Goal: Task Accomplishment & Management: Manage account settings

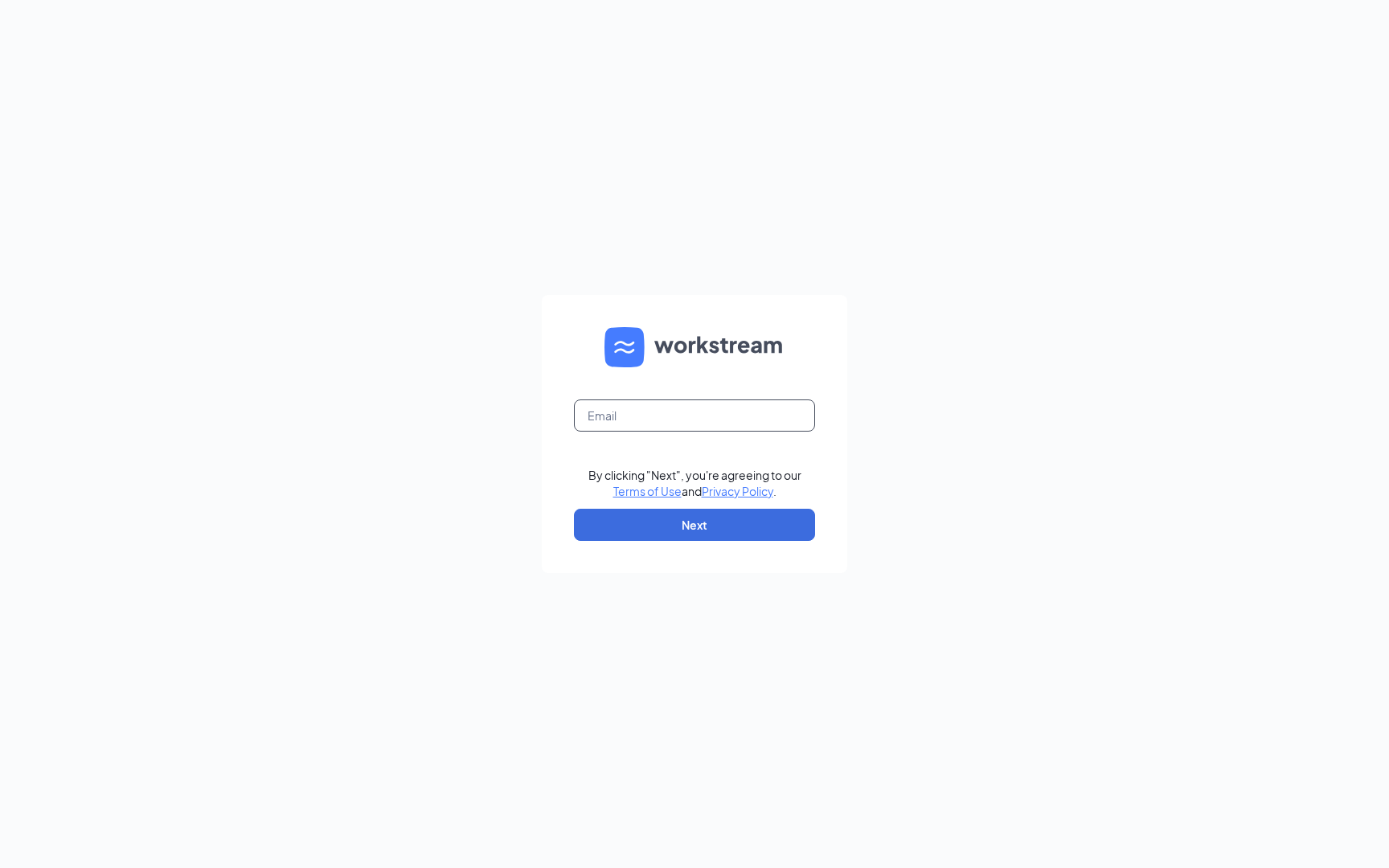
click at [710, 417] on input "text" at bounding box center [694, 416] width 241 height 32
type input "[EMAIL_ADDRESS][DOMAIN_NAME]"
click at [699, 524] on button "Next" at bounding box center [694, 525] width 241 height 32
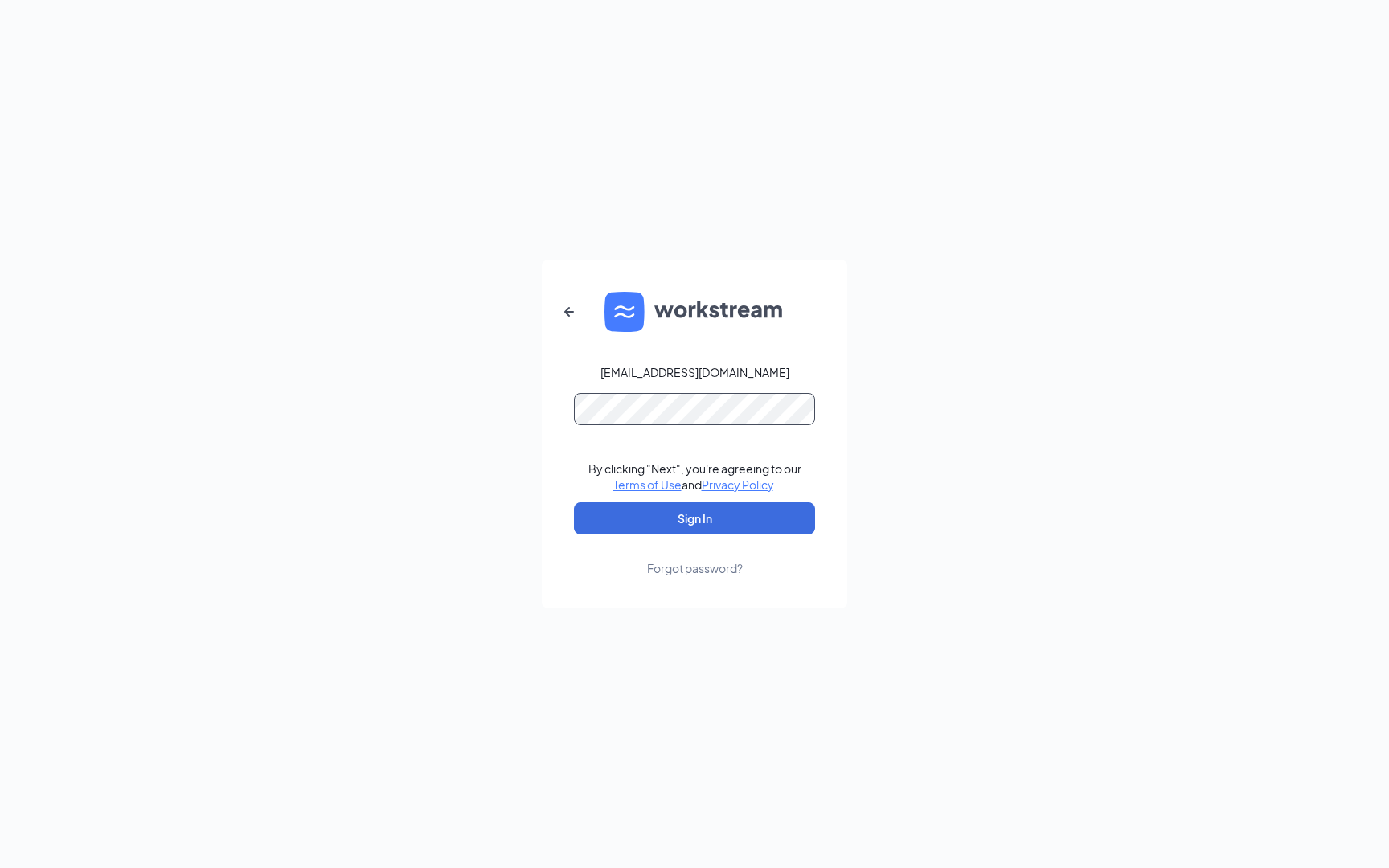
click at [694, 518] on button "Sign In" at bounding box center [694, 518] width 241 height 32
click at [721, 517] on button "Sign In" at bounding box center [694, 518] width 241 height 32
click at [702, 547] on link "Forgot password?" at bounding box center [694, 556] width 95 height 42
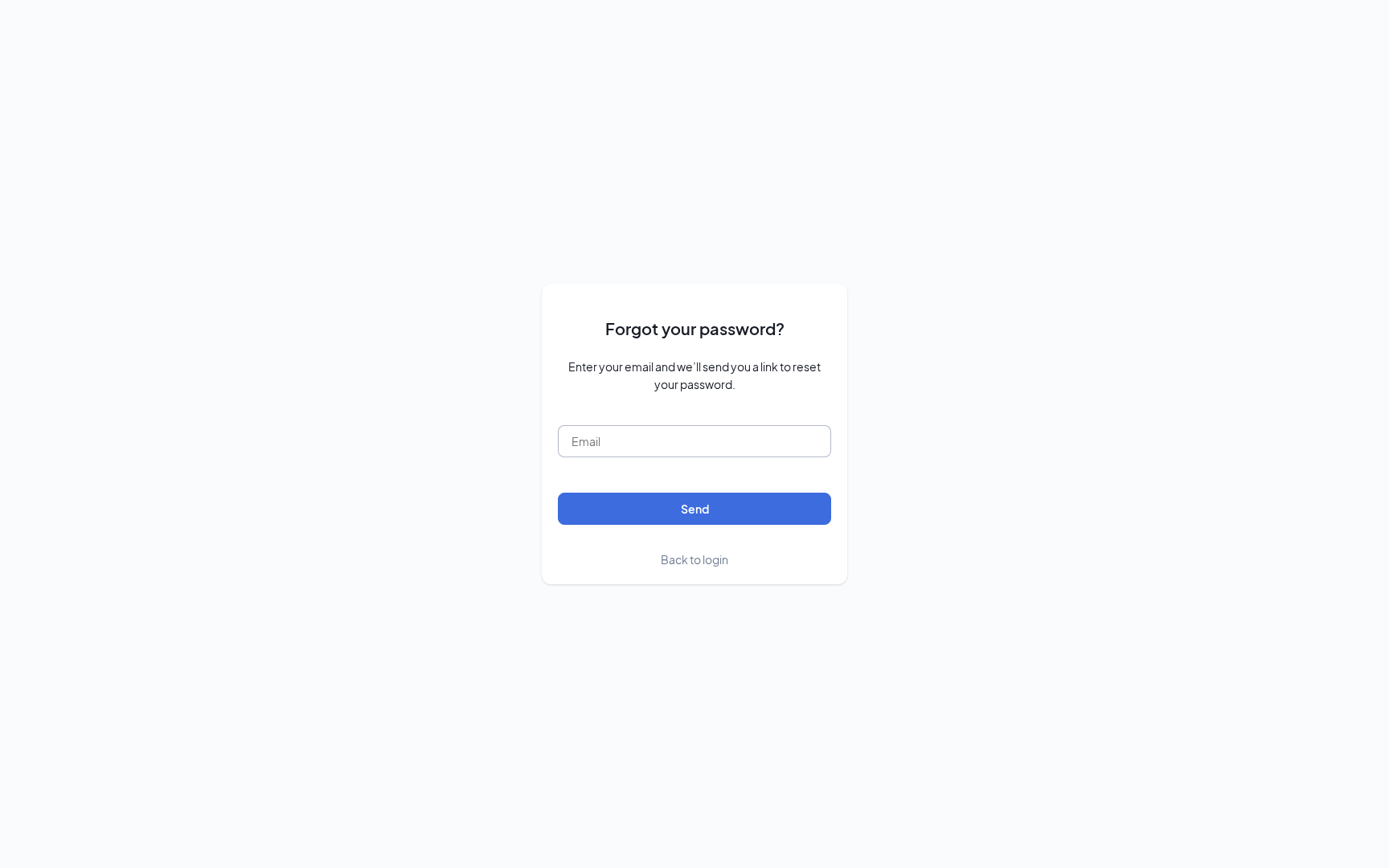
click at [708, 436] on input "text" at bounding box center [694, 442] width 274 height 32
type input "jordanortiz1219@gmail.com"
click at [694, 508] on button "Send" at bounding box center [694, 509] width 274 height 32
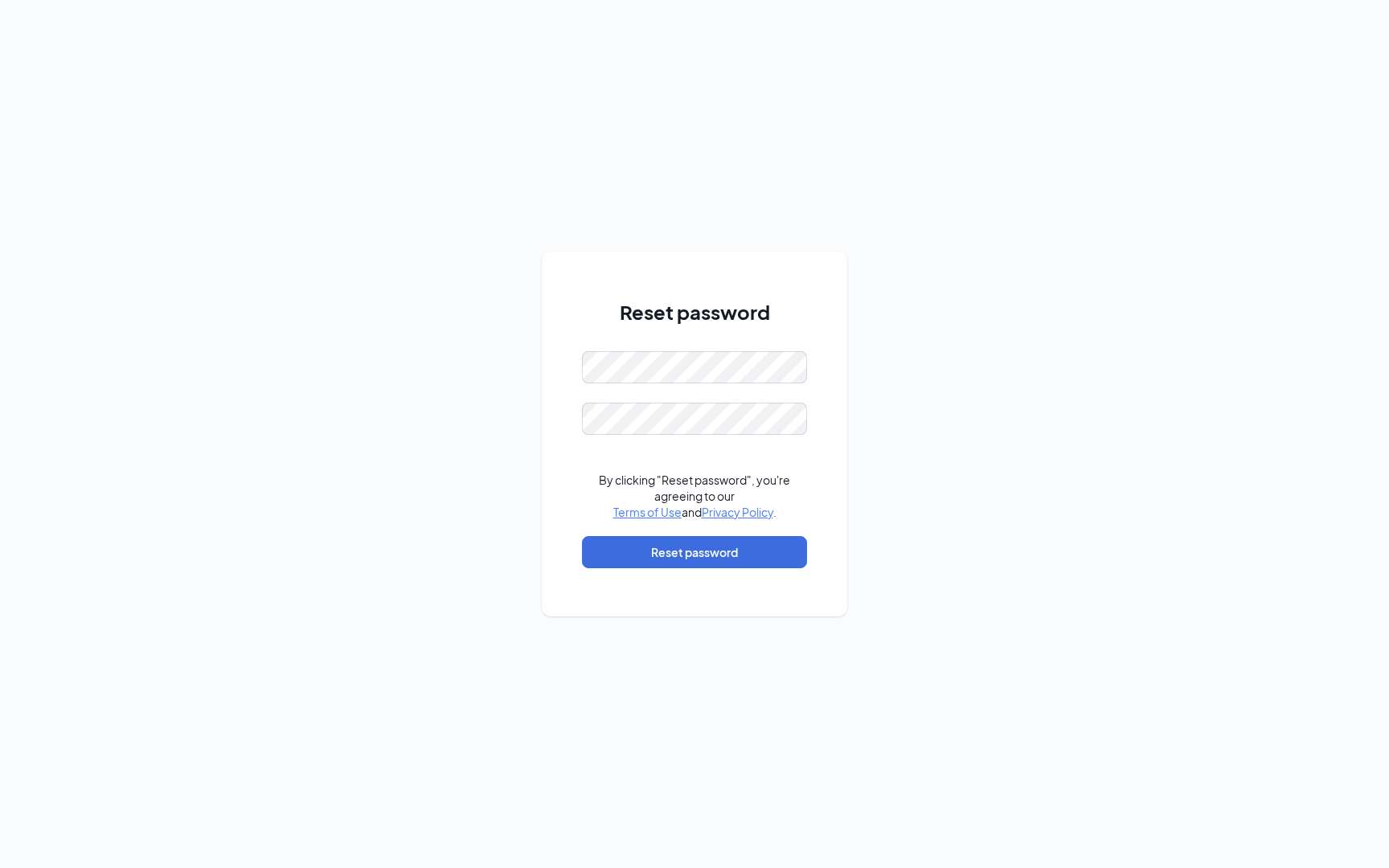
click at [707, 342] on div "Reset password By clicking "Reset password", you're agreeing to our Terms of Us…" at bounding box center [694, 441] width 225 height 286
click at [729, 556] on button "Reset password" at bounding box center [694, 552] width 225 height 32
click at [644, 555] on button "Reset password" at bounding box center [694, 552] width 225 height 32
click at [674, 557] on button "Reset password" at bounding box center [694, 552] width 225 height 32
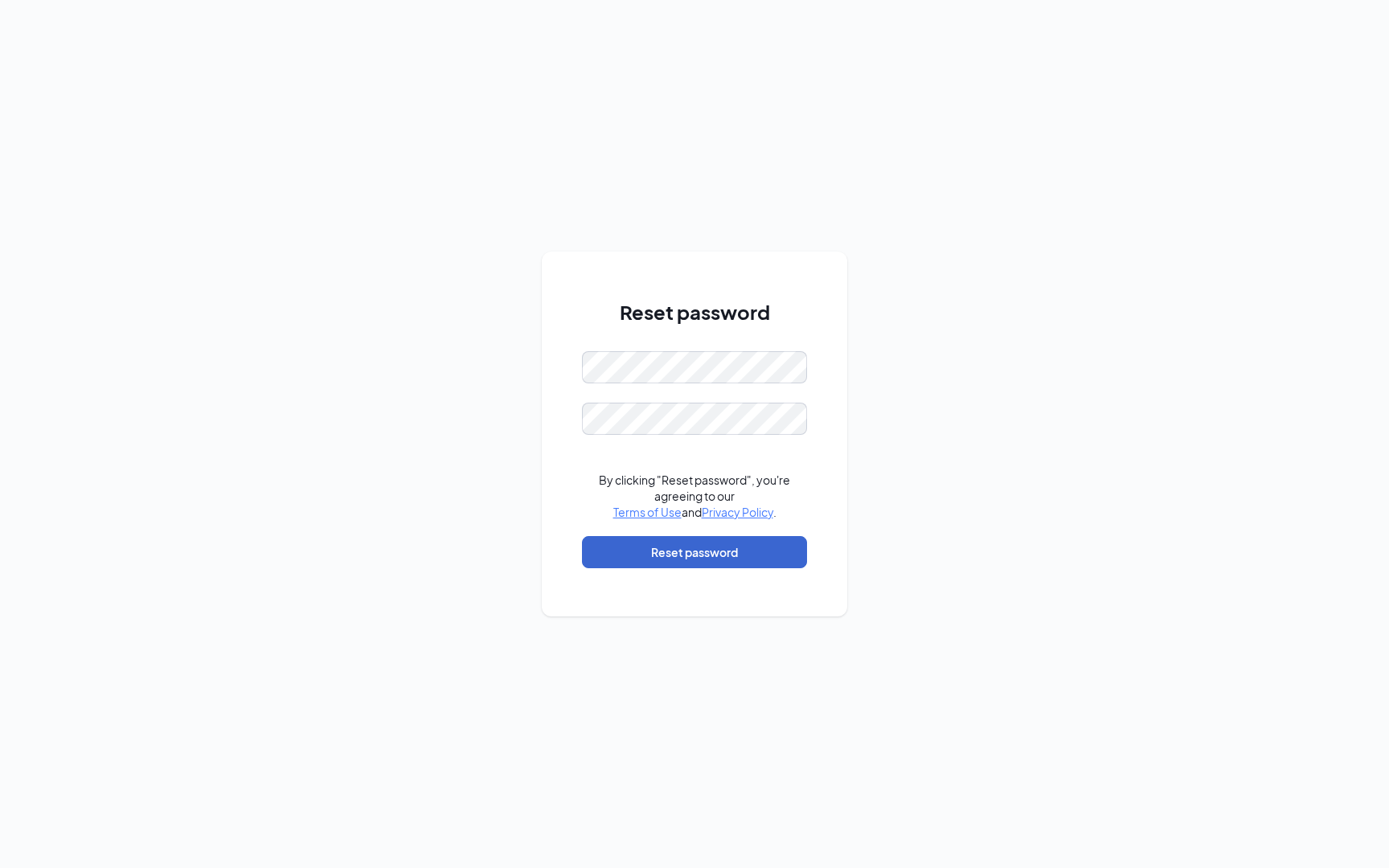
click at [707, 551] on button "Reset password" at bounding box center [694, 552] width 225 height 32
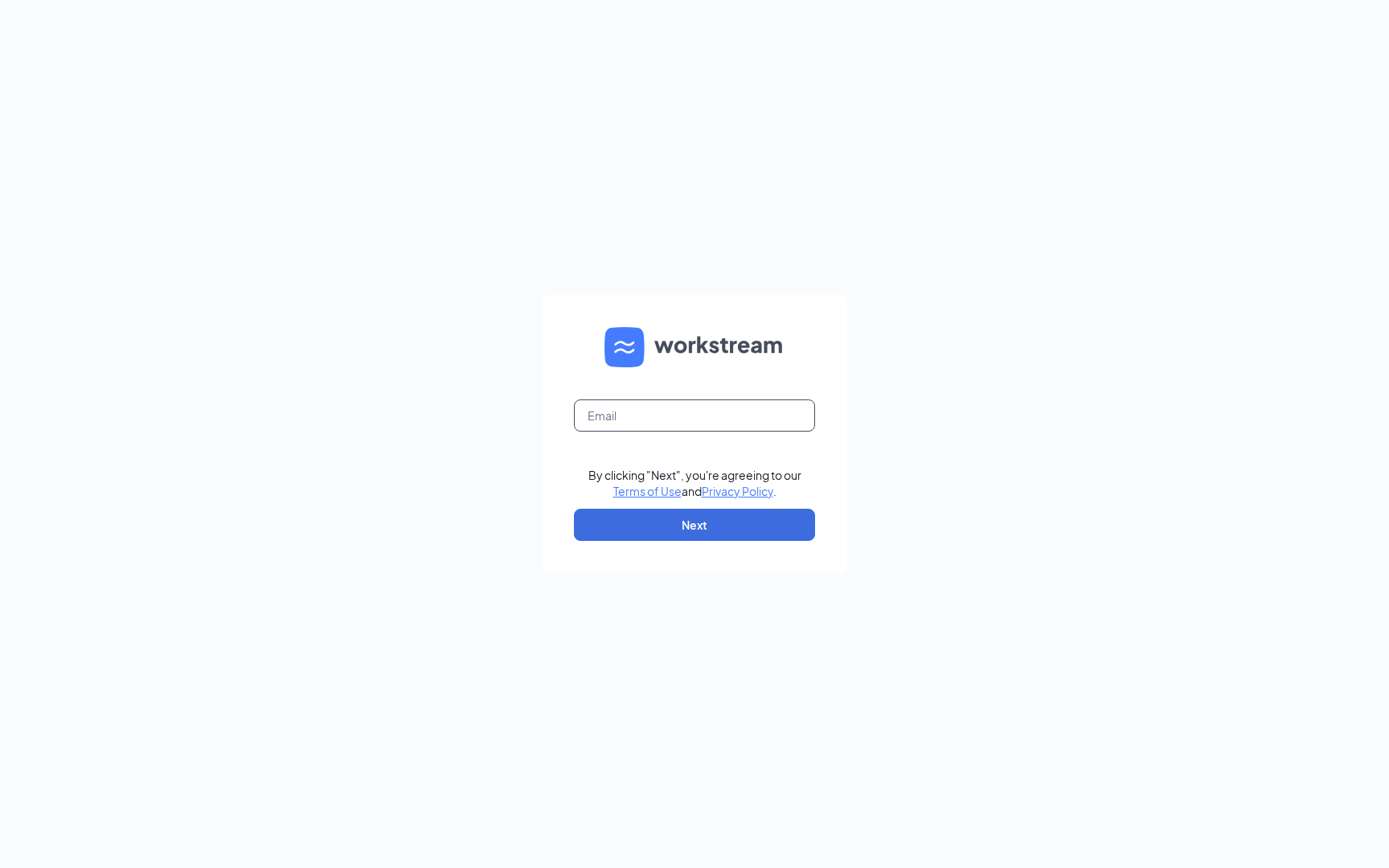
click at [724, 421] on input "text" at bounding box center [694, 416] width 241 height 32
type input "jord"
type input "[EMAIL_ADDRESS][DOMAIN_NAME]"
click at [705, 522] on button "Next" at bounding box center [694, 525] width 241 height 32
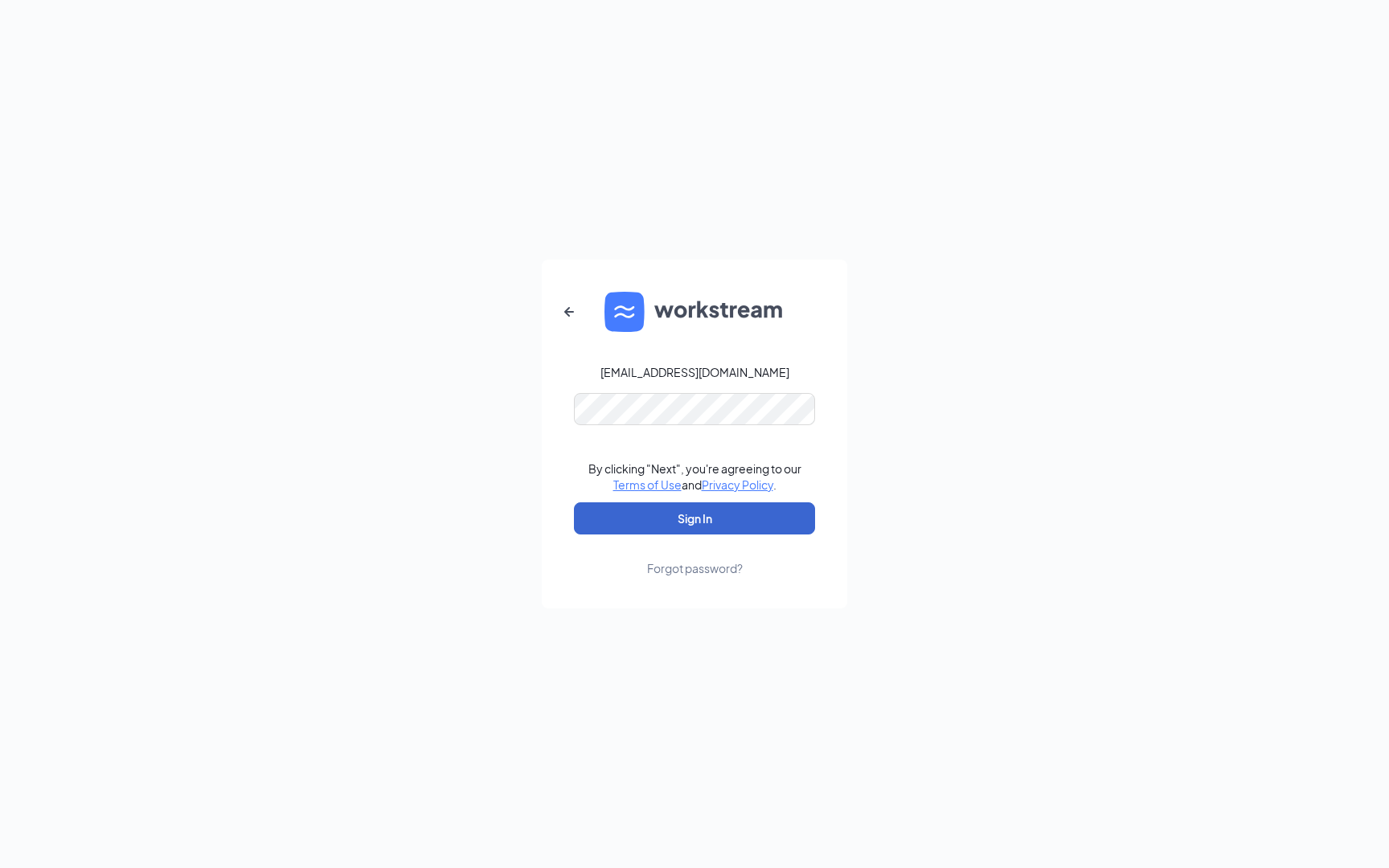
click at [740, 516] on button "Sign In" at bounding box center [694, 518] width 241 height 32
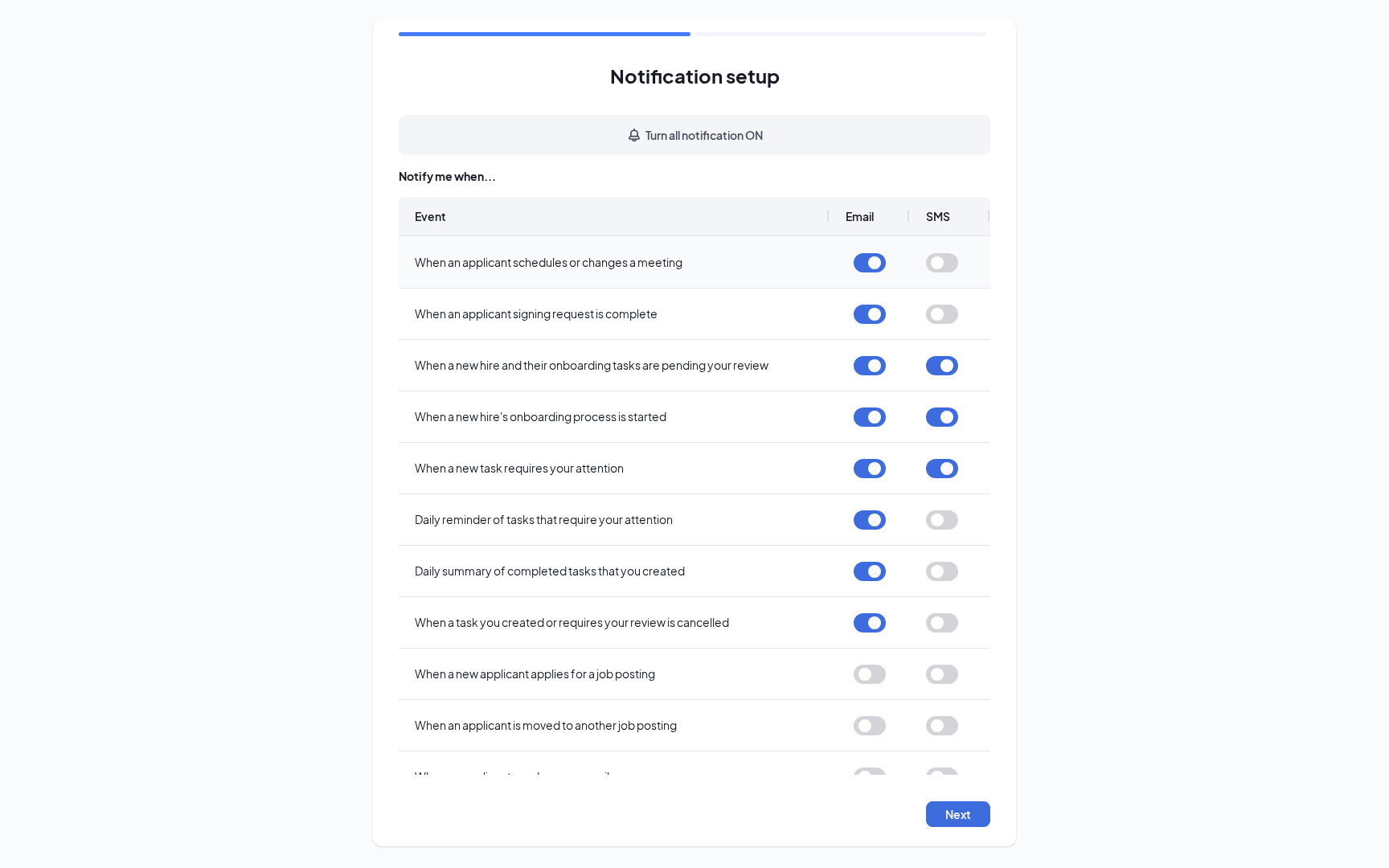
click at [939, 254] on button "button" at bounding box center [942, 263] width 32 height 19
click at [946, 312] on button "button" at bounding box center [942, 314] width 32 height 19
click at [942, 522] on button "button" at bounding box center [942, 520] width 32 height 19
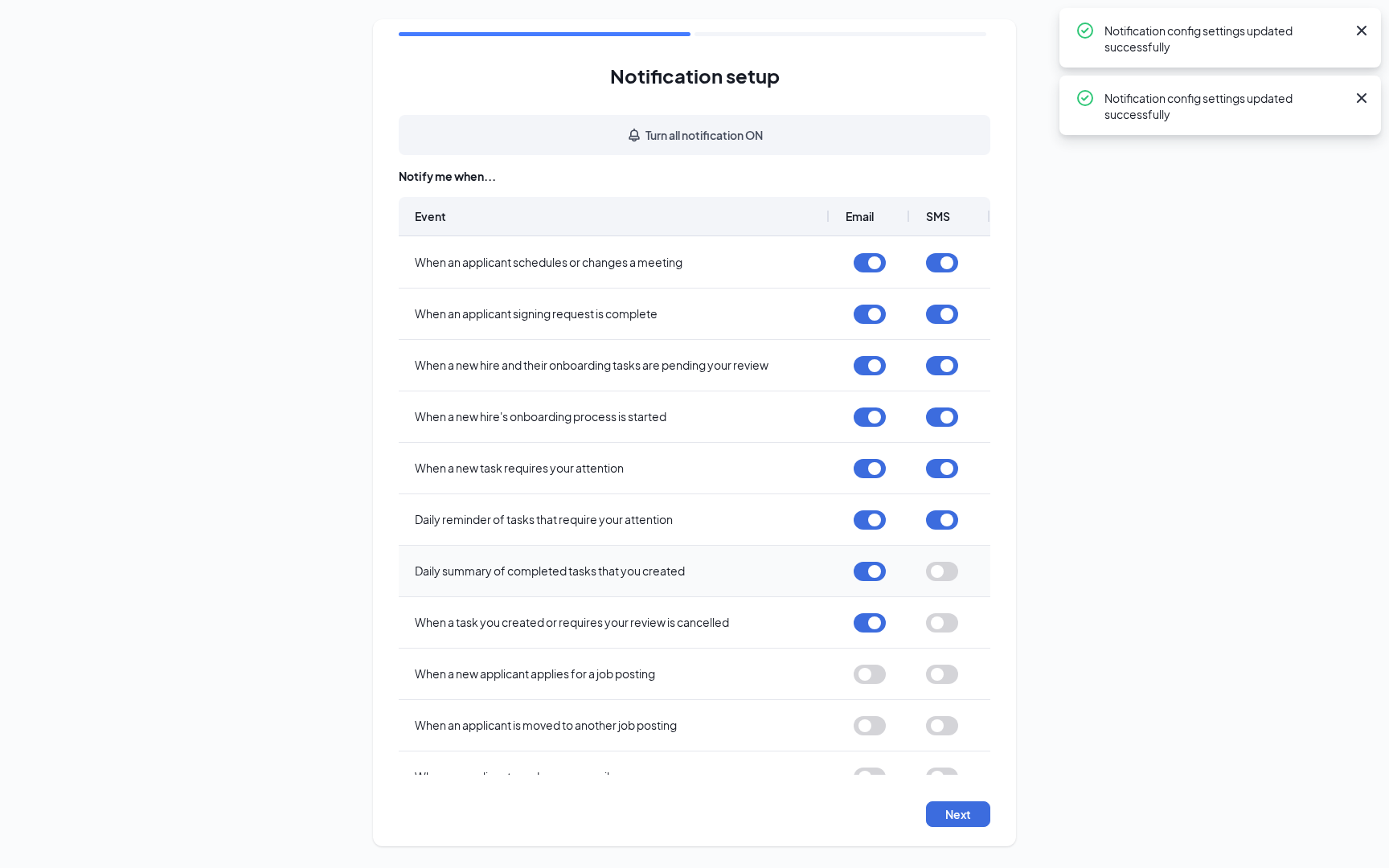
click at [943, 575] on button "button" at bounding box center [942, 572] width 32 height 19
click at [946, 623] on button "button" at bounding box center [942, 623] width 32 height 19
click at [942, 682] on button "button" at bounding box center [942, 674] width 32 height 19
click at [883, 673] on button "button" at bounding box center [870, 674] width 32 height 19
click at [806, 160] on div "Notification setup Turn all notification ON Notify me when... Event Email SMS W…" at bounding box center [694, 419] width 592 height 714
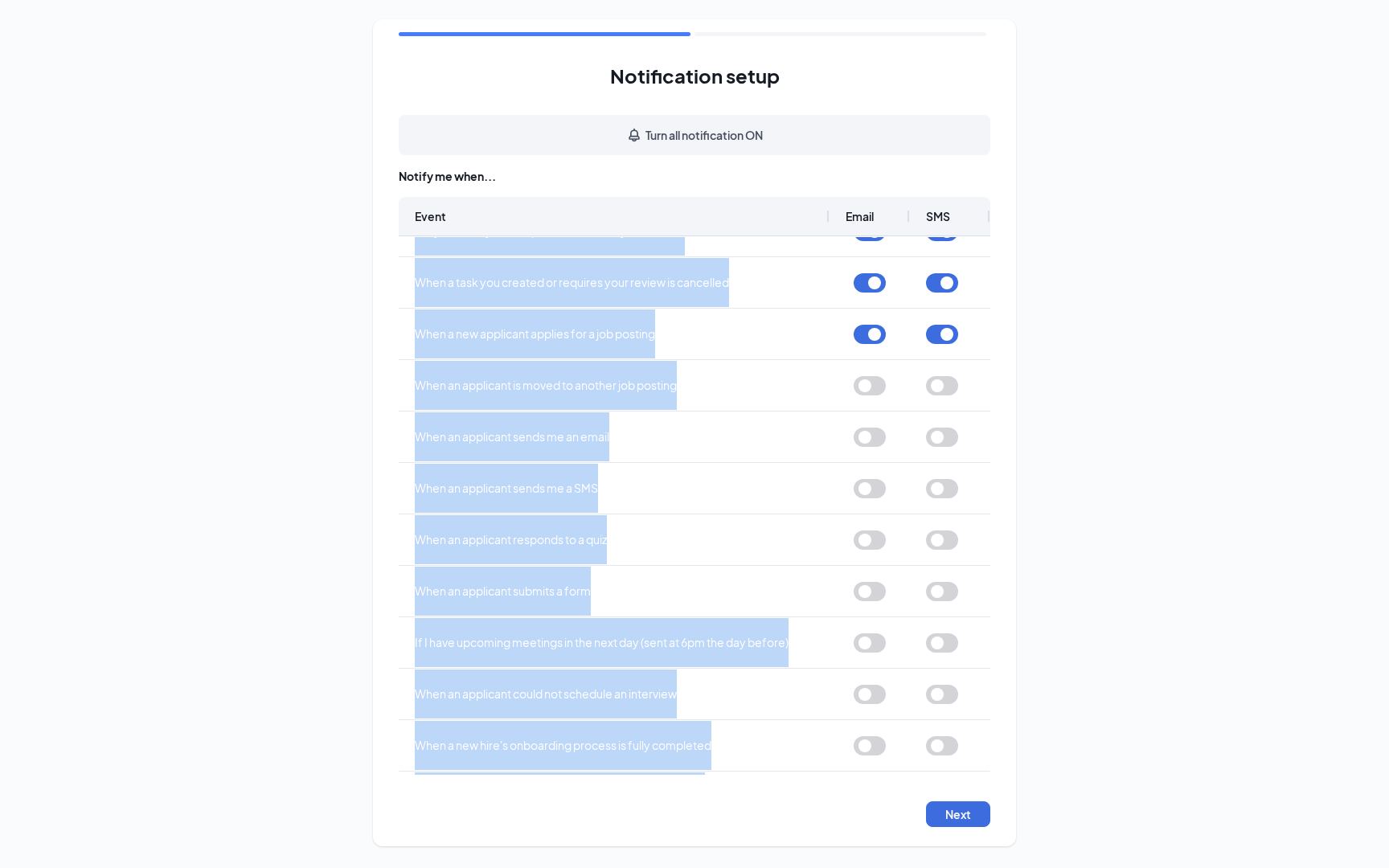
scroll to position [388, 0]
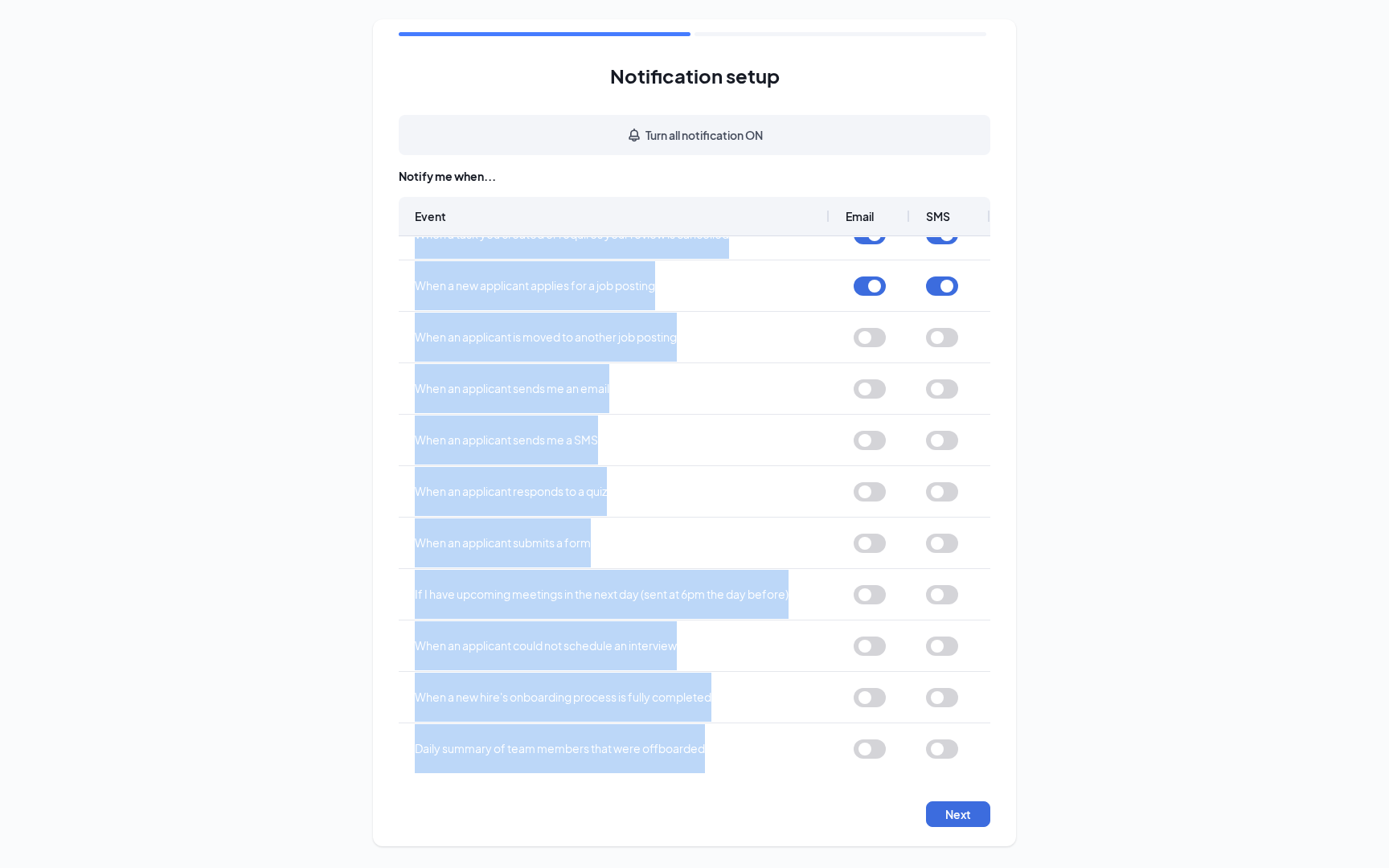
drag, startPoint x: 795, startPoint y: 287, endPoint x: 779, endPoint y: 784, distance: 497.3
click at [779, 784] on div "Notification setup Turn all notification ON Notify me when... Event Email SMS W…" at bounding box center [694, 433] width 644 height 828
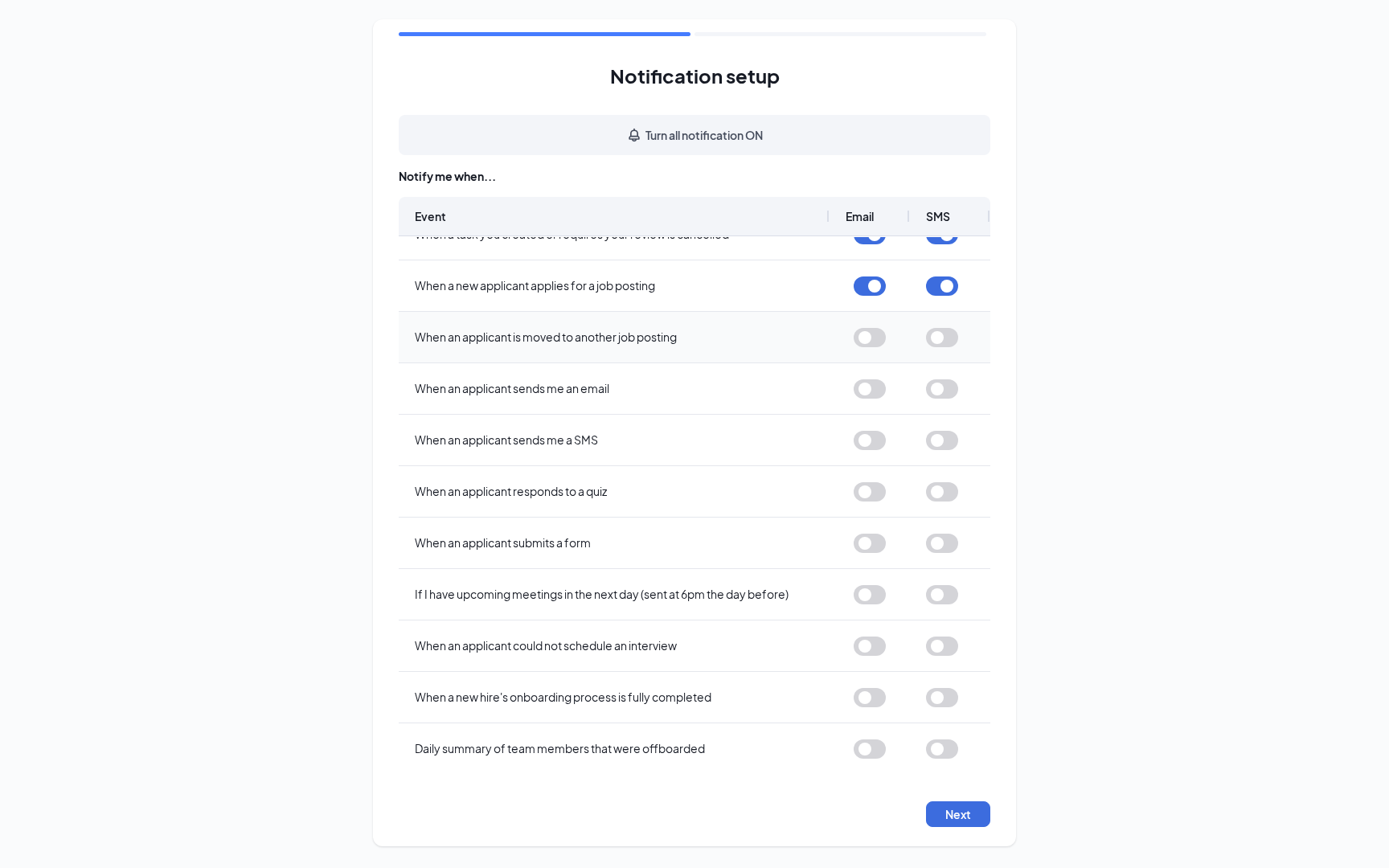
click at [875, 340] on button "button" at bounding box center [870, 338] width 32 height 19
click at [862, 392] on button "button" at bounding box center [870, 389] width 32 height 19
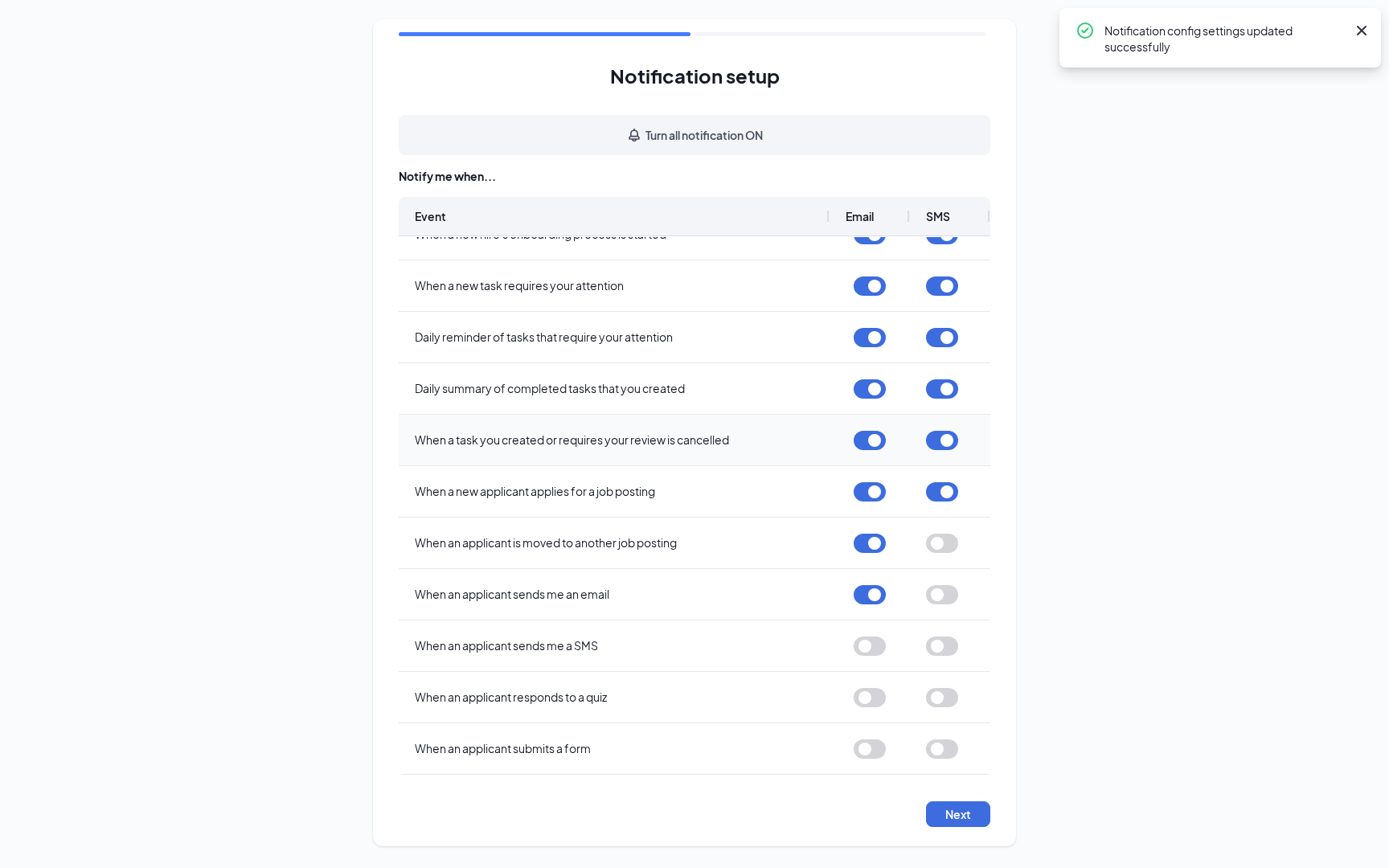
scroll to position [285, 0]
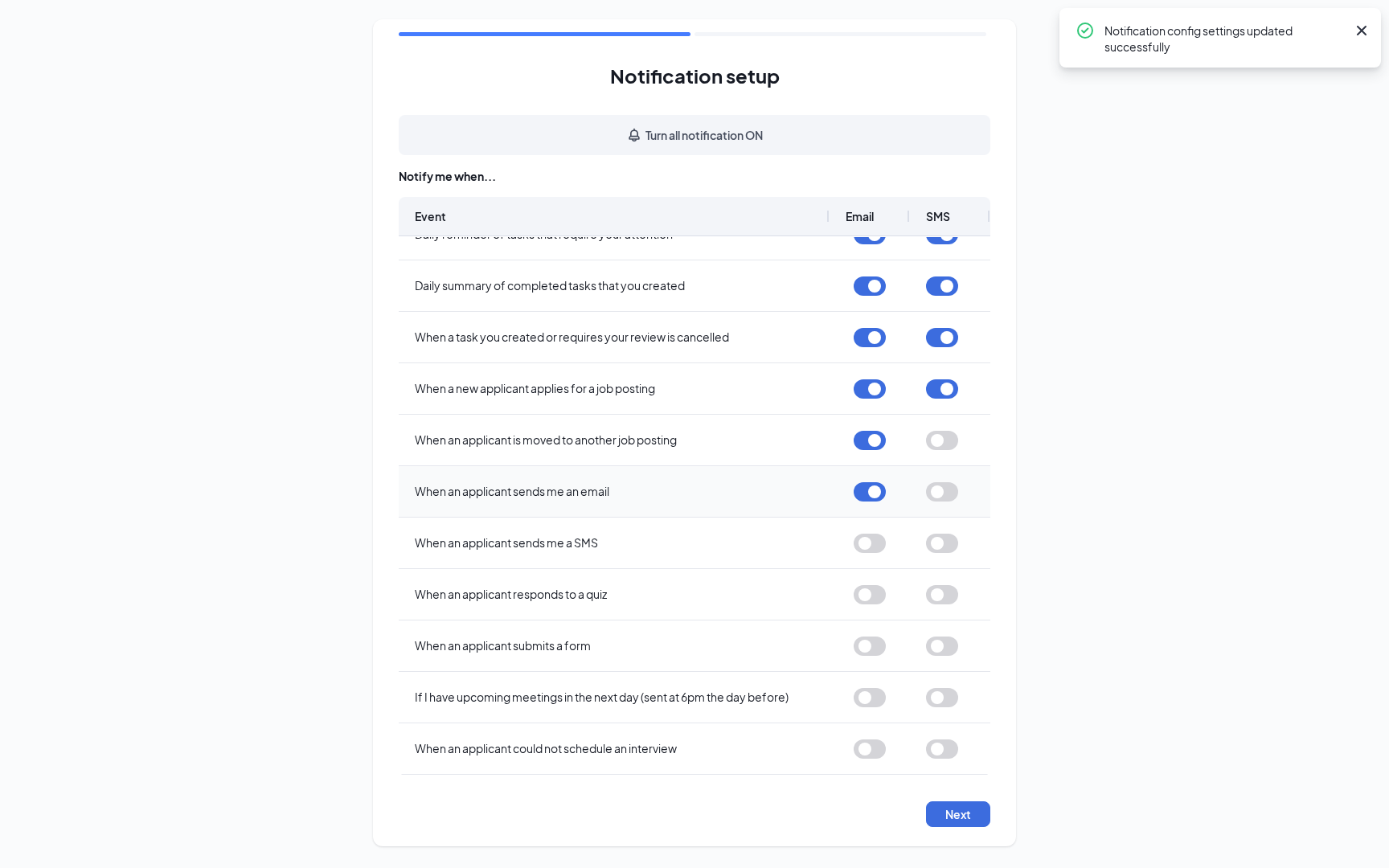
click at [949, 490] on button "button" at bounding box center [942, 492] width 32 height 19
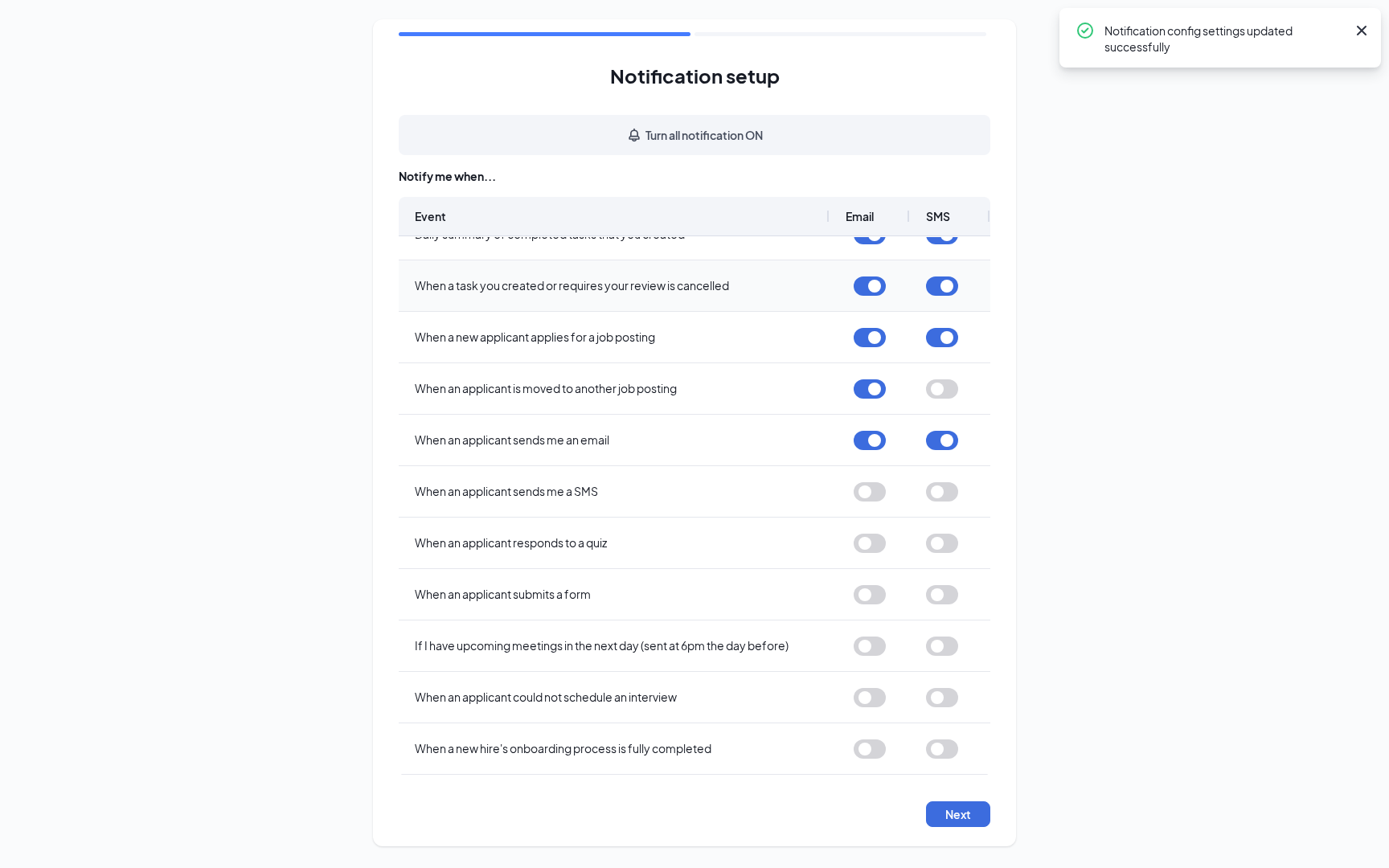
scroll to position [388, 0]
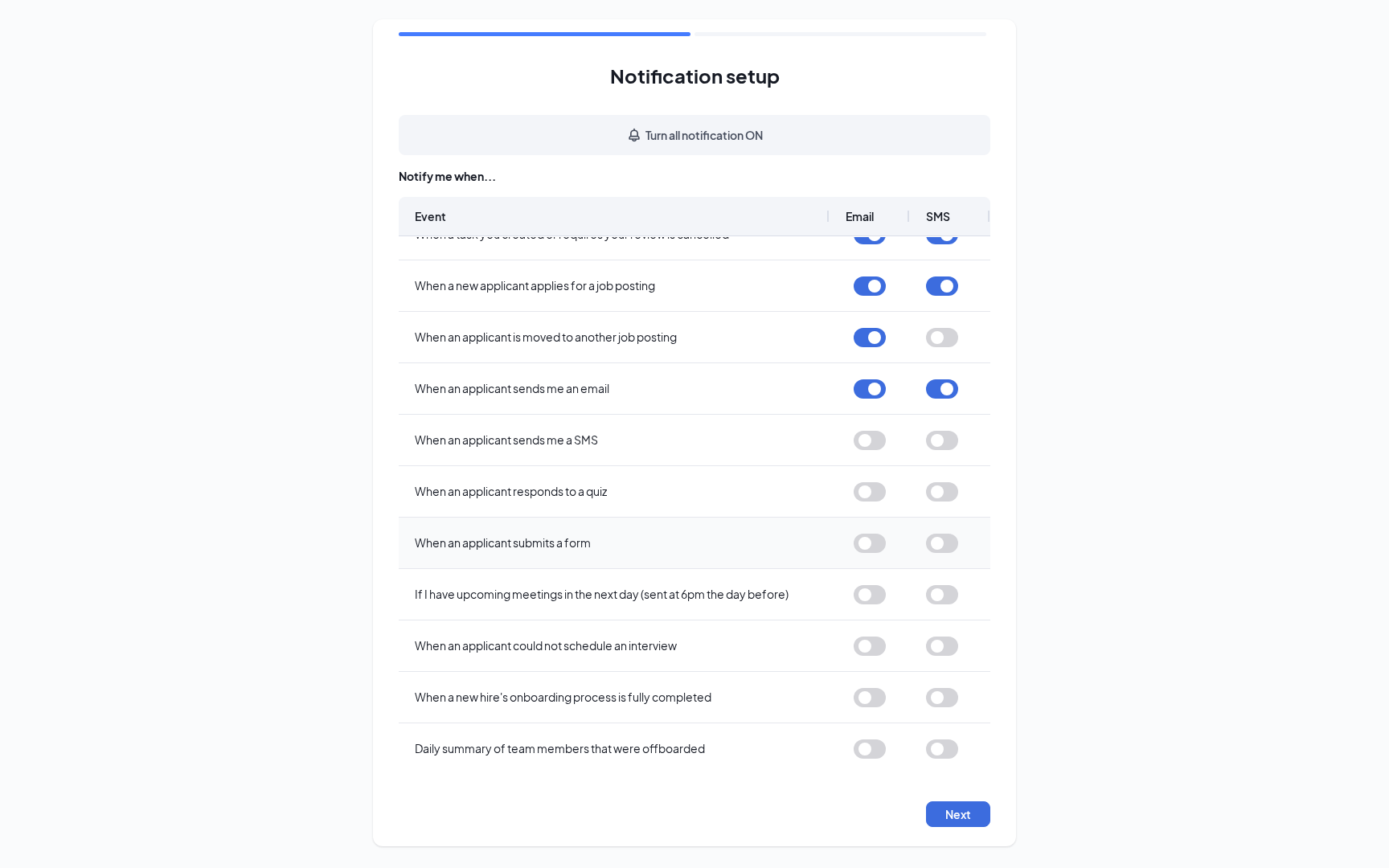
click at [875, 549] on button "button" at bounding box center [870, 543] width 32 height 19
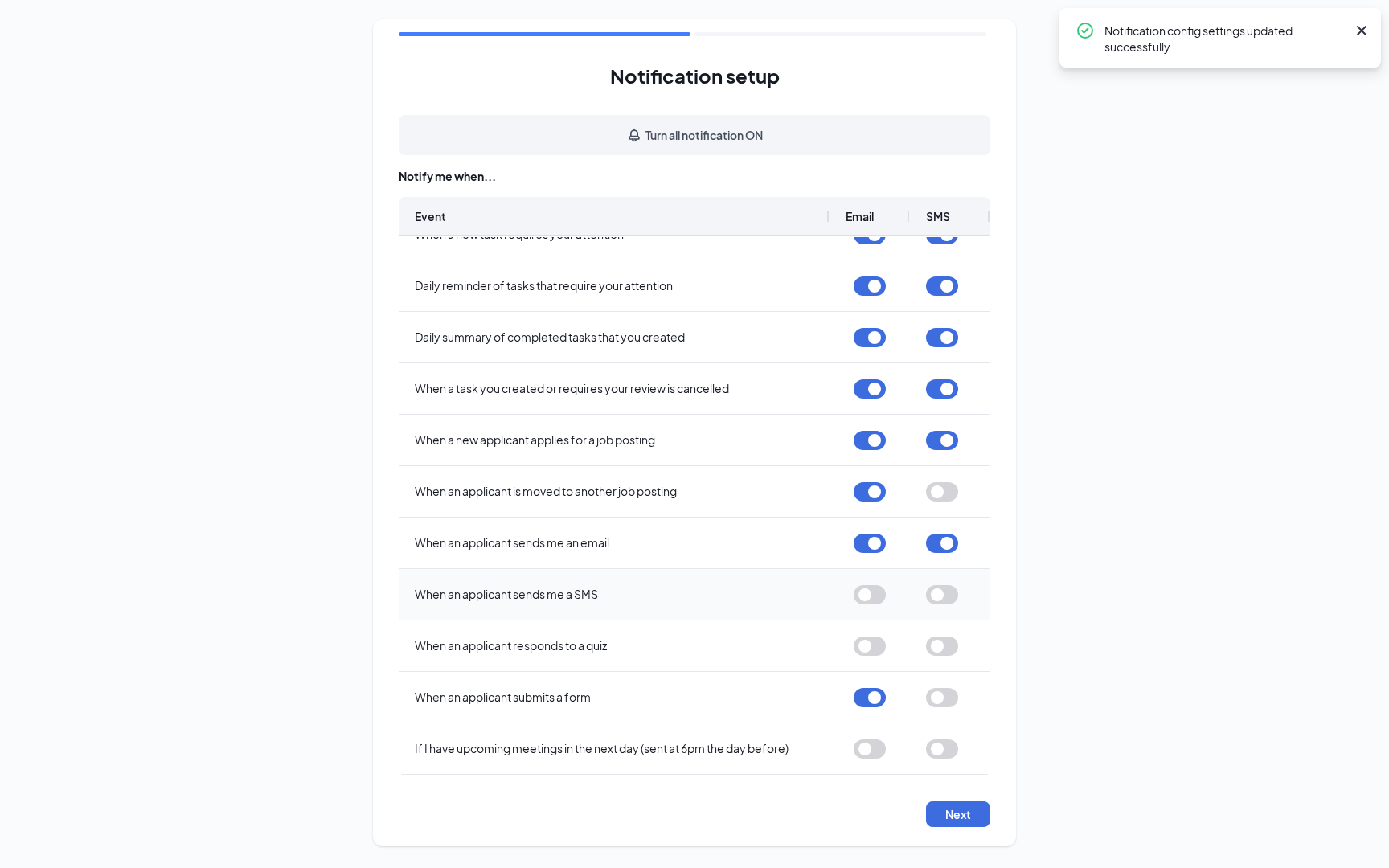
scroll to position [0, 0]
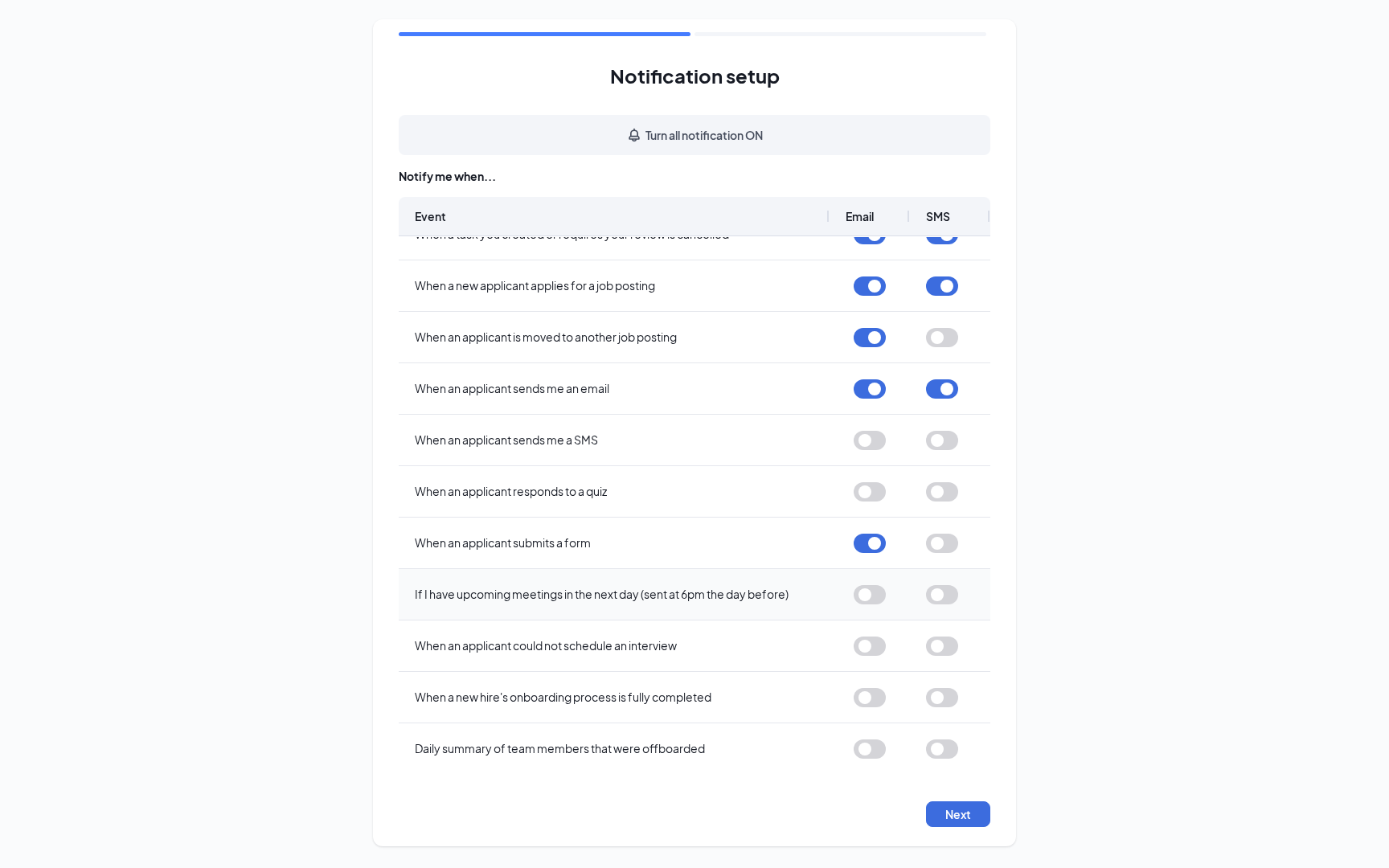
click at [868, 594] on button "button" at bounding box center [870, 595] width 32 height 19
click at [878, 755] on button "button" at bounding box center [870, 749] width 32 height 19
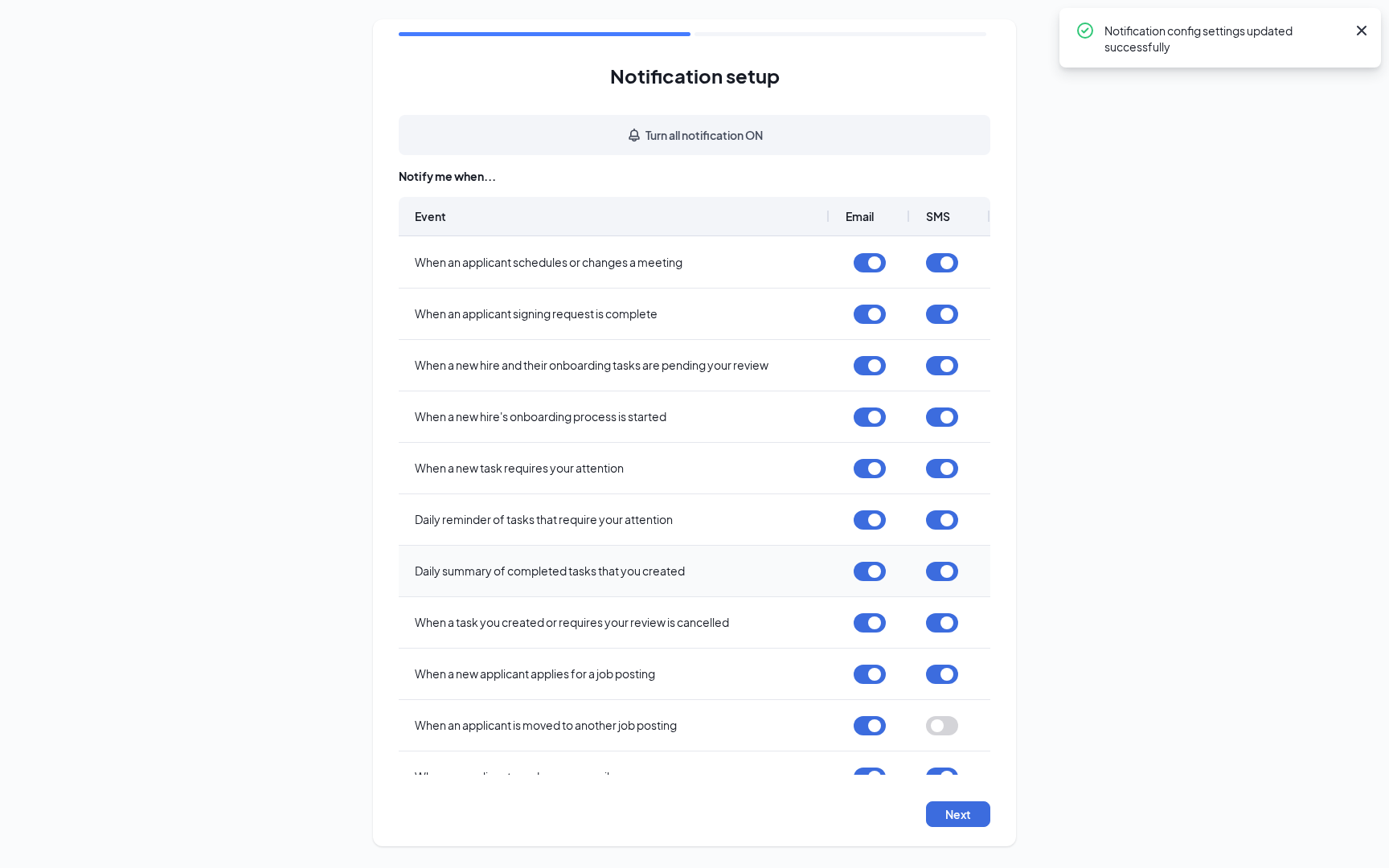
click at [607, 560] on span "Daily summary of completed tasks that you created" at bounding box center [615, 571] width 399 height 49
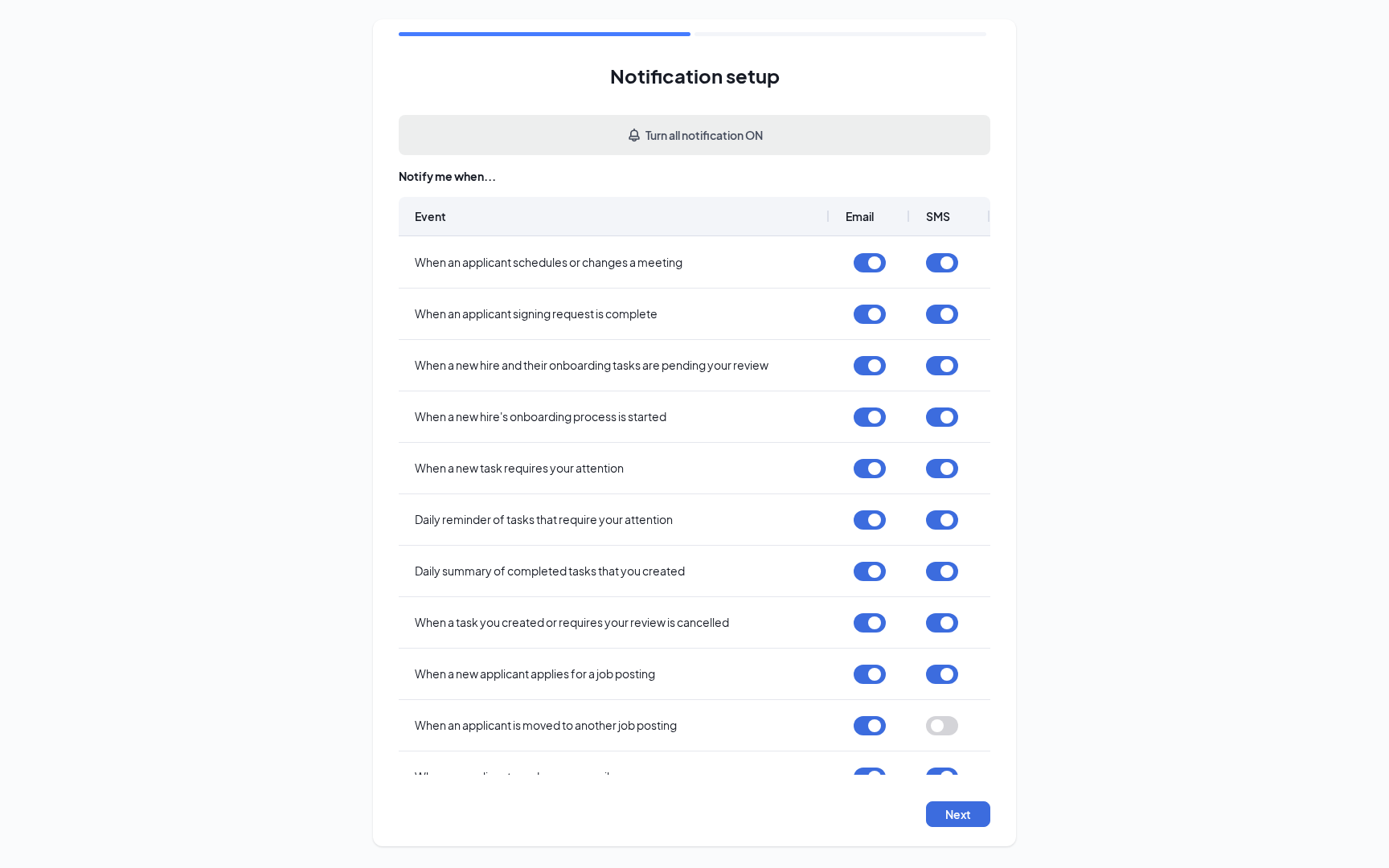
click at [699, 124] on button "Turn all notification ON" at bounding box center [694, 135] width 592 height 40
click at [895, 182] on div "Notify me when..." at bounding box center [694, 176] width 592 height 16
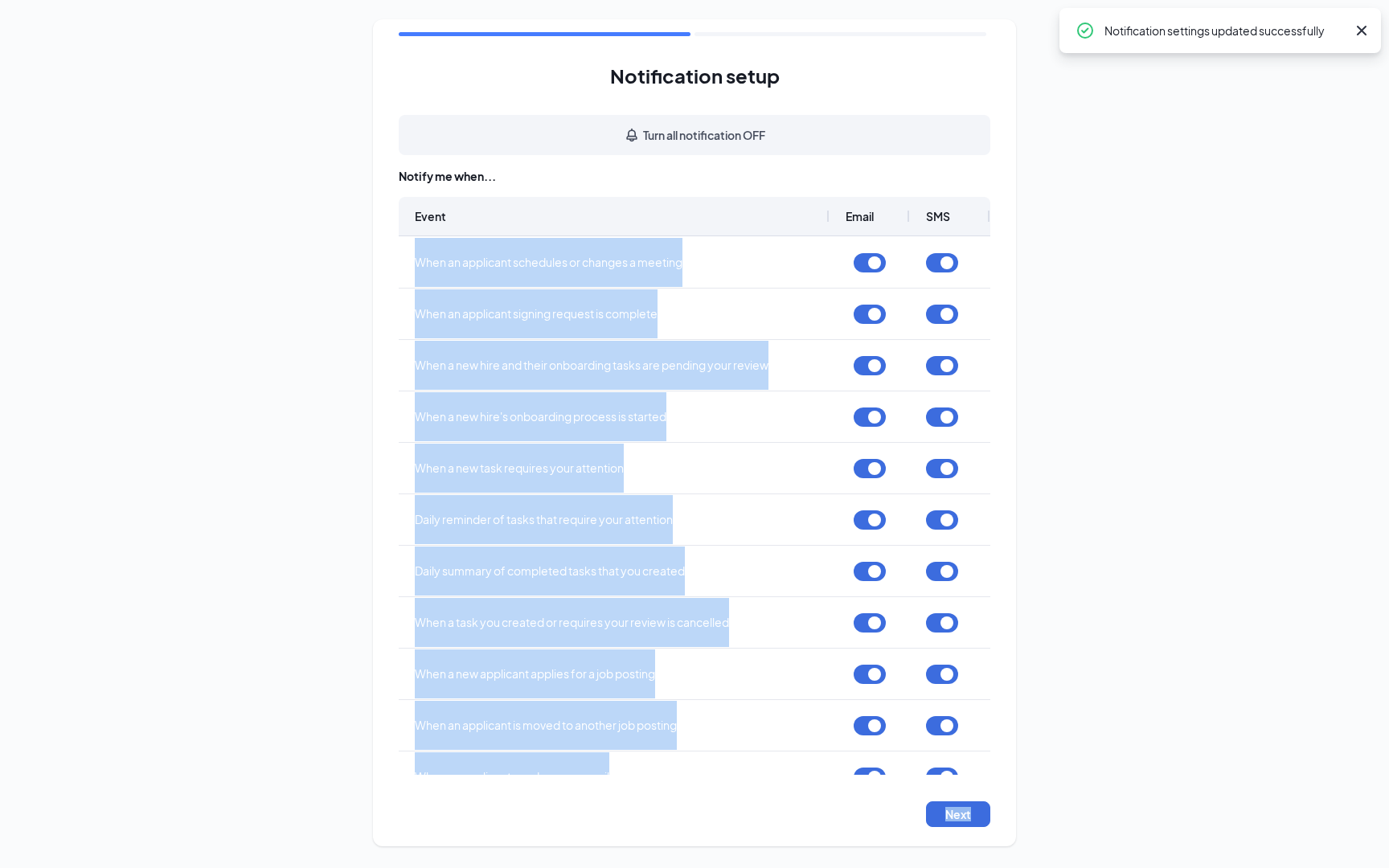
drag, startPoint x: 1030, startPoint y: 196, endPoint x: 835, endPoint y: 857, distance: 689.2
click at [835, 858] on div "Notification setup Turn all notification OFF Notify me when... Event Email SMS …" at bounding box center [694, 433] width 1389 height 866
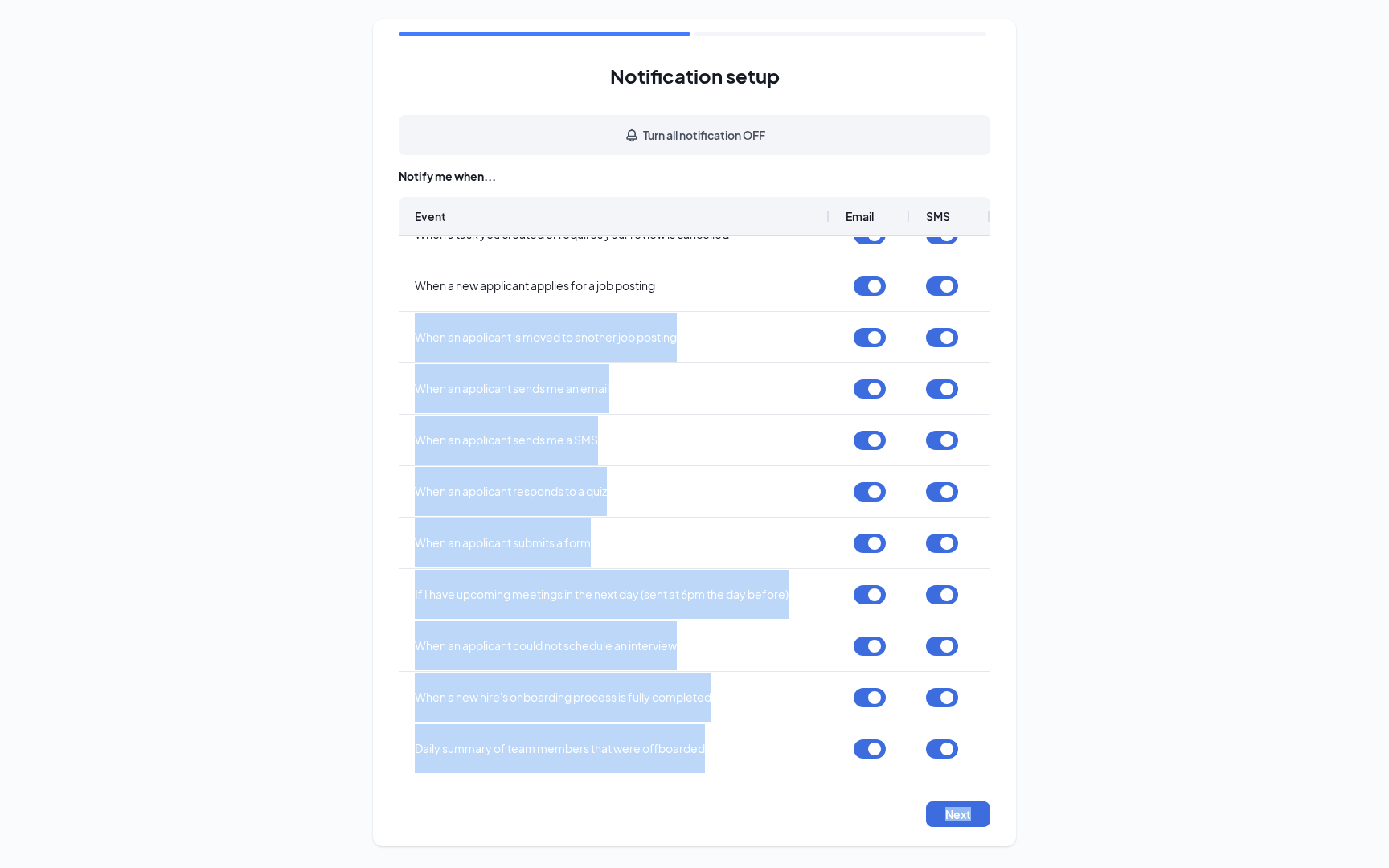
drag, startPoint x: 775, startPoint y: 748, endPoint x: 796, endPoint y: 867, distance: 120.8
click at [796, 867] on body "Notification setup Turn all notification OFF Notify me when... Event Email SMS …" at bounding box center [694, 434] width 1389 height 868
click at [963, 820] on button "Next" at bounding box center [959, 815] width 65 height 26
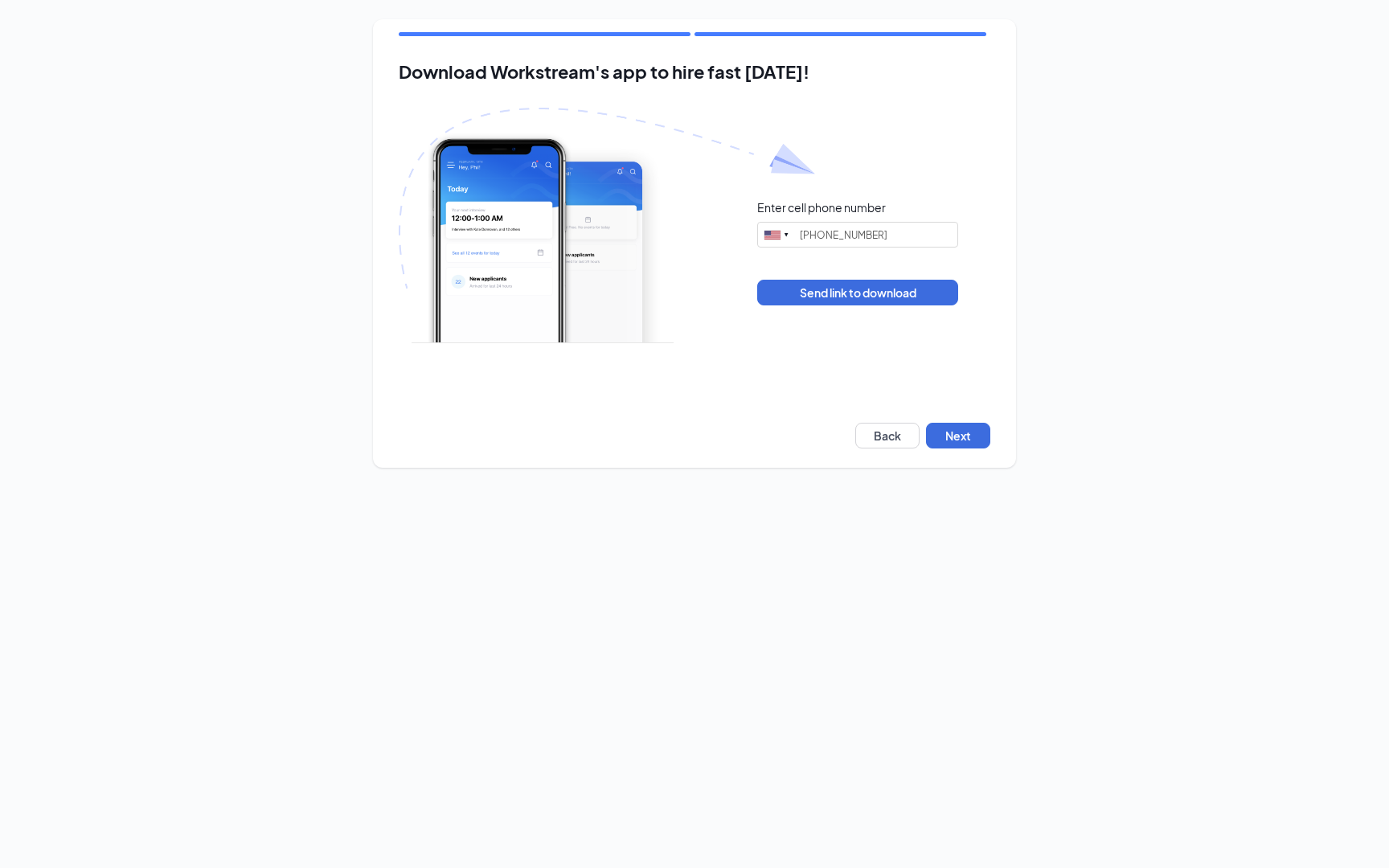
click at [944, 342] on div "Enter cell phone number United States + 1 Singapore + 65 Canada + 1 Afghanistan…" at bounding box center [694, 252] width 592 height 289
click at [921, 292] on button "Send link to download" at bounding box center [858, 292] width 201 height 26
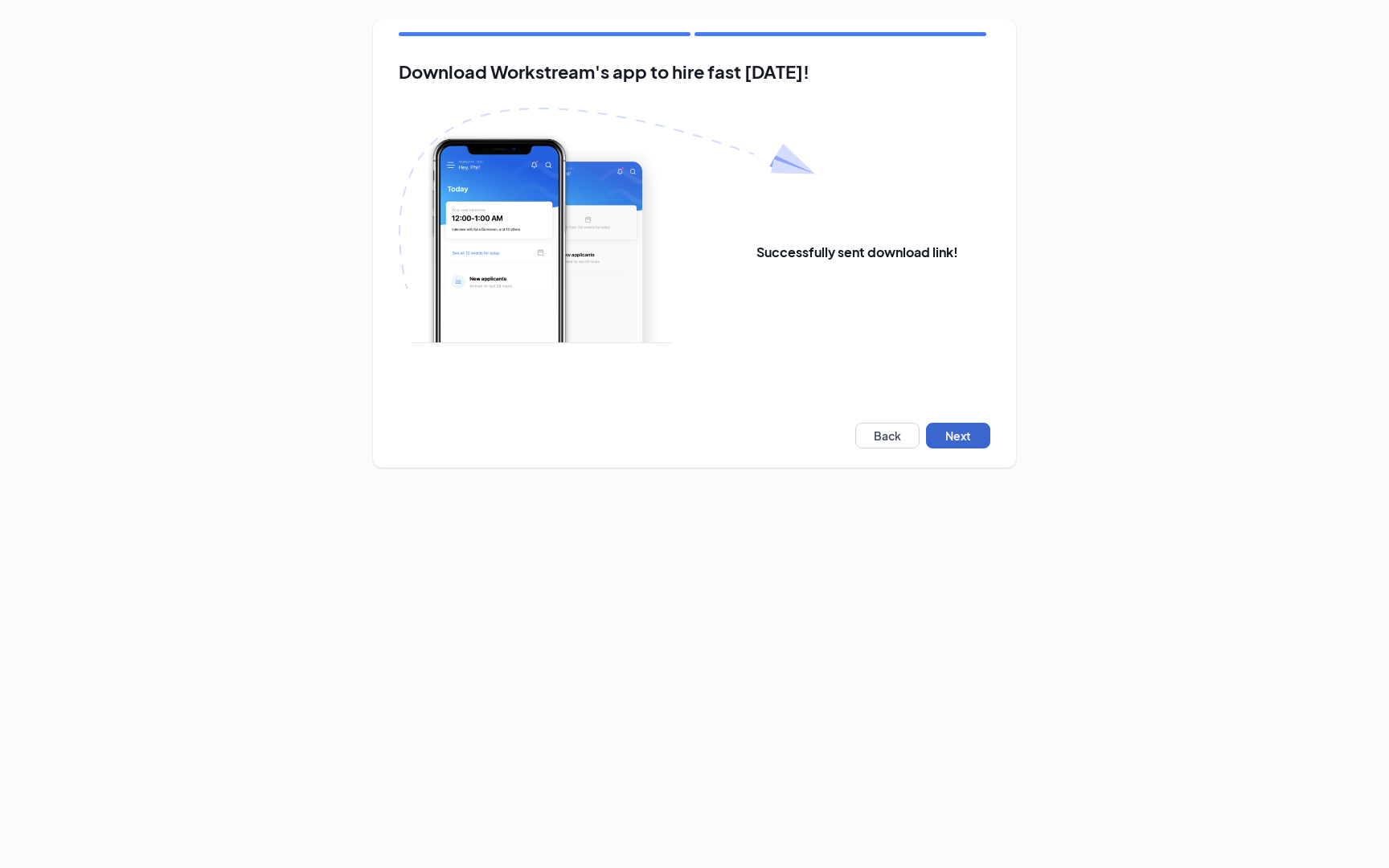
click at [962, 445] on button "Next" at bounding box center [959, 436] width 65 height 26
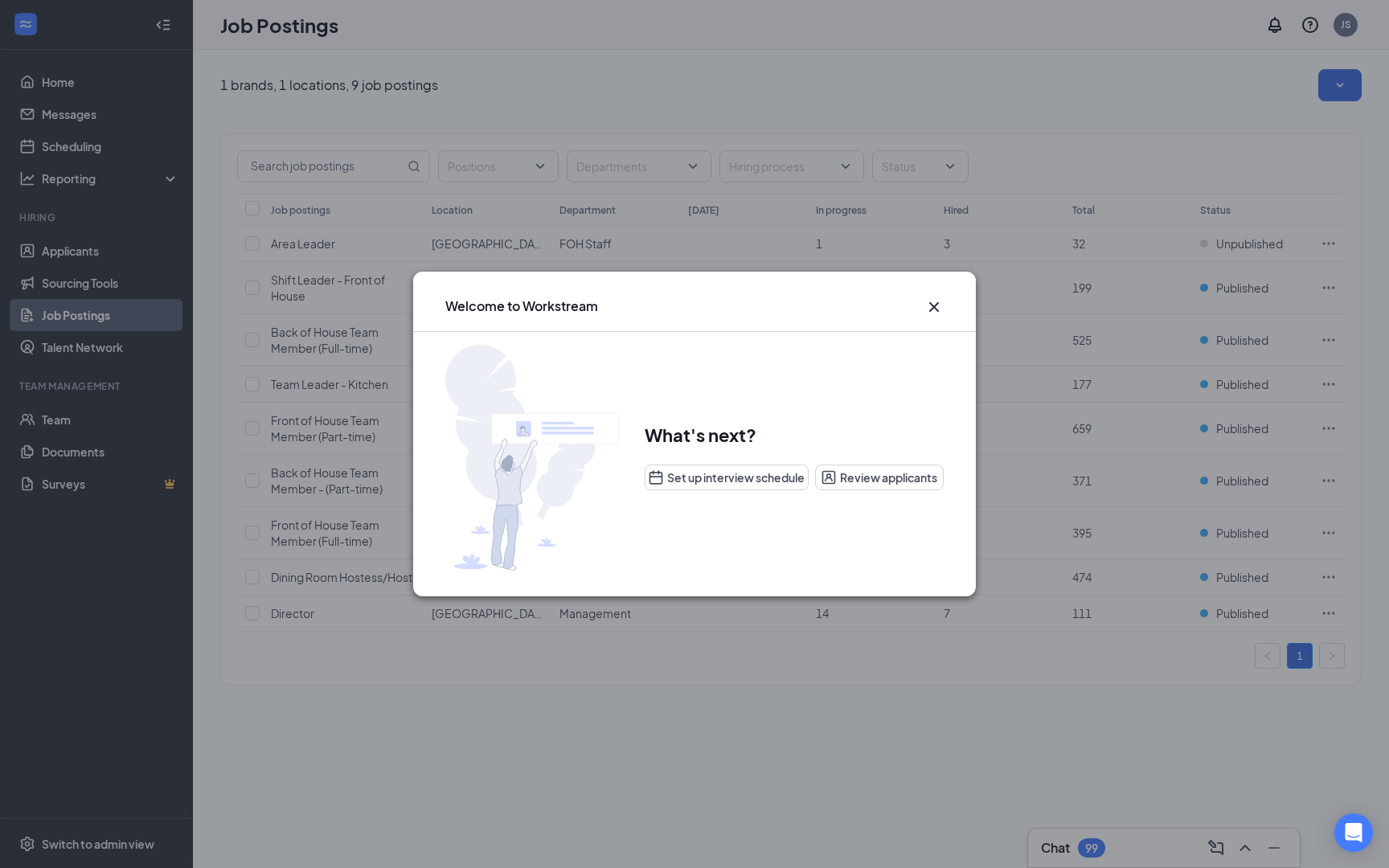
click at [932, 308] on icon "Cross" at bounding box center [934, 307] width 10 height 10
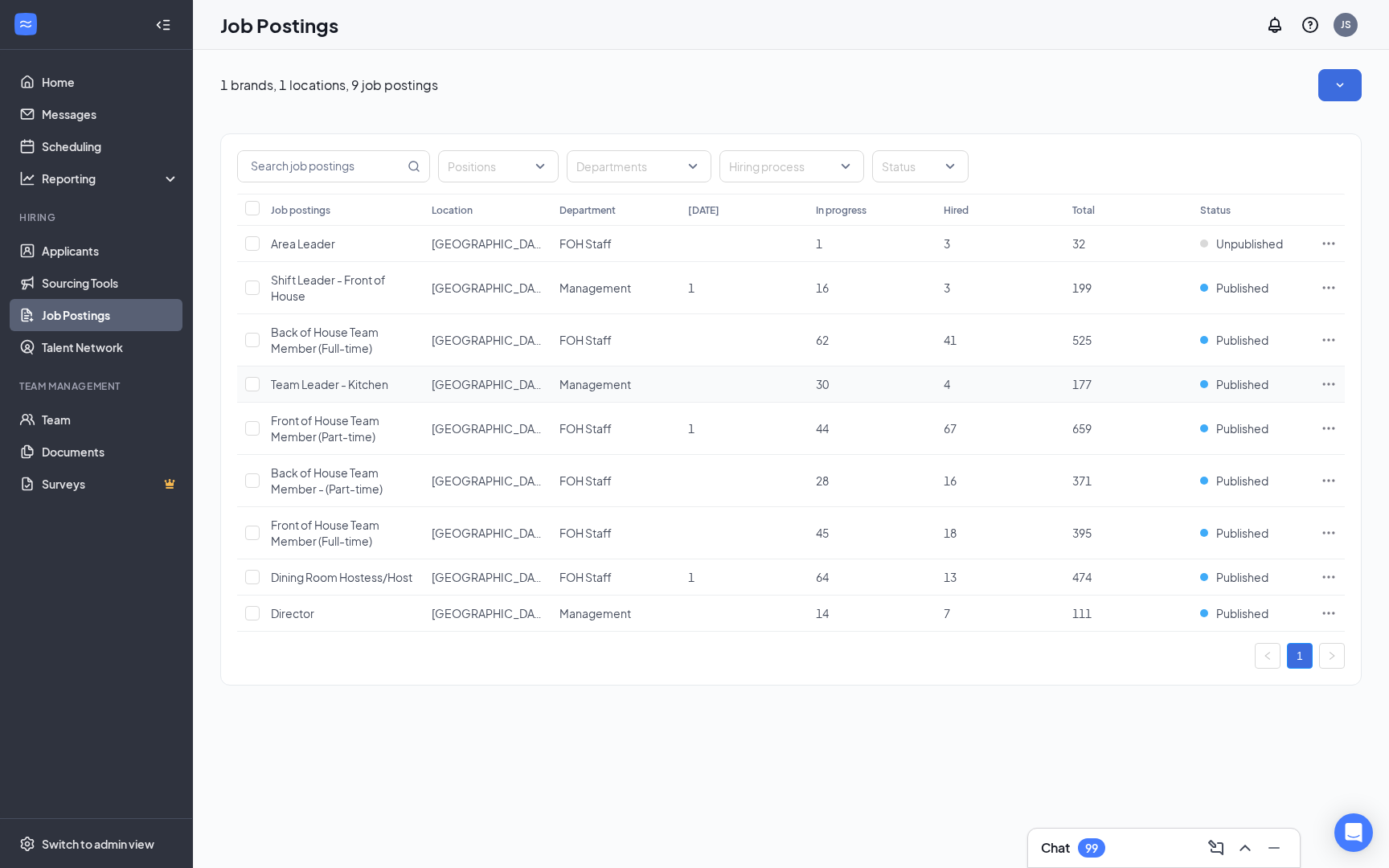
click at [359, 382] on span "Team Leader - Kitchen" at bounding box center [329, 384] width 117 height 15
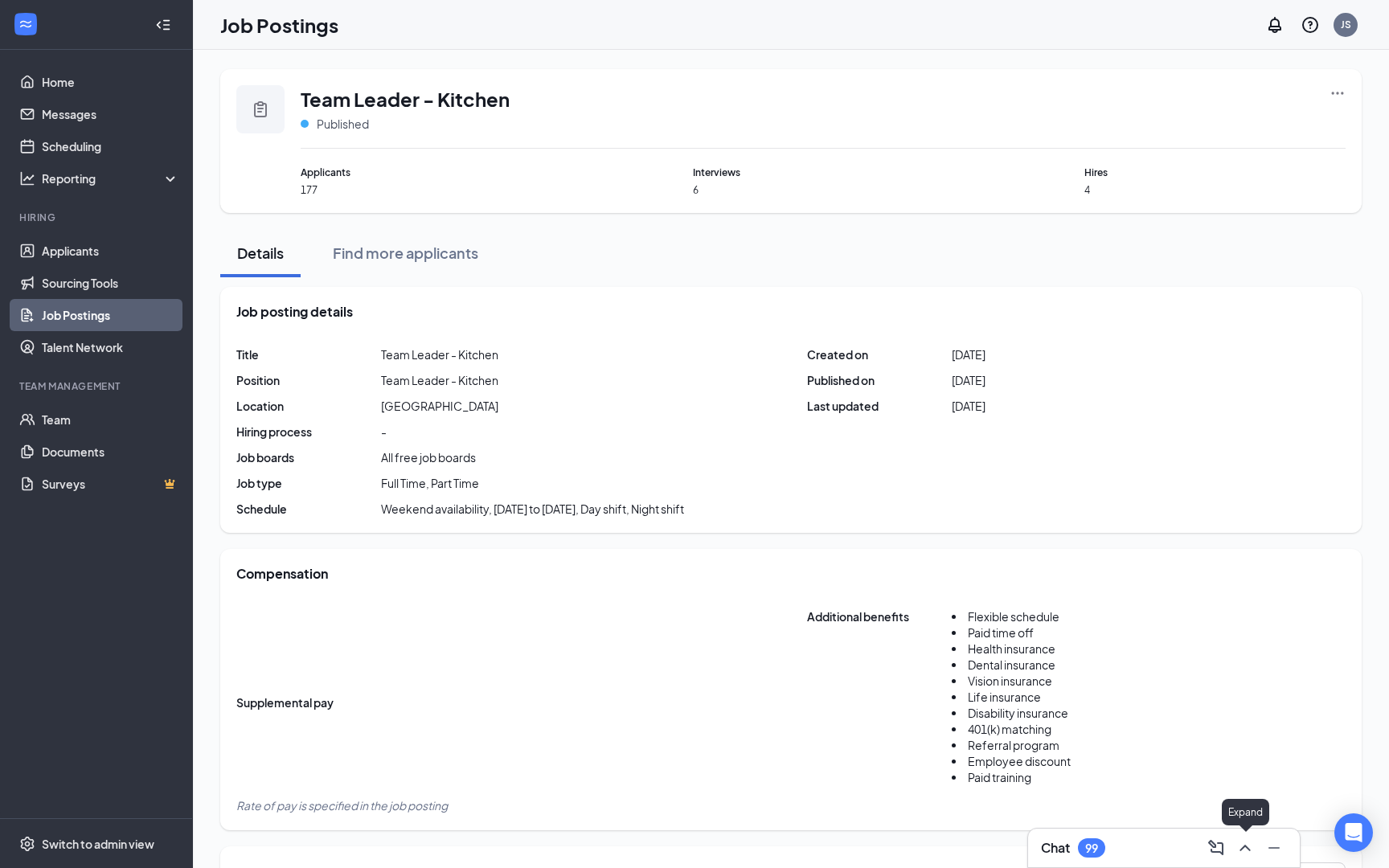
click at [1248, 846] on icon "ChevronUp" at bounding box center [1245, 848] width 19 height 19
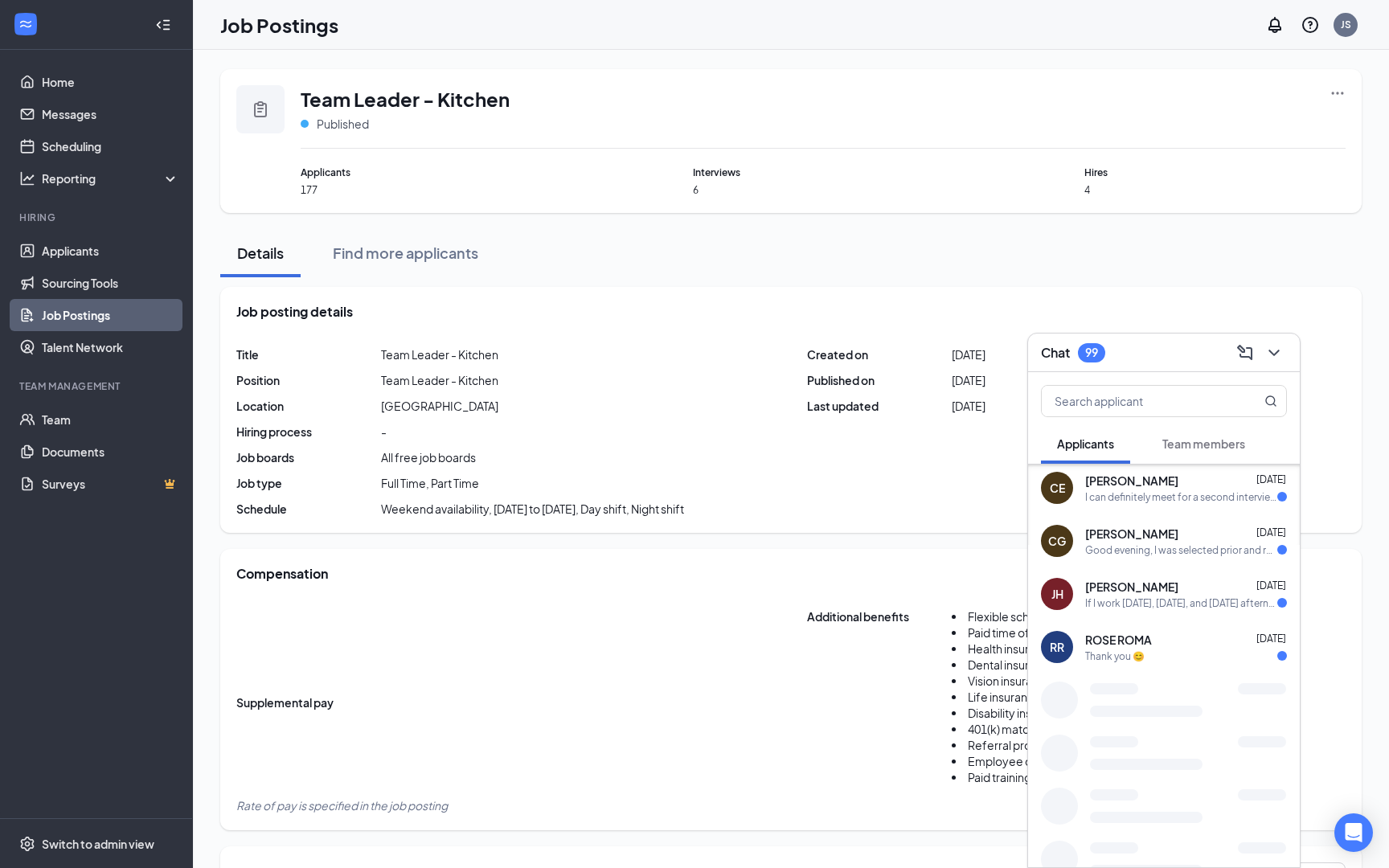
scroll to position [354, 0]
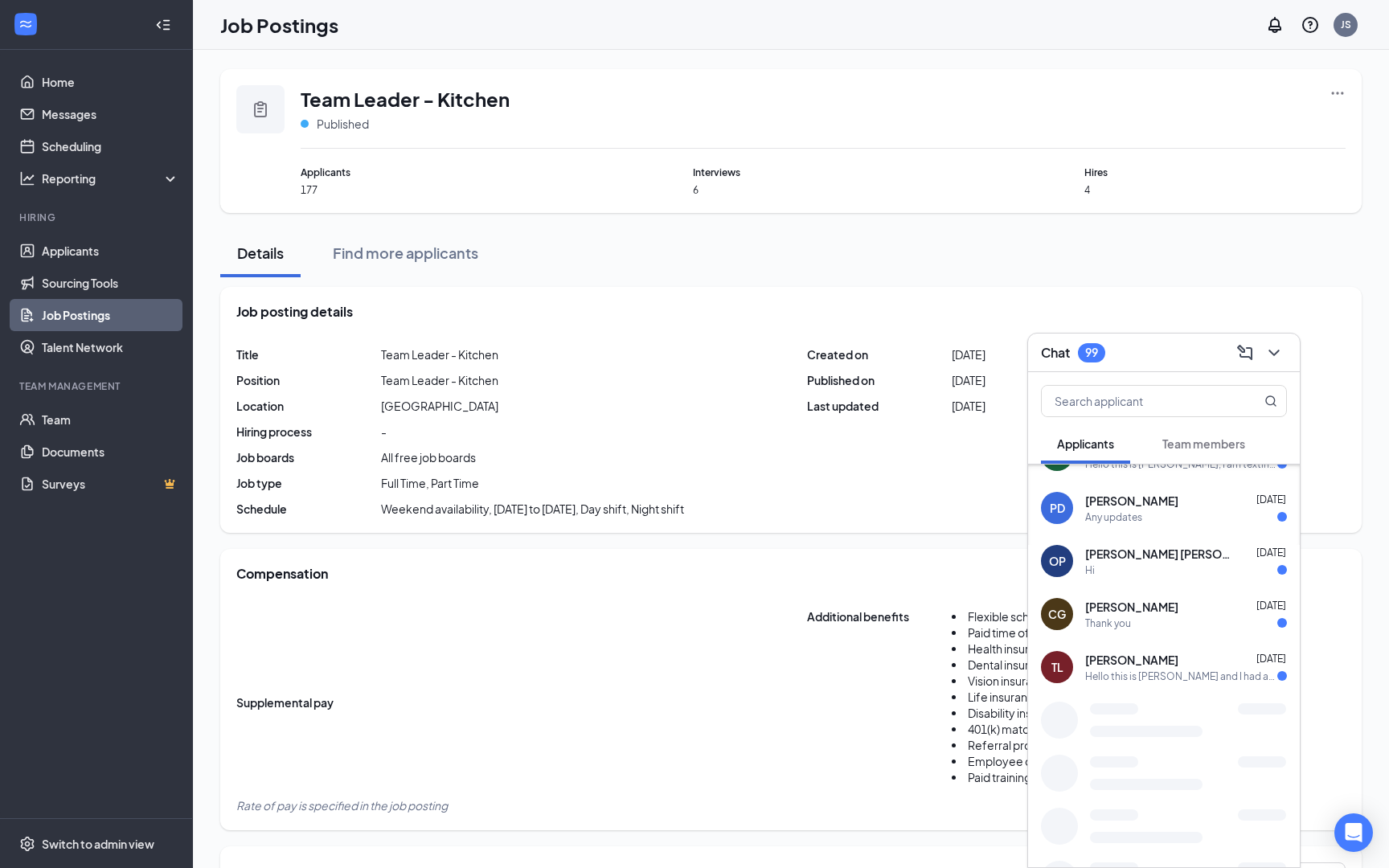
drag, startPoint x: 1148, startPoint y: 773, endPoint x: 1175, endPoint y: 867, distance: 97.8
click at [1175, 867] on div "Chat 99 Applicants Team members SJ Samya Jenkins Aug 25 Hello. My name is Samya…" at bounding box center [1164, 600] width 274 height 535
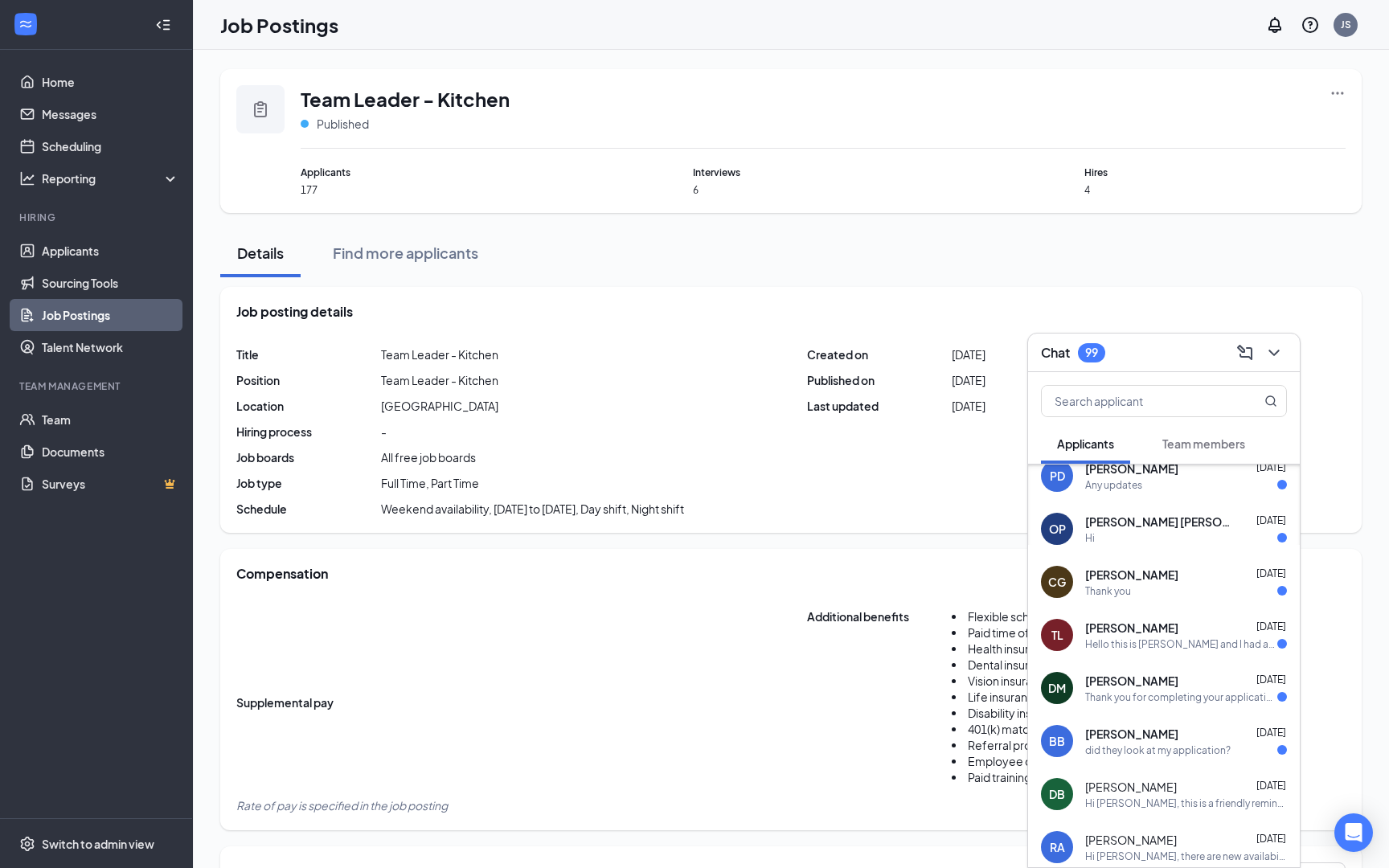
click at [1208, 632] on div "Tommy Laboy Aug 15" at bounding box center [1186, 628] width 202 height 16
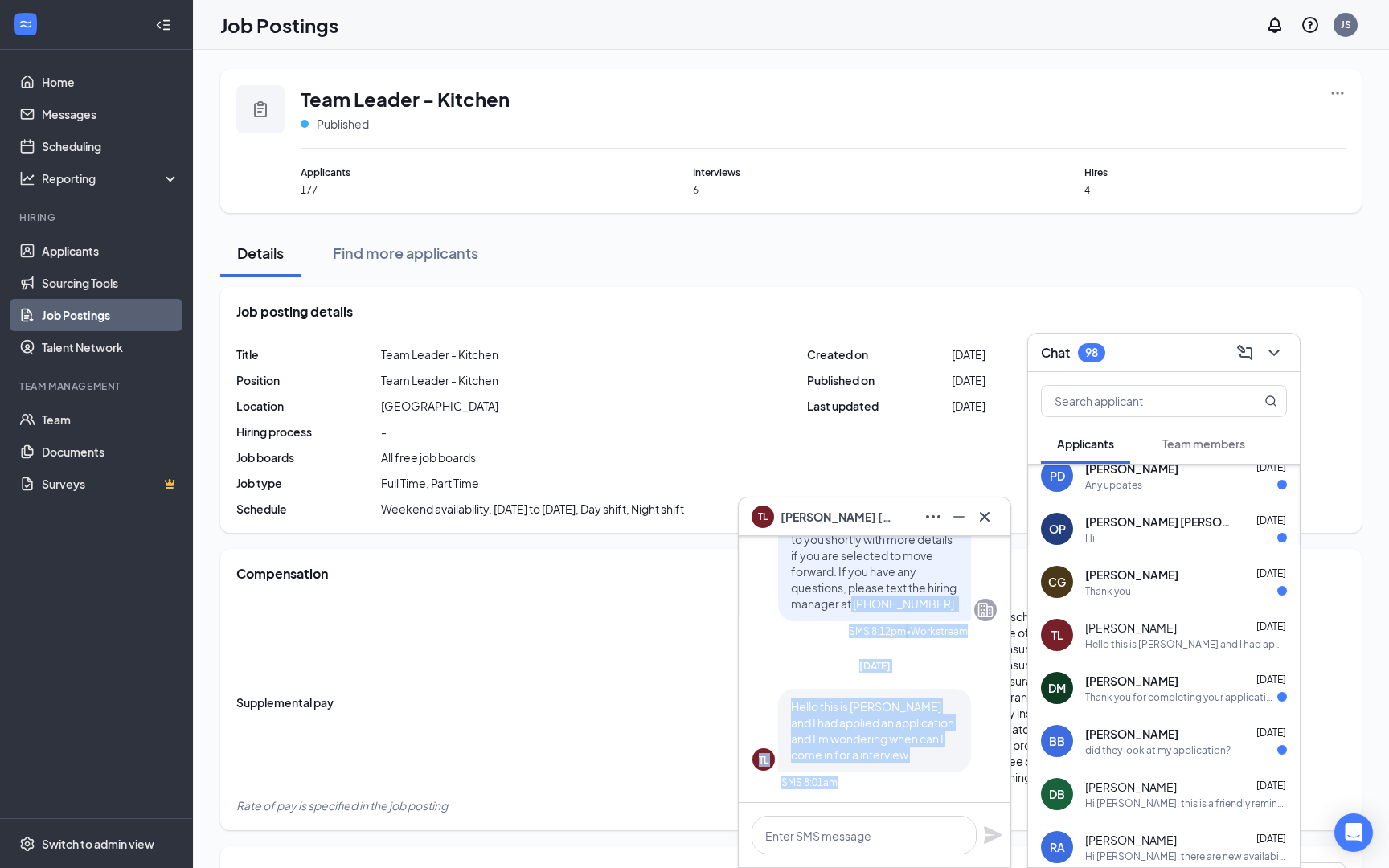
scroll to position [31, 0]
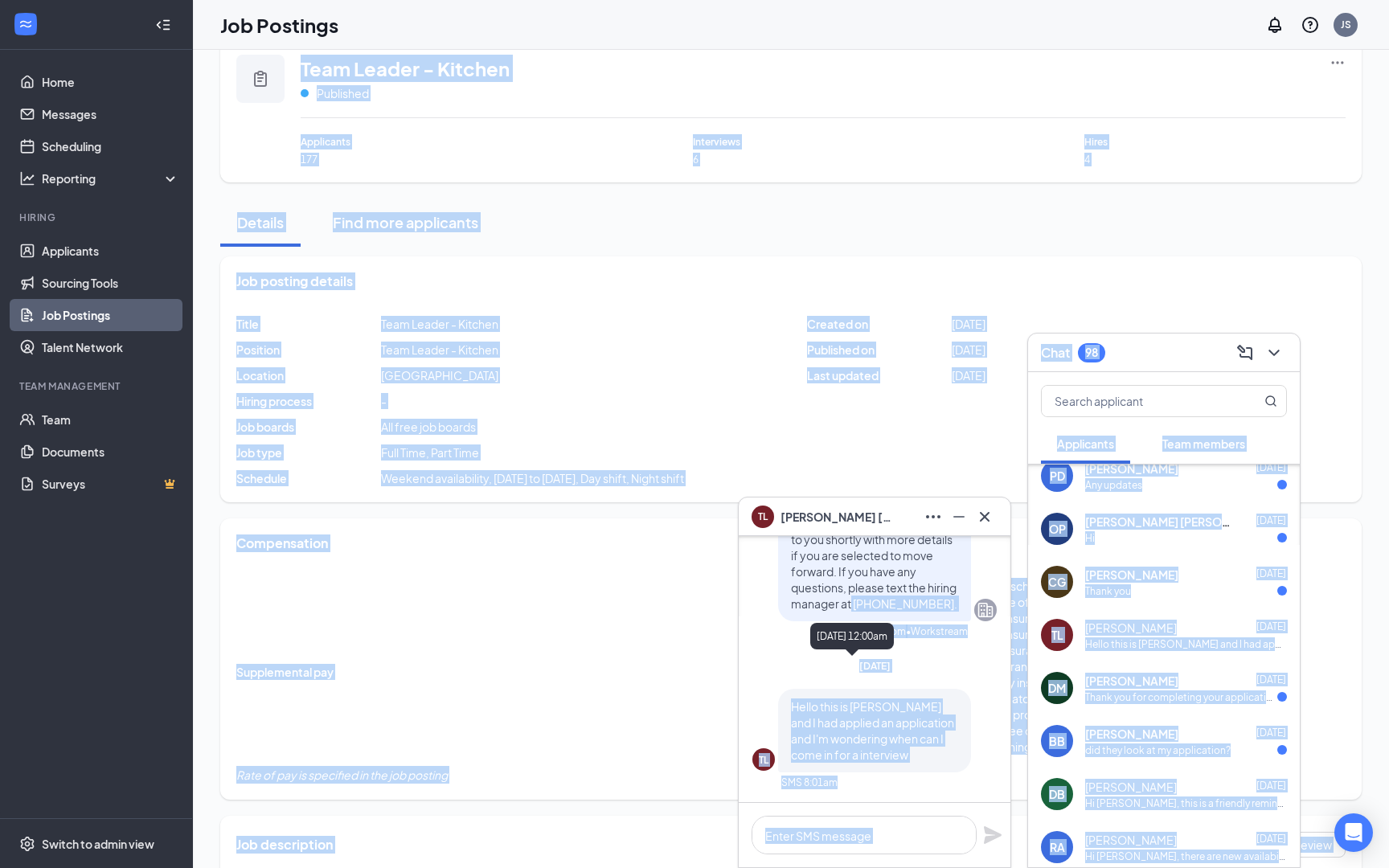
drag, startPoint x: 962, startPoint y: 579, endPoint x: 921, endPoint y: 656, distance: 87.2
click at [921, 655] on body "Home Messages Scheduling Reporting Hiring Applicants Sourcing Tools Job Posting…" at bounding box center [694, 403] width 1389 height 868
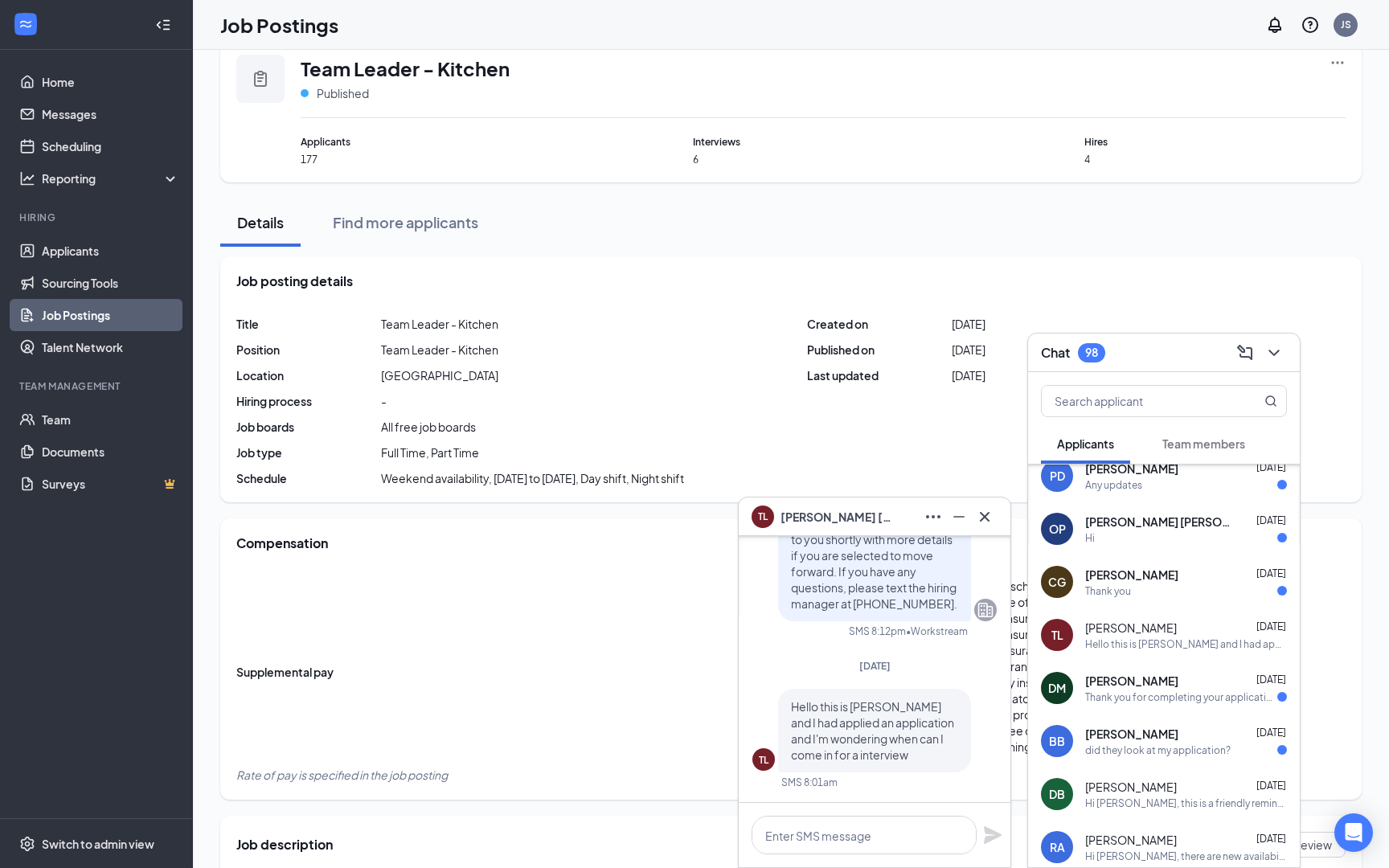
click at [787, 559] on div "Thank you for completing your application for the Front of House Team Member (F…" at bounding box center [875, 531] width 193 height 180
click at [627, 708] on div "Supplemental pay Additional benefits Flexible schedule Paid time off Health ins…" at bounding box center [791, 681] width 1110 height 206
click at [980, 521] on icon "Cross" at bounding box center [985, 517] width 19 height 19
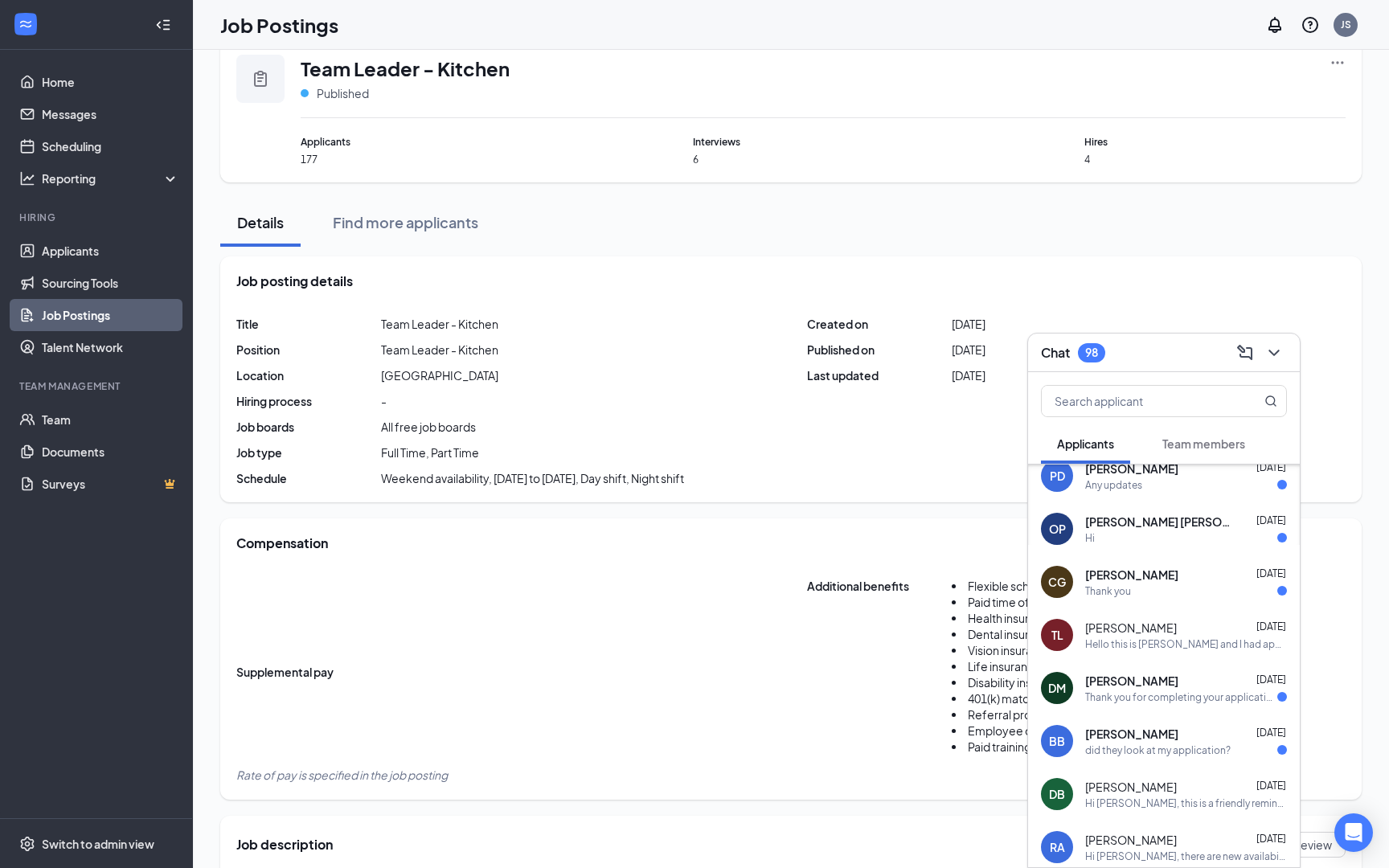
click at [1273, 363] on button at bounding box center [1274, 353] width 26 height 26
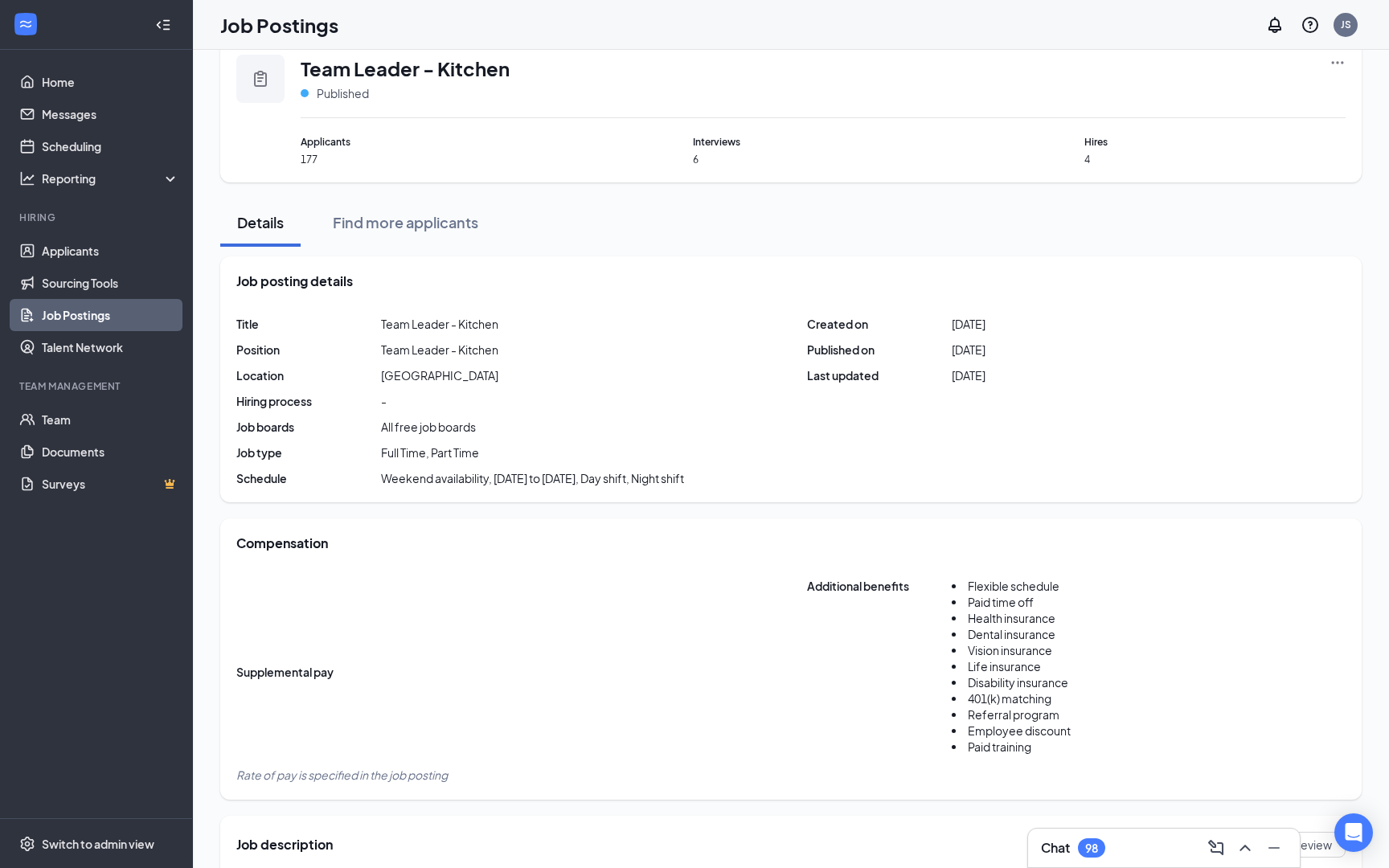
scroll to position [0, 0]
click at [66, 258] on link "Applicants" at bounding box center [111, 251] width 137 height 32
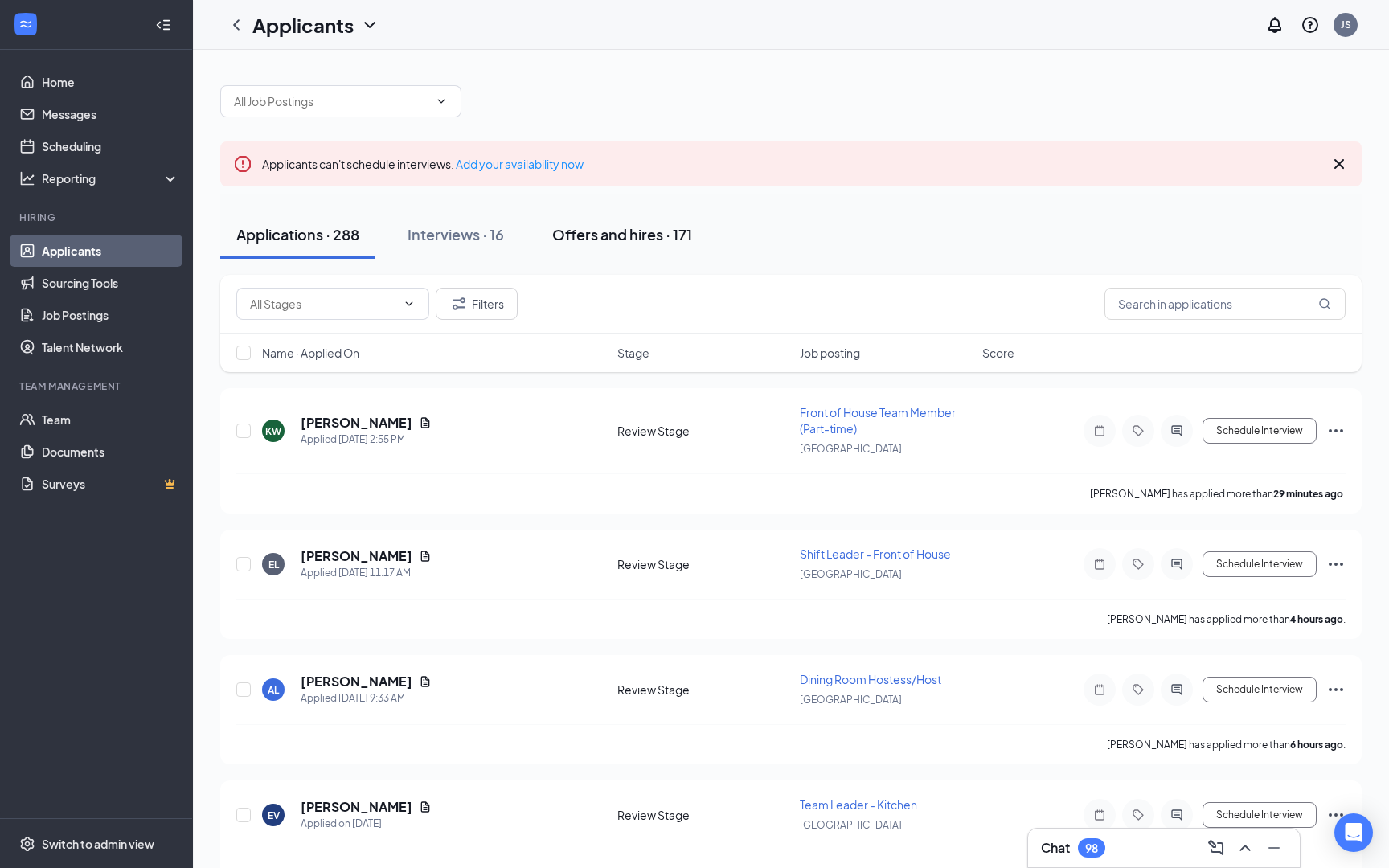
click at [669, 227] on div "Offers and hires · 171" at bounding box center [622, 234] width 140 height 20
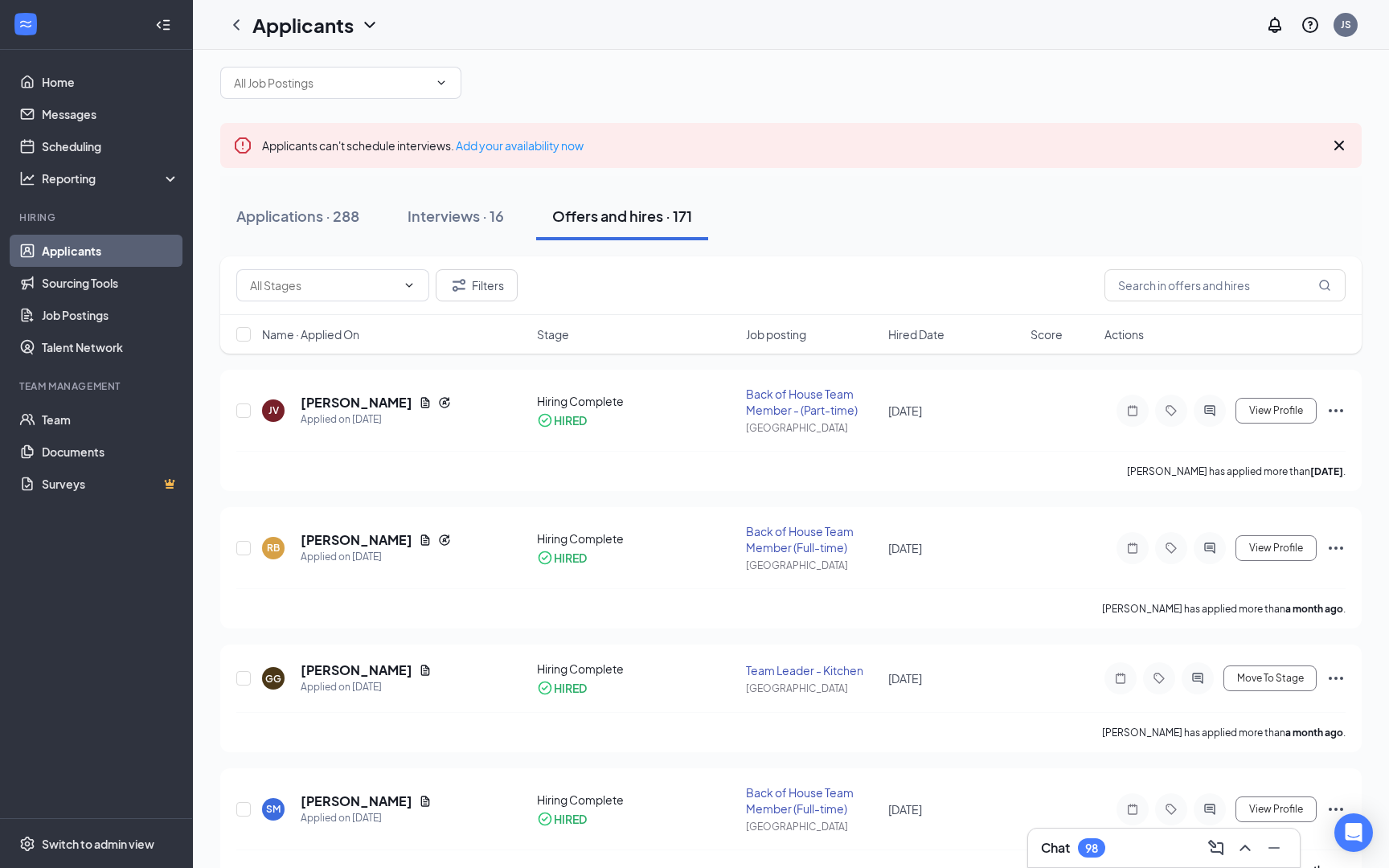
scroll to position [32, 0]
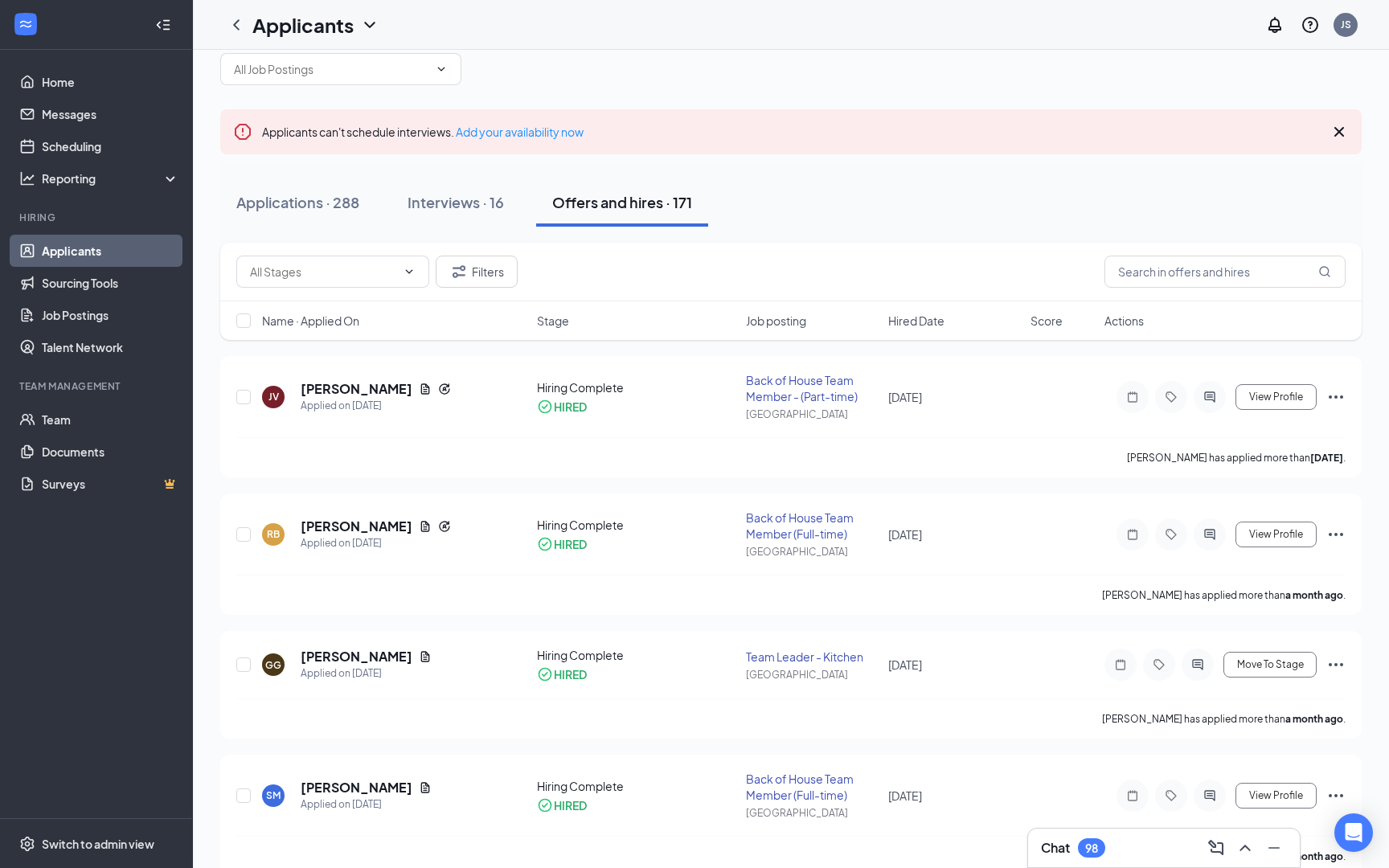
click at [942, 217] on div "Applications · 288 Interviews · 16 Offers and hires · 171" at bounding box center [791, 203] width 1142 height 48
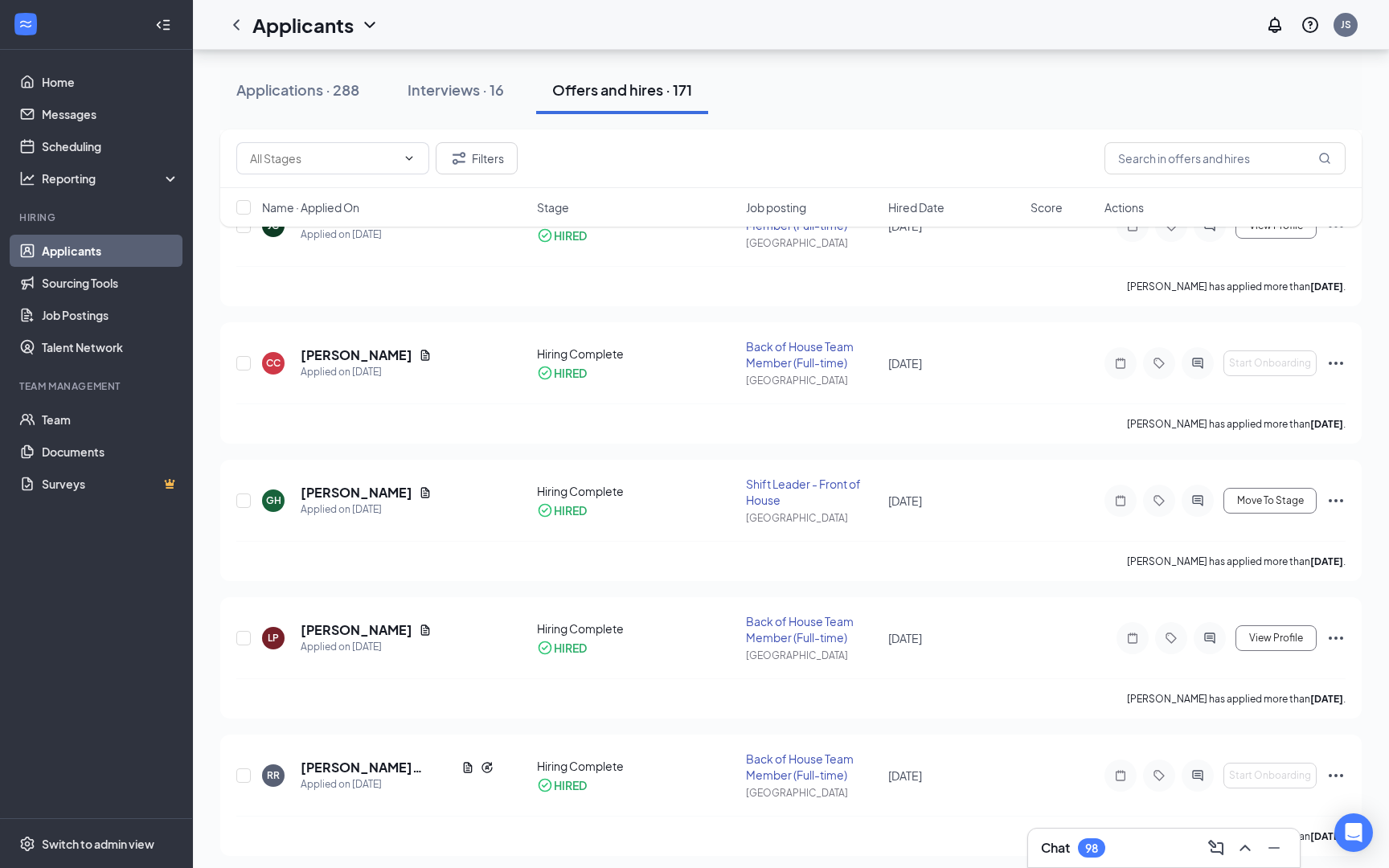
scroll to position [1552, 0]
click at [1341, 502] on icon "Ellipses" at bounding box center [1337, 500] width 19 height 19
click at [884, 513] on div "GH Gessica Hrycyk Applied on Jun 9 Hiring Complete HIRED Shift Leader - Front o…" at bounding box center [791, 507] width 1110 height 65
click at [362, 493] on h5 "Gessica Hrycyk" at bounding box center [356, 492] width 111 height 18
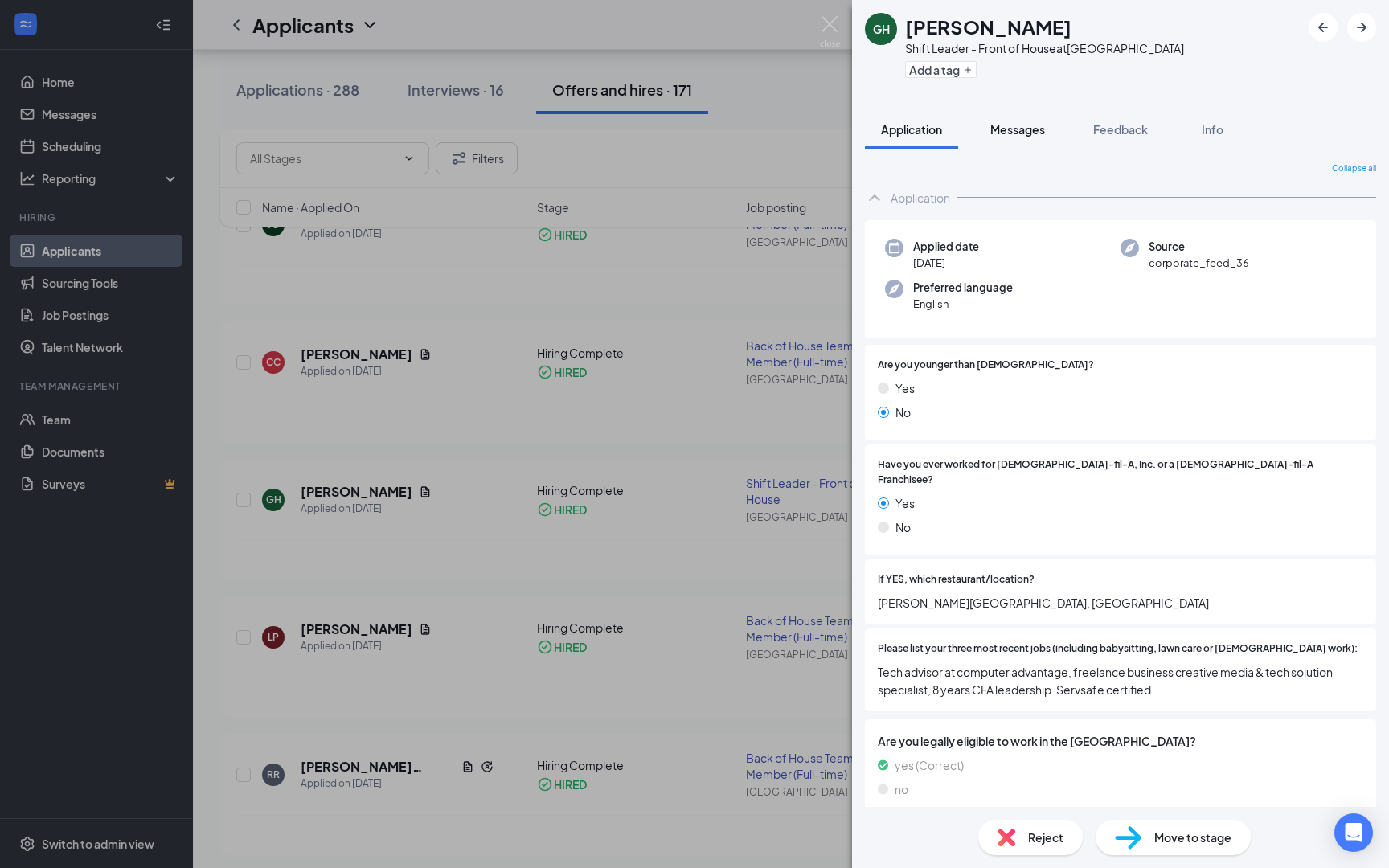
click at [1032, 122] on span "Messages" at bounding box center [1018, 129] width 55 height 15
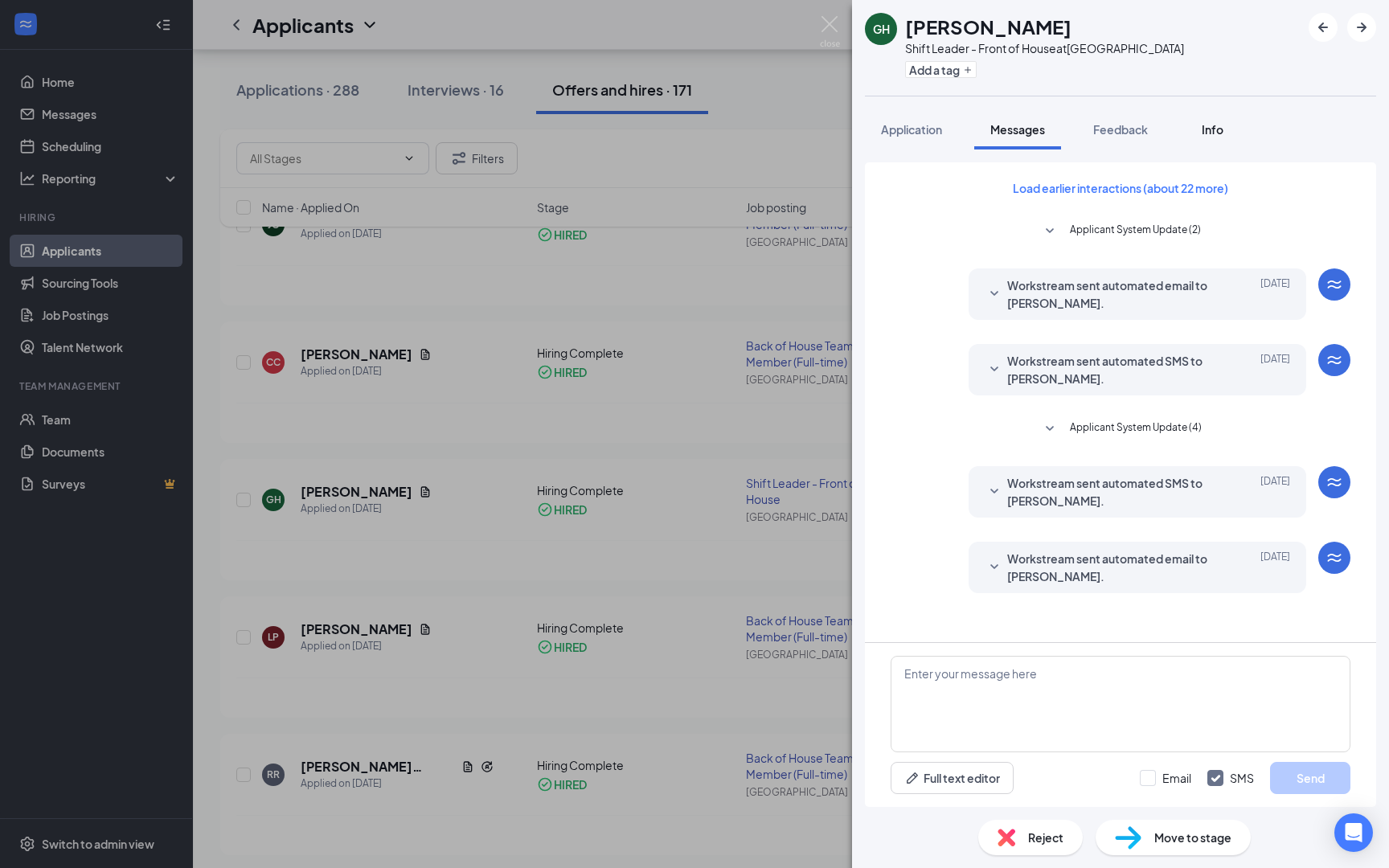
click at [1202, 132] on div "Info" at bounding box center [1213, 129] width 32 height 16
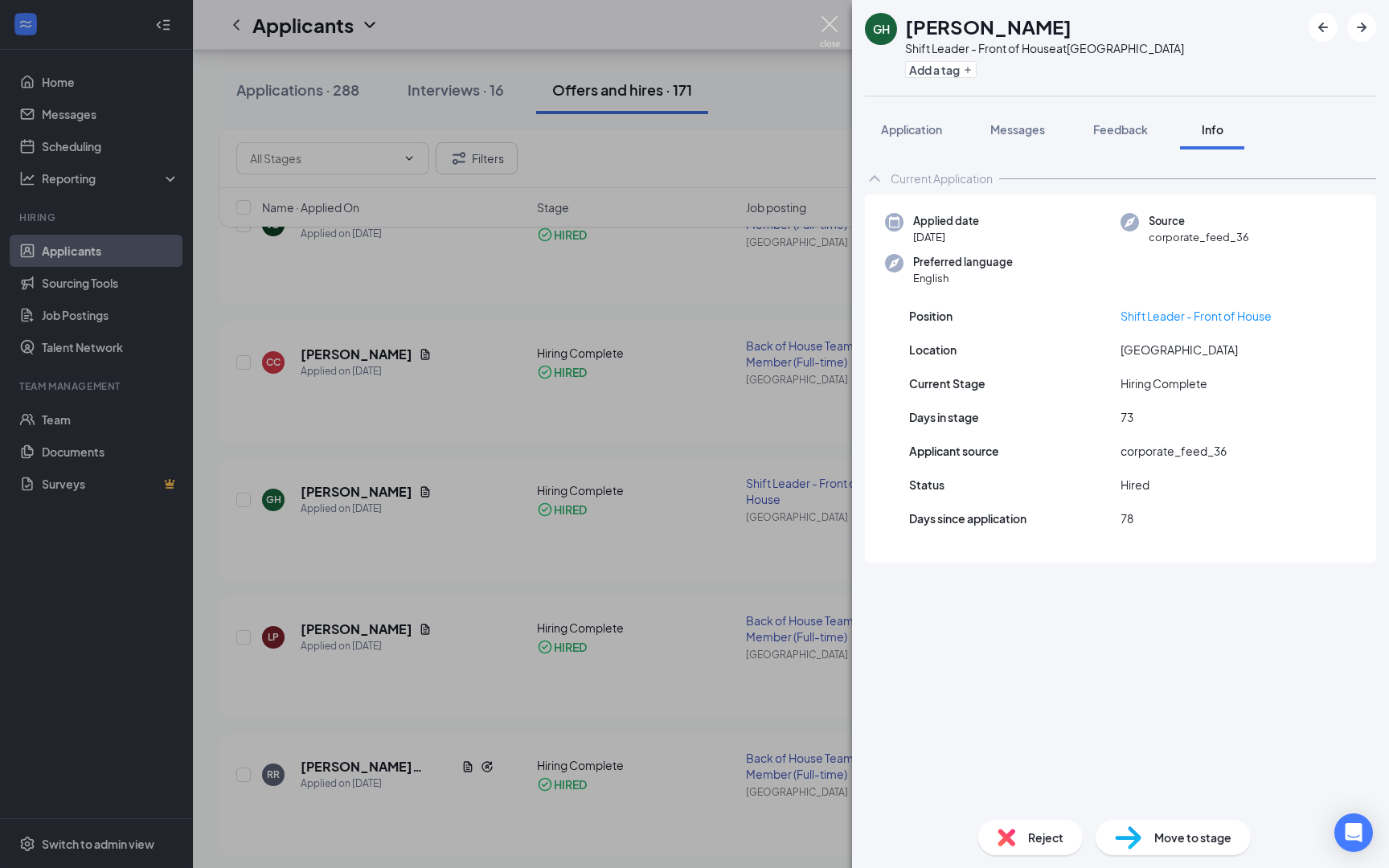
click at [832, 30] on img at bounding box center [830, 31] width 20 height 31
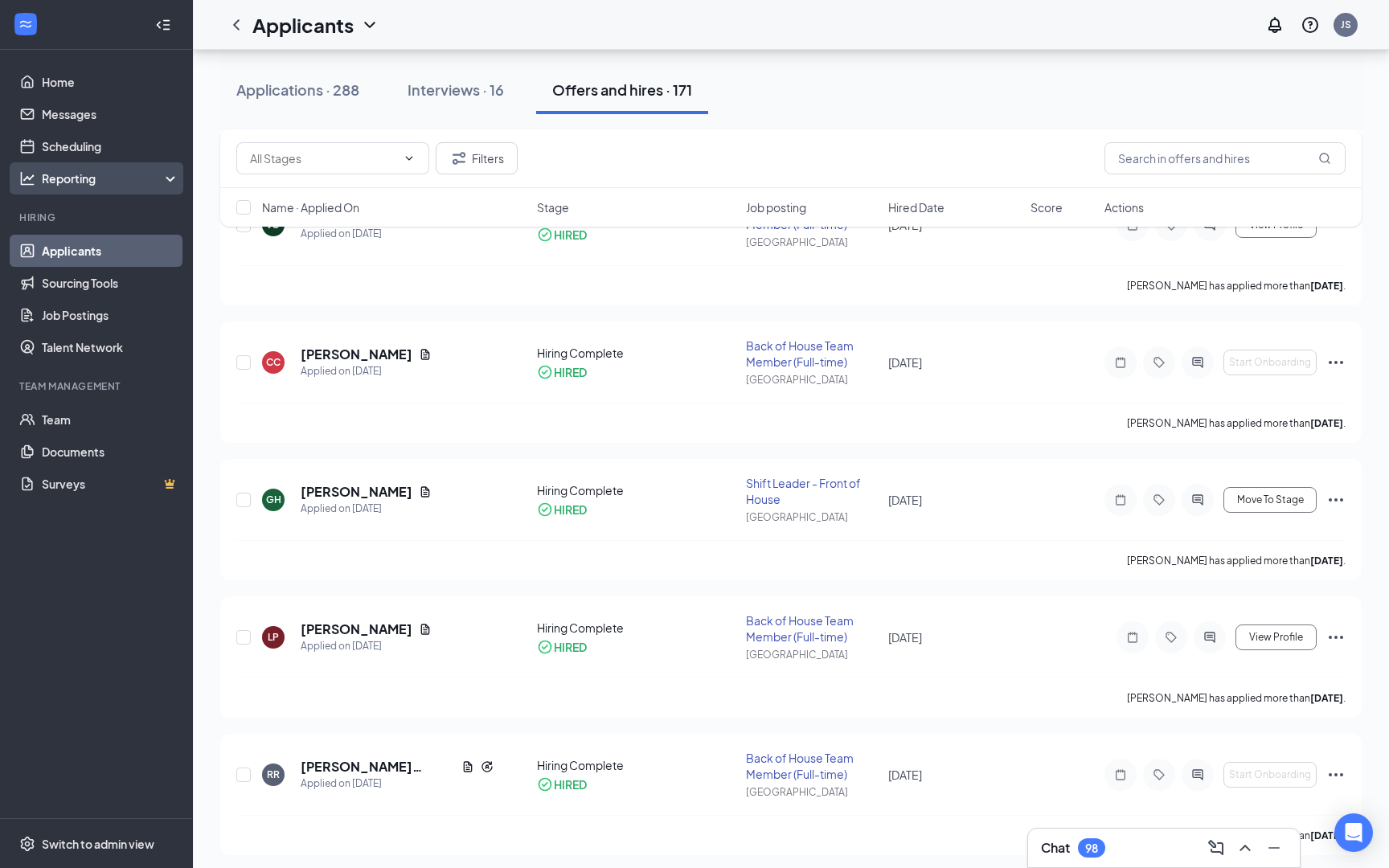
click at [40, 179] on div "Reporting" at bounding box center [96, 178] width 193 height 32
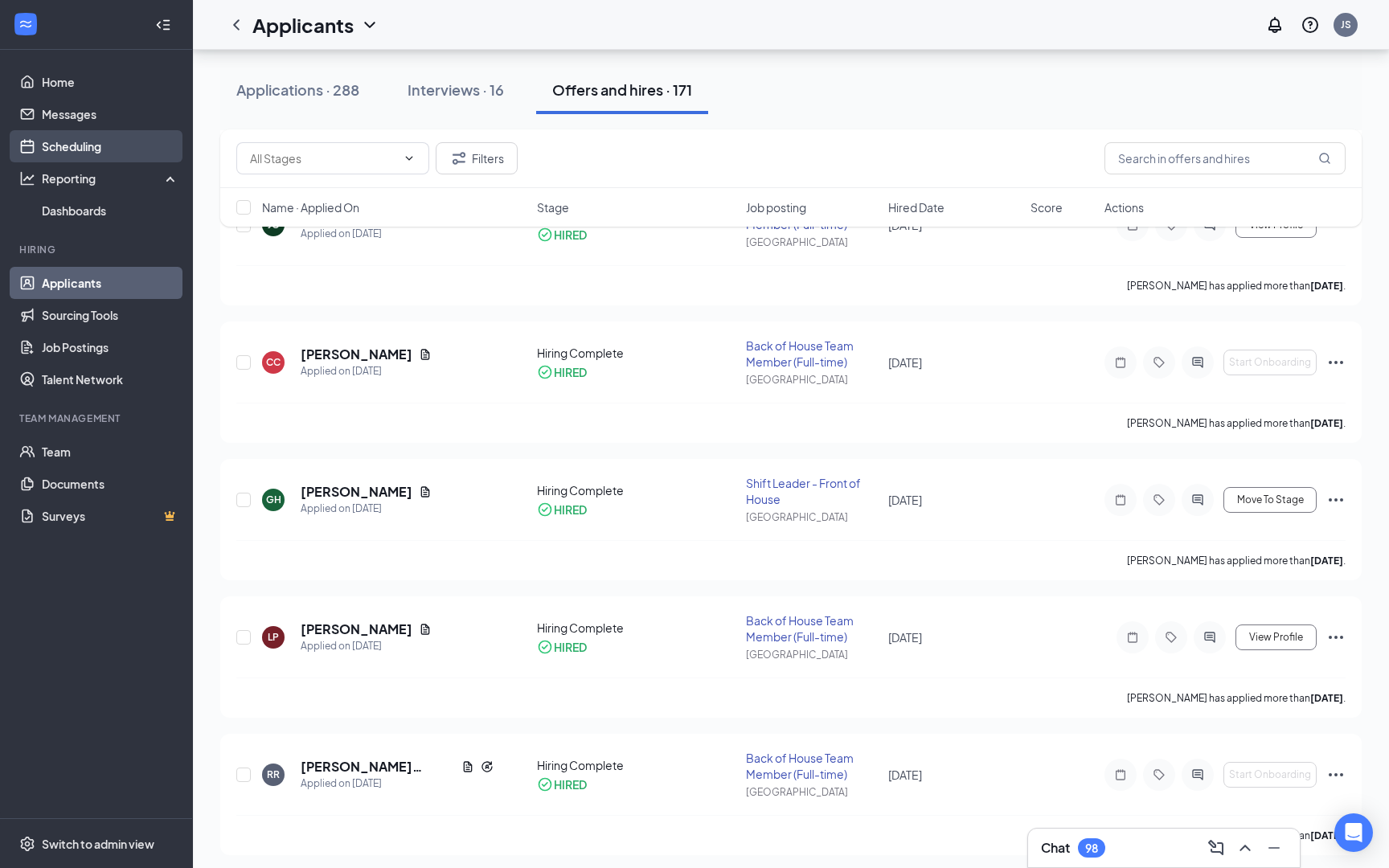
click at [114, 145] on link "Scheduling" at bounding box center [111, 146] width 137 height 32
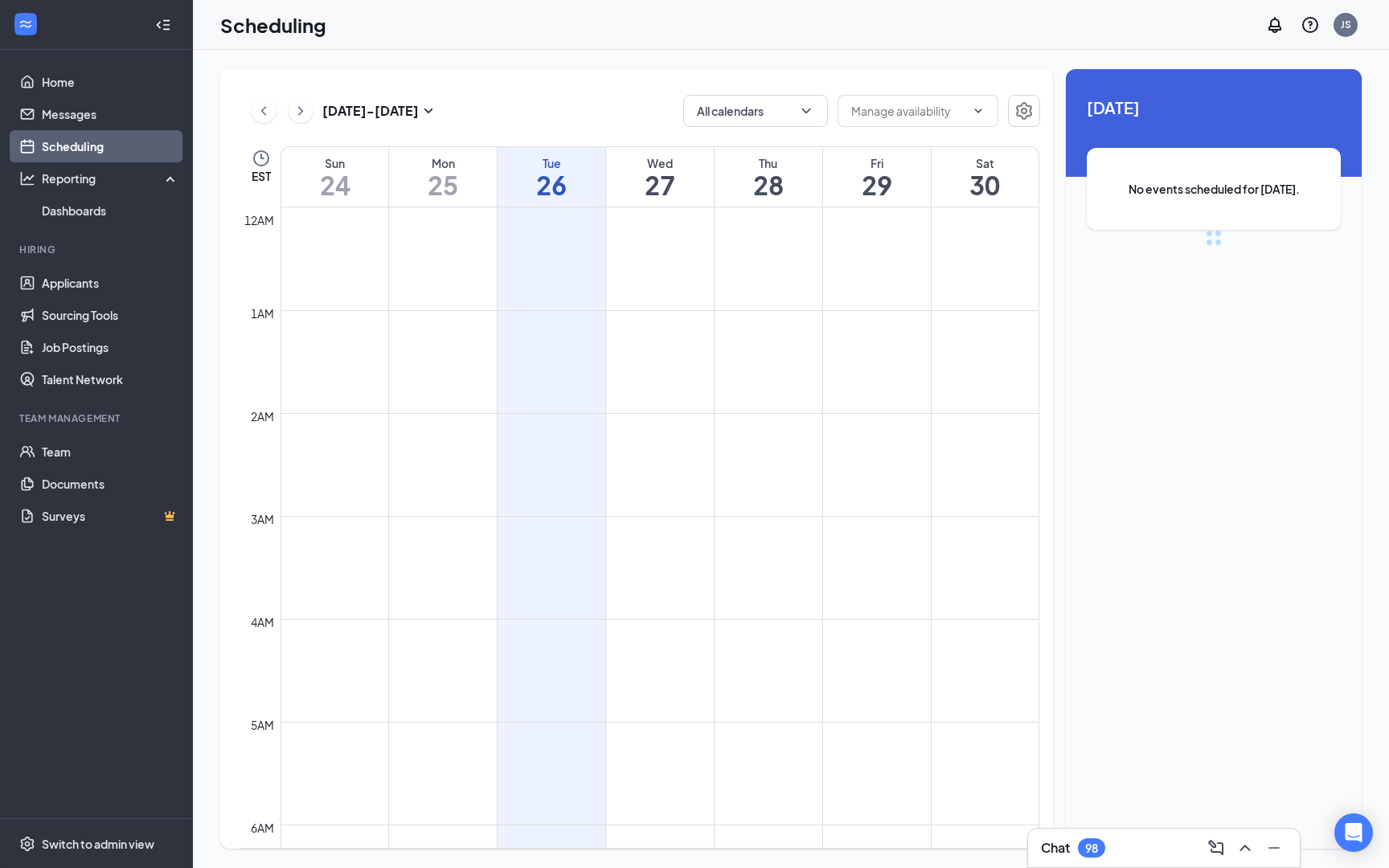
scroll to position [790, 0]
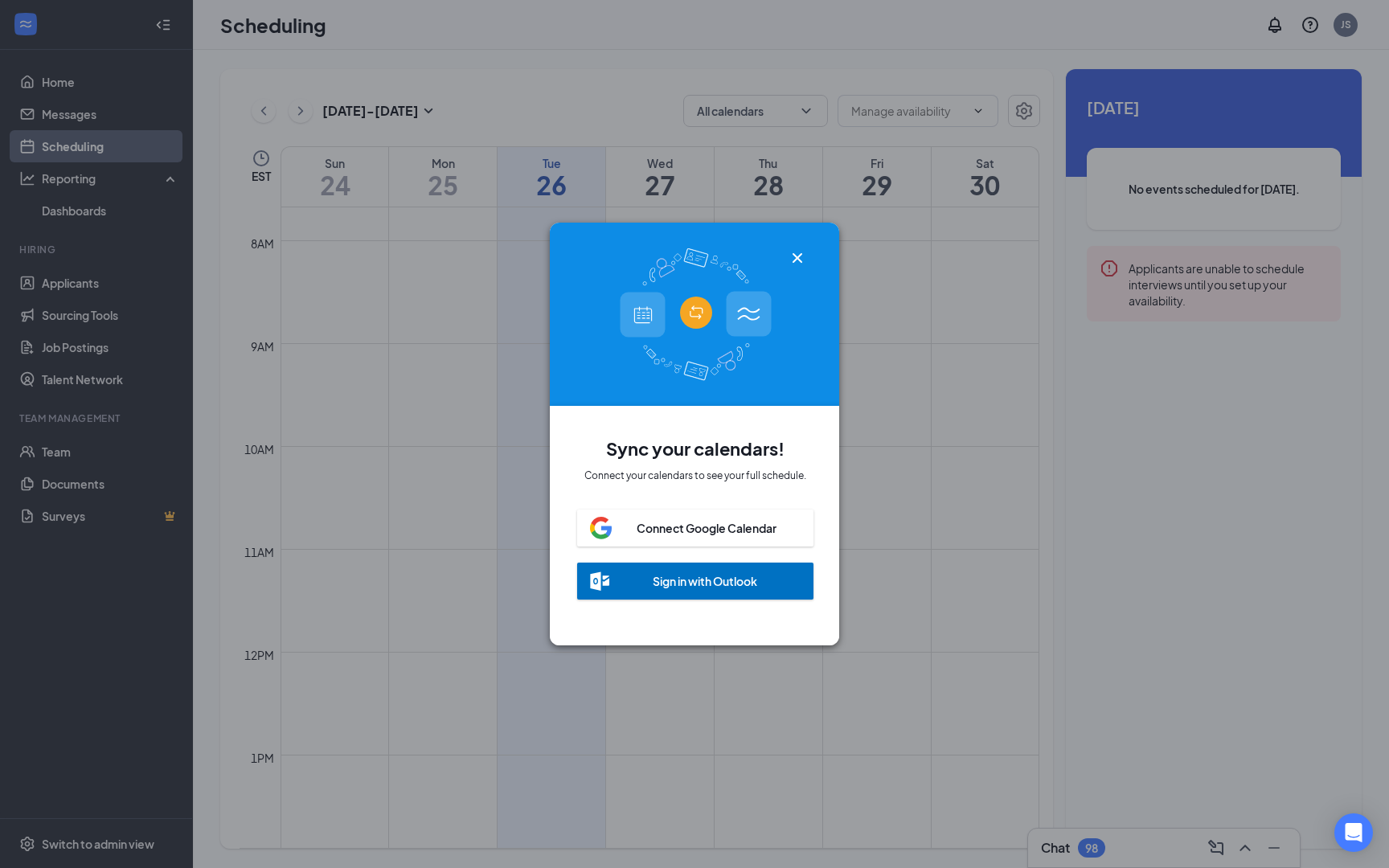
click at [747, 522] on div "Connect Google Calendar" at bounding box center [707, 528] width 140 height 16
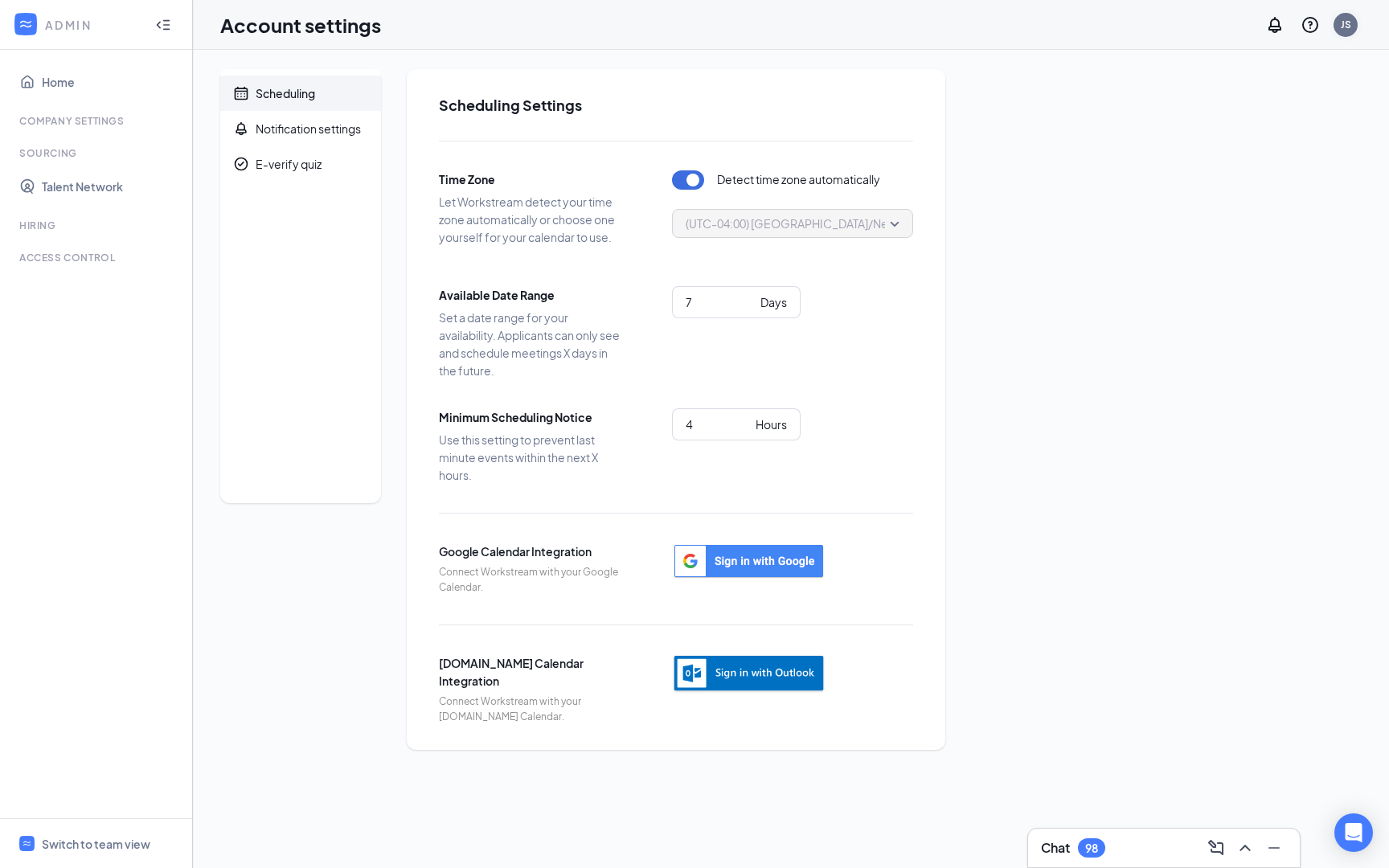
click at [1349, 31] on div "JS" at bounding box center [1346, 24] width 10 height 14
click at [92, 194] on link "Talent Network" at bounding box center [111, 187] width 137 height 32
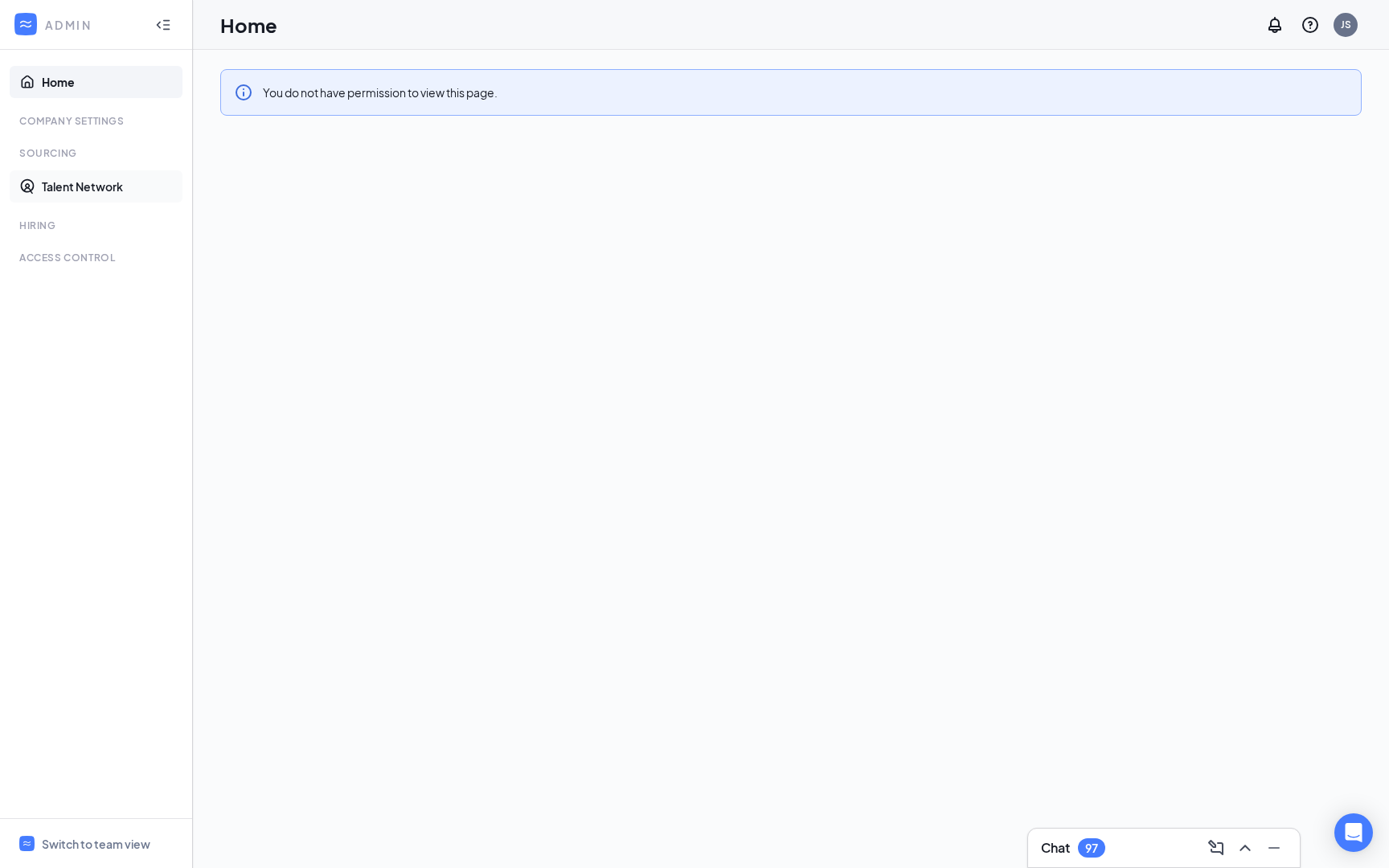
click at [95, 191] on link "Talent Network" at bounding box center [111, 187] width 137 height 32
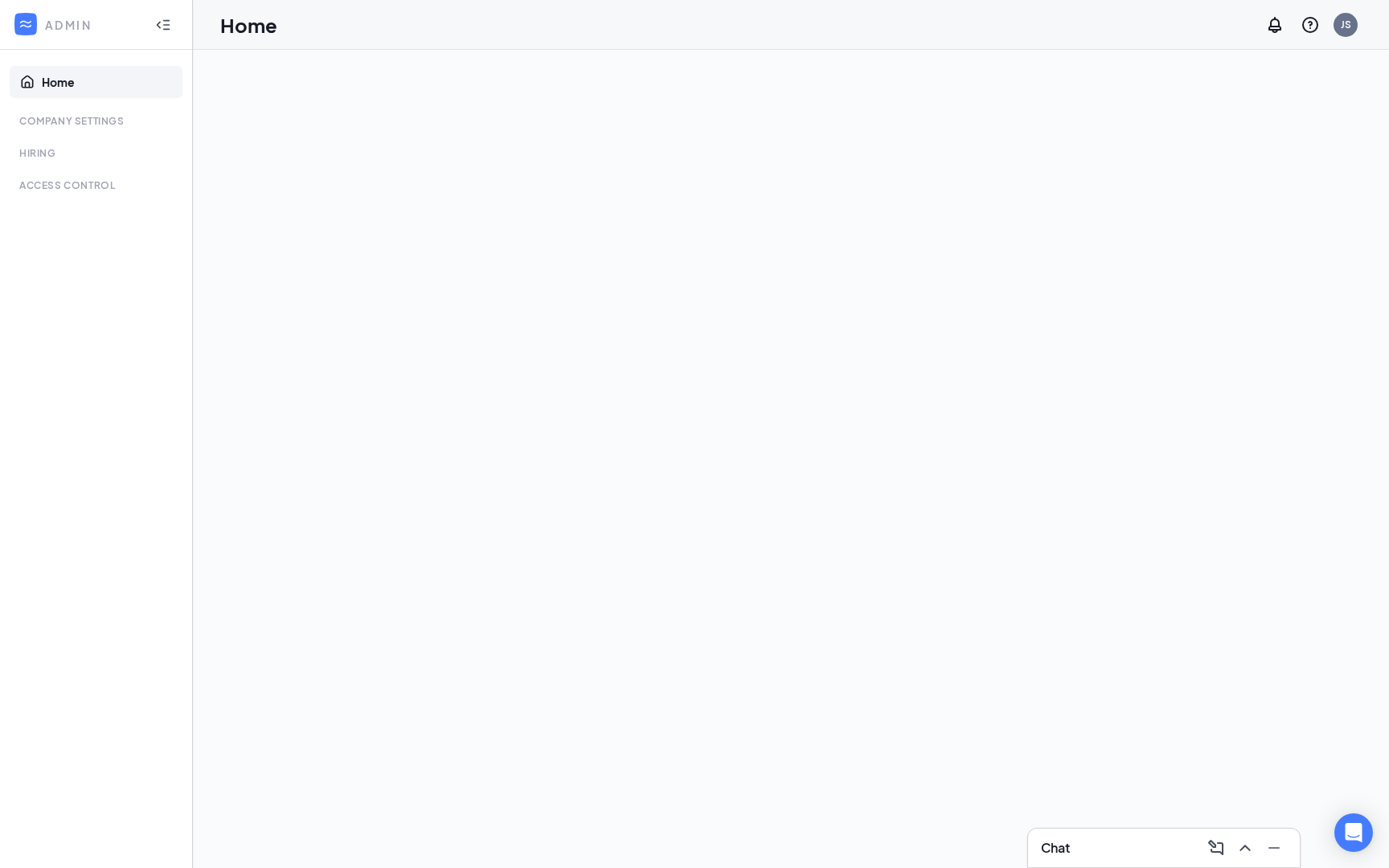
click at [161, 30] on icon "Collapse" at bounding box center [163, 25] width 16 height 16
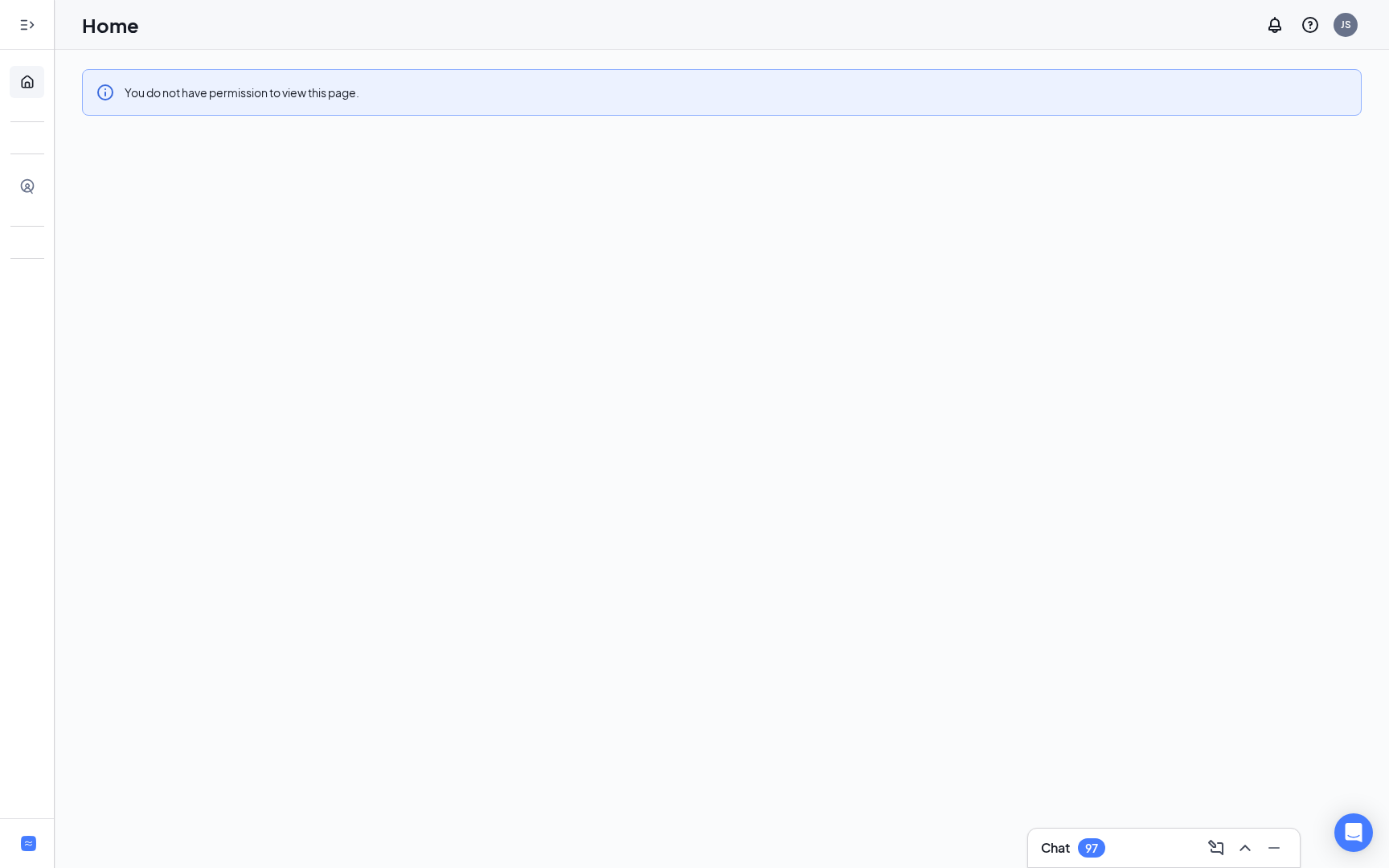
click at [27, 26] on icon "Expand" at bounding box center [27, 25] width 16 height 16
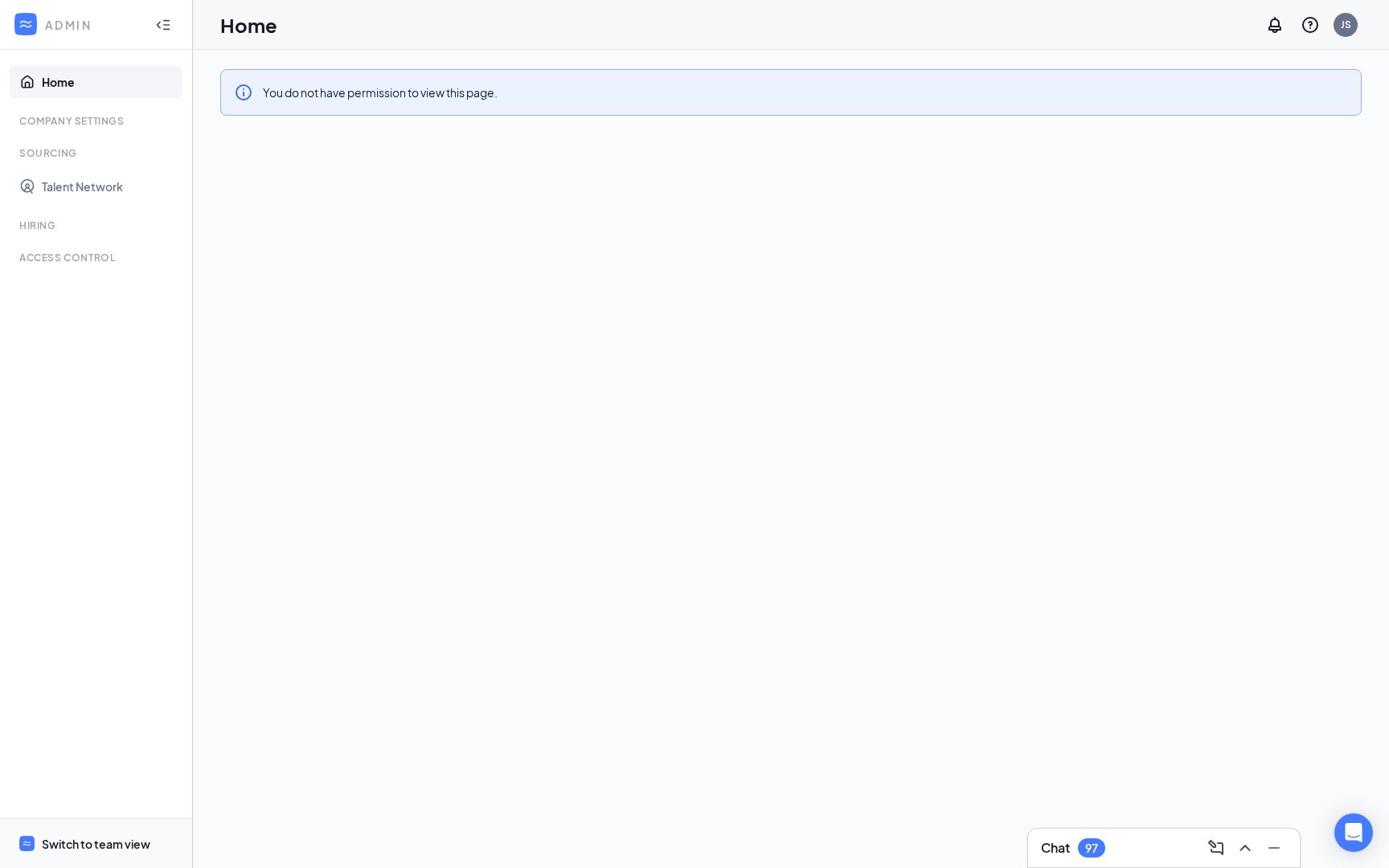
click at [65, 848] on div "Switch to team view" at bounding box center [96, 844] width 108 height 16
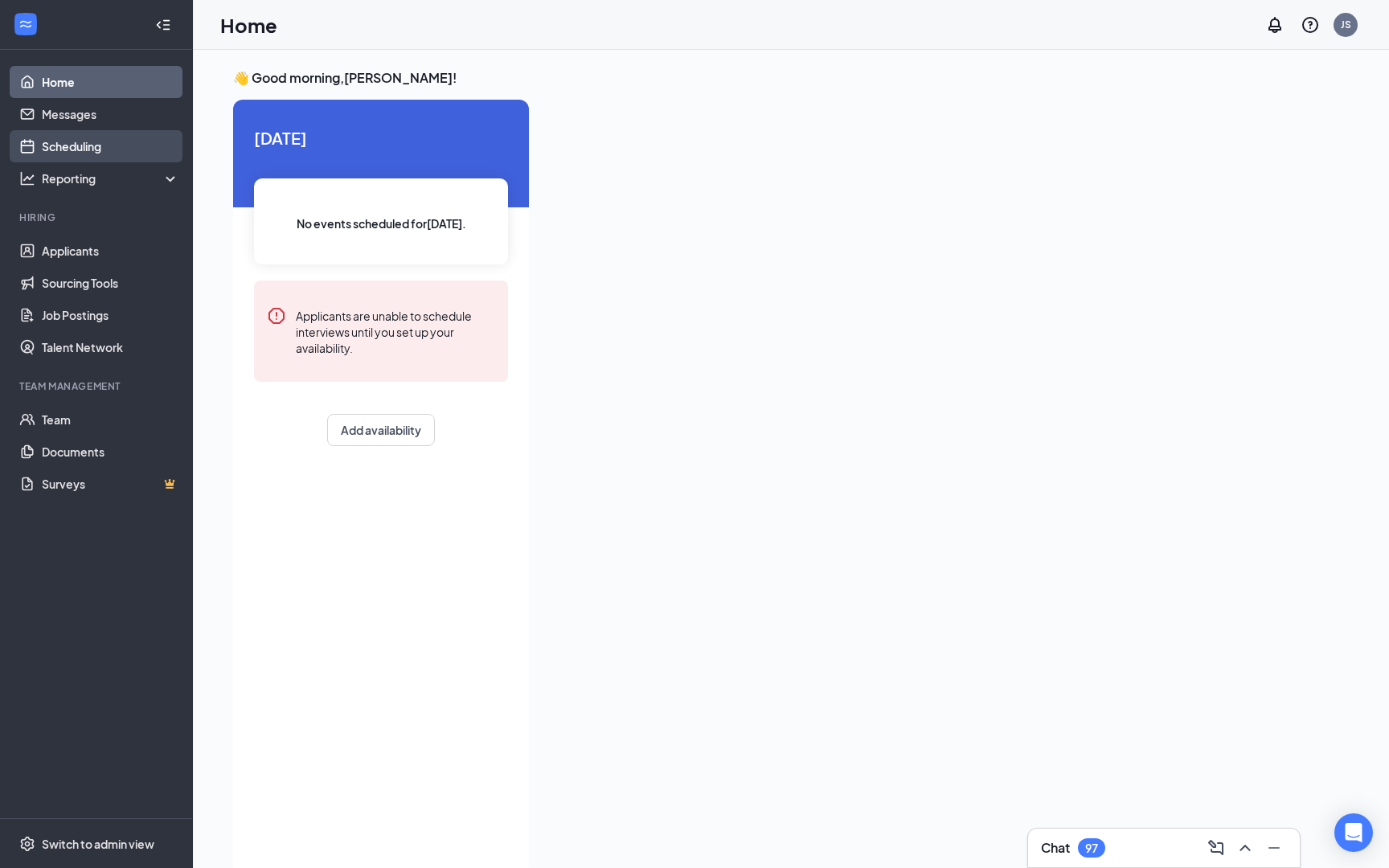
click at [114, 139] on link "Scheduling" at bounding box center [111, 146] width 137 height 32
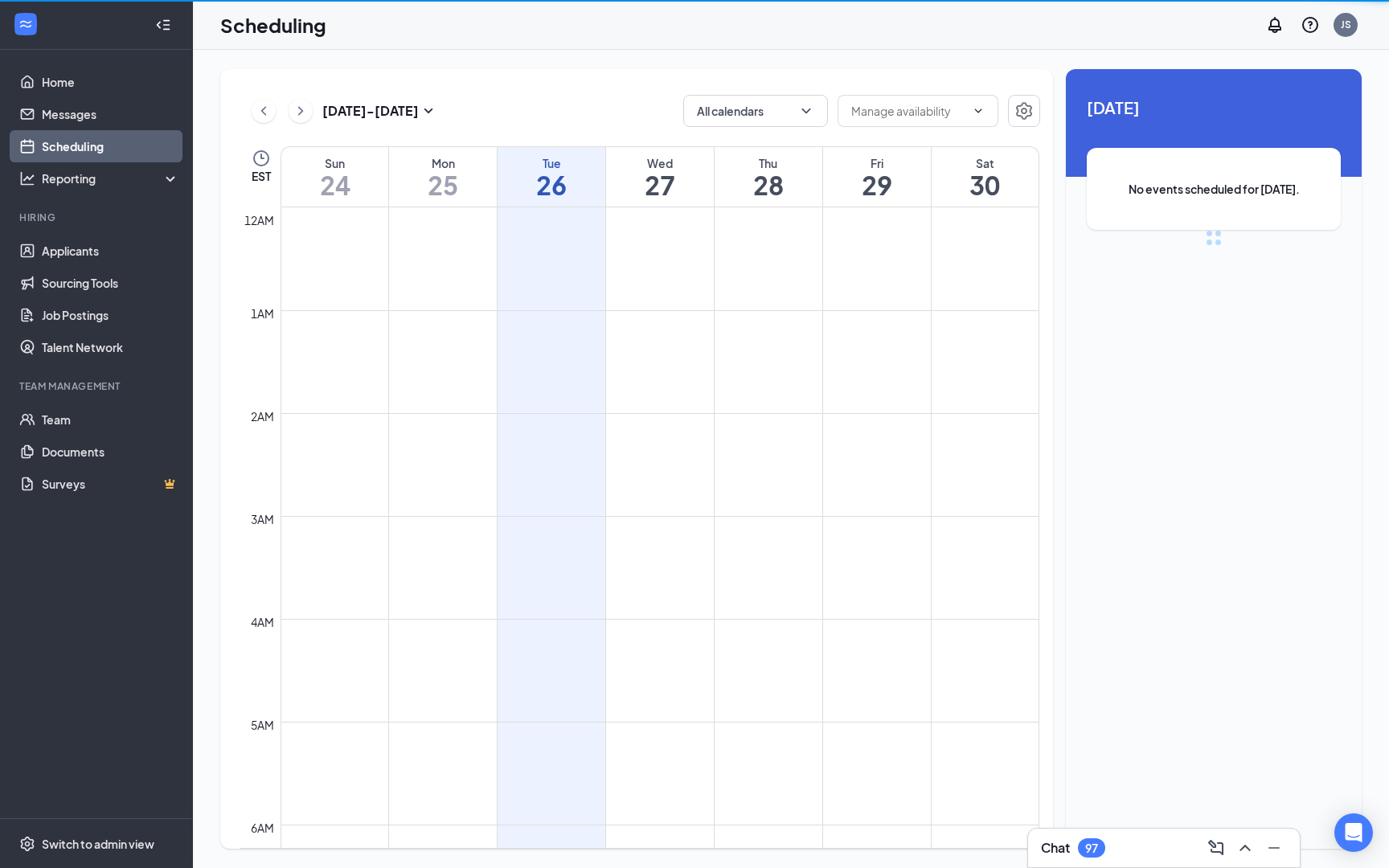
scroll to position [790, 0]
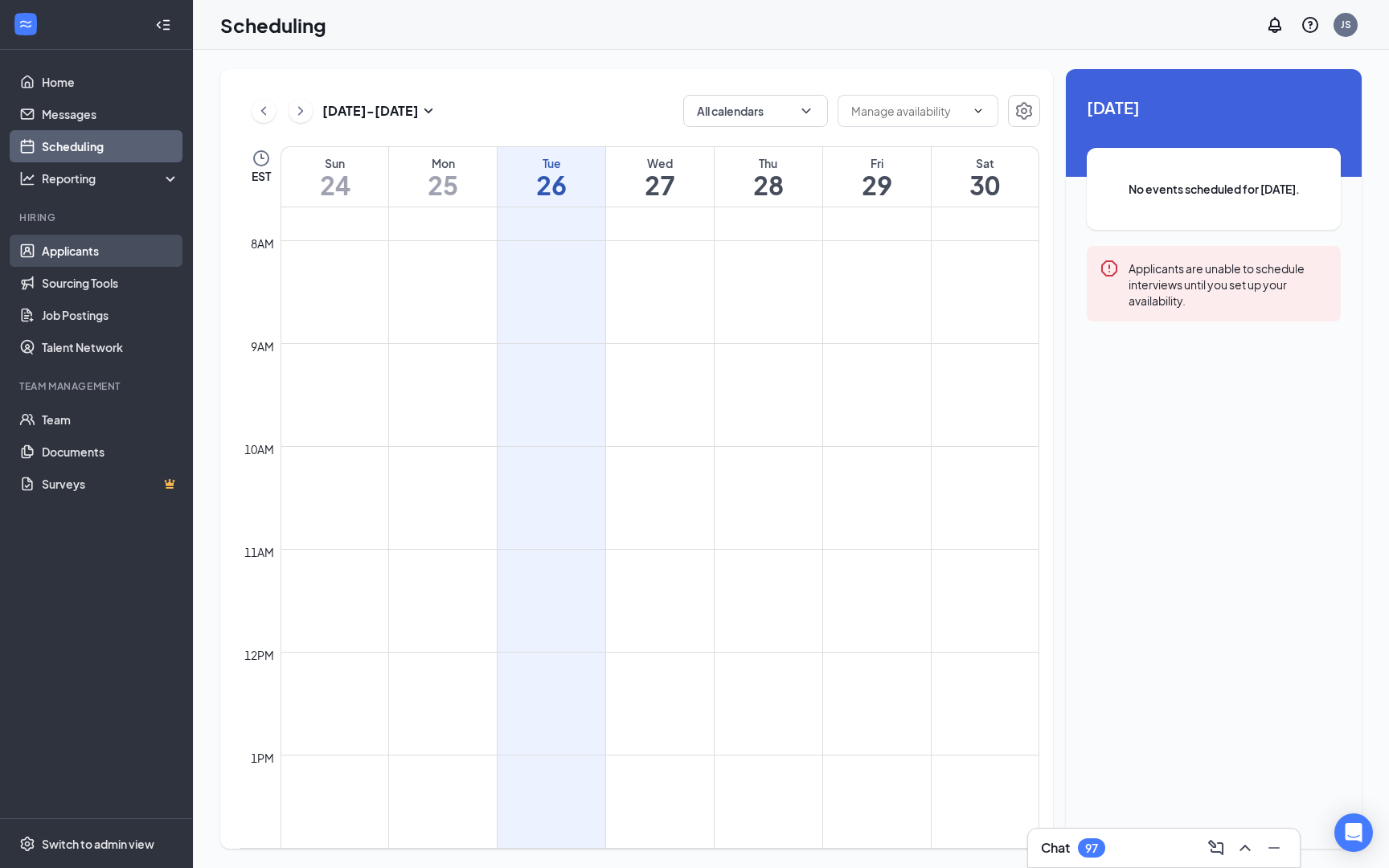
click at [95, 261] on link "Applicants" at bounding box center [111, 251] width 137 height 32
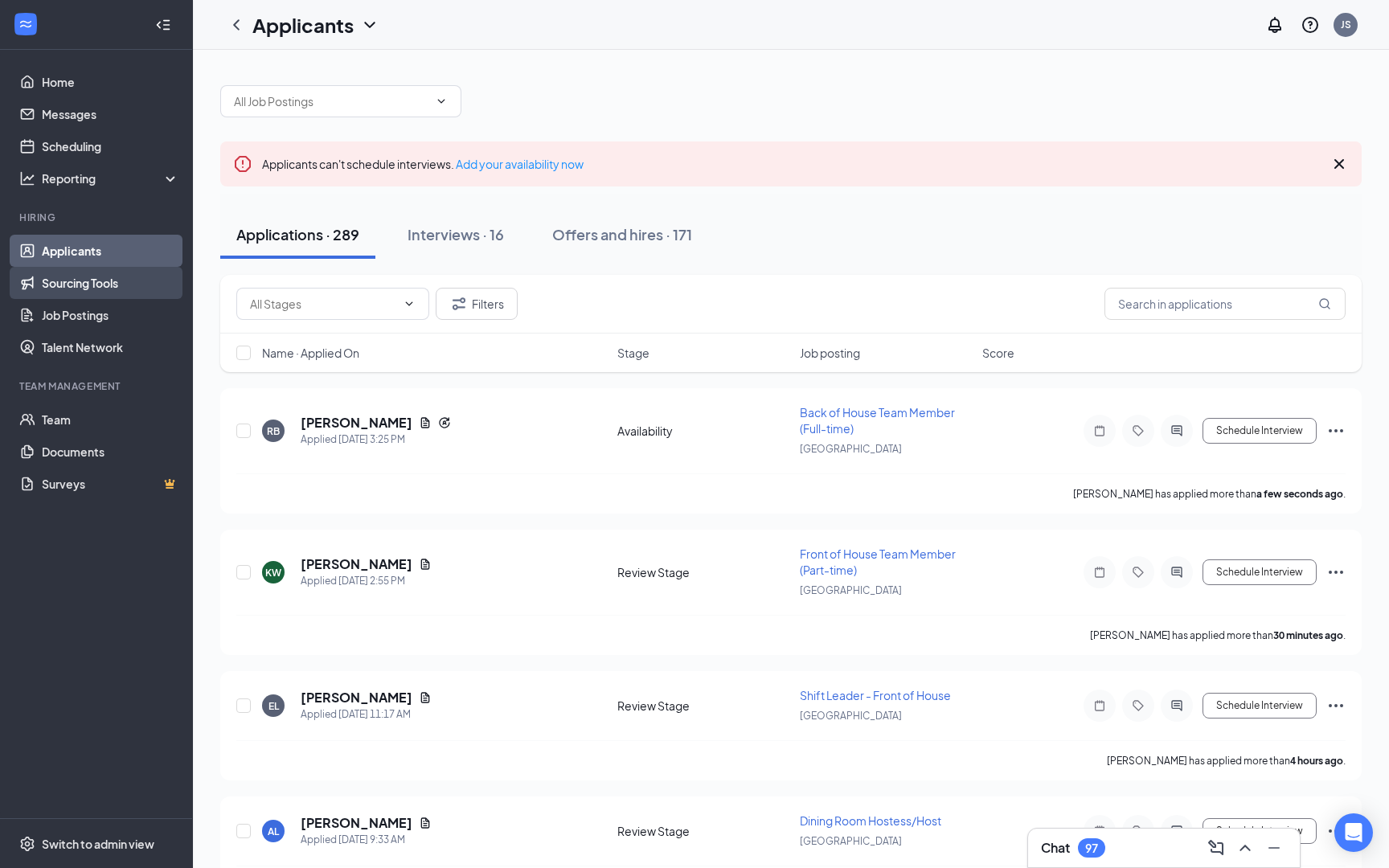
click at [115, 296] on link "Sourcing Tools" at bounding box center [111, 283] width 137 height 32
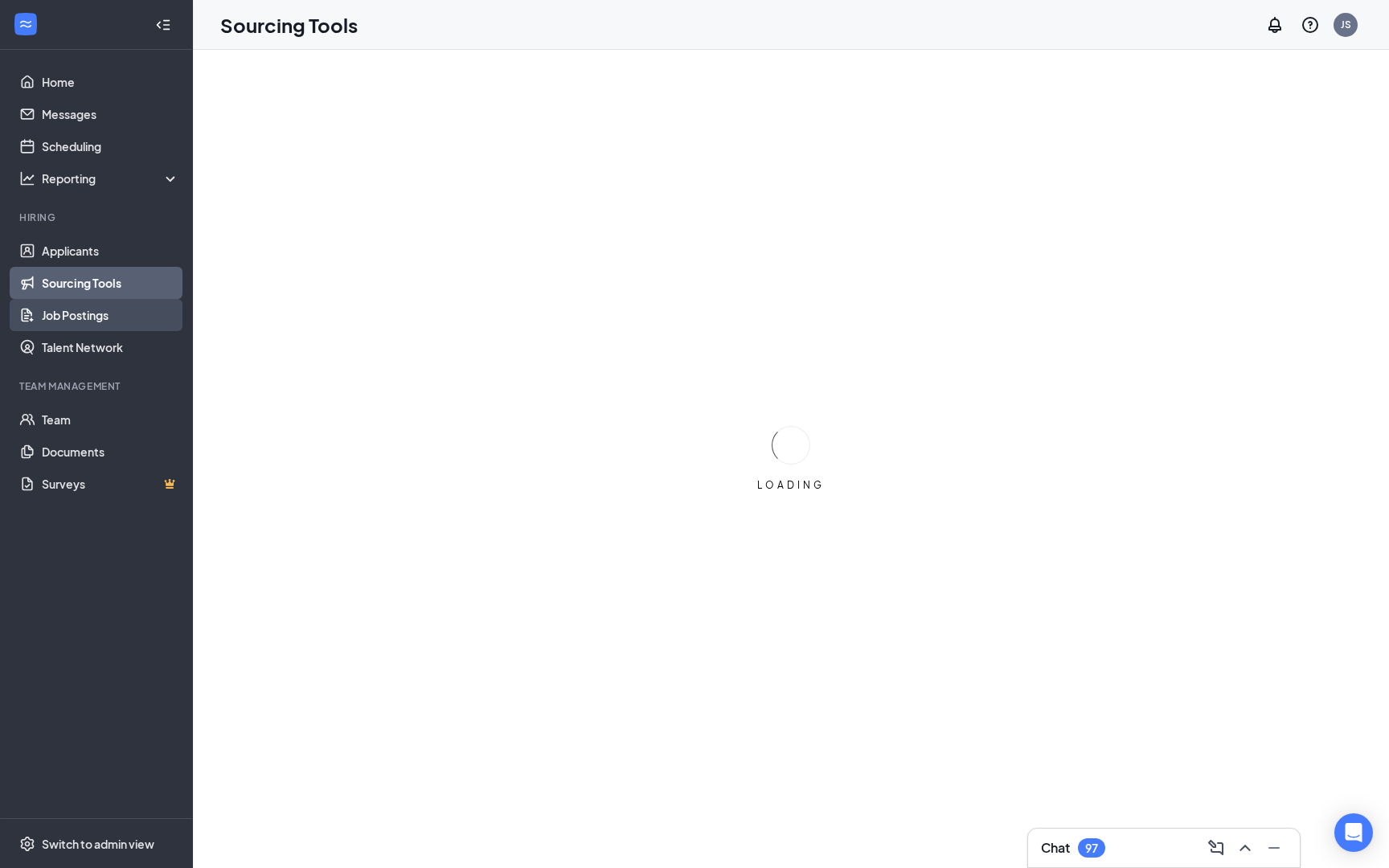
click at [114, 319] on link "Job Postings" at bounding box center [111, 315] width 137 height 32
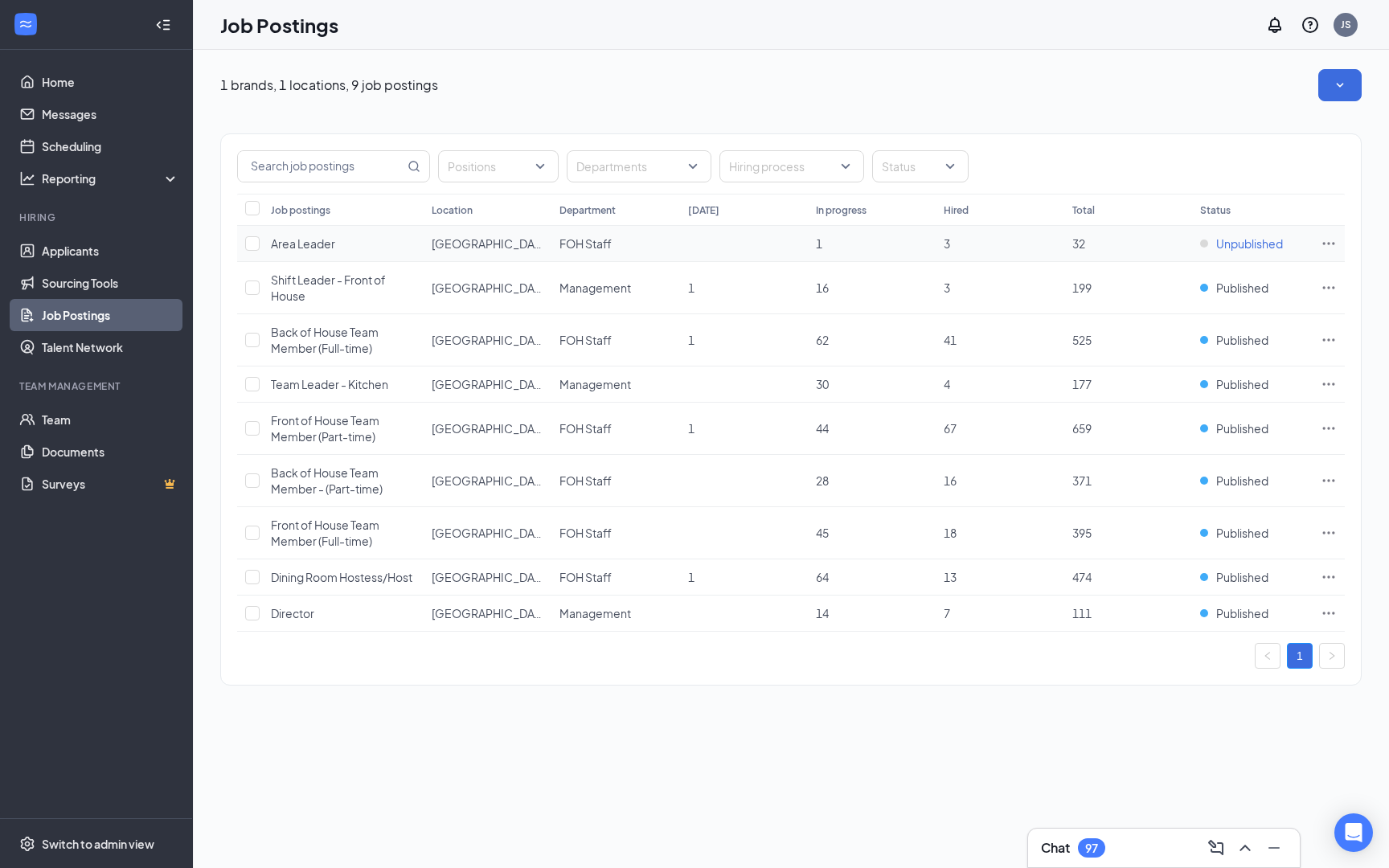
click at [1254, 240] on span "Unpublished" at bounding box center [1249, 244] width 67 height 16
click at [103, 421] on link "Team" at bounding box center [111, 420] width 137 height 32
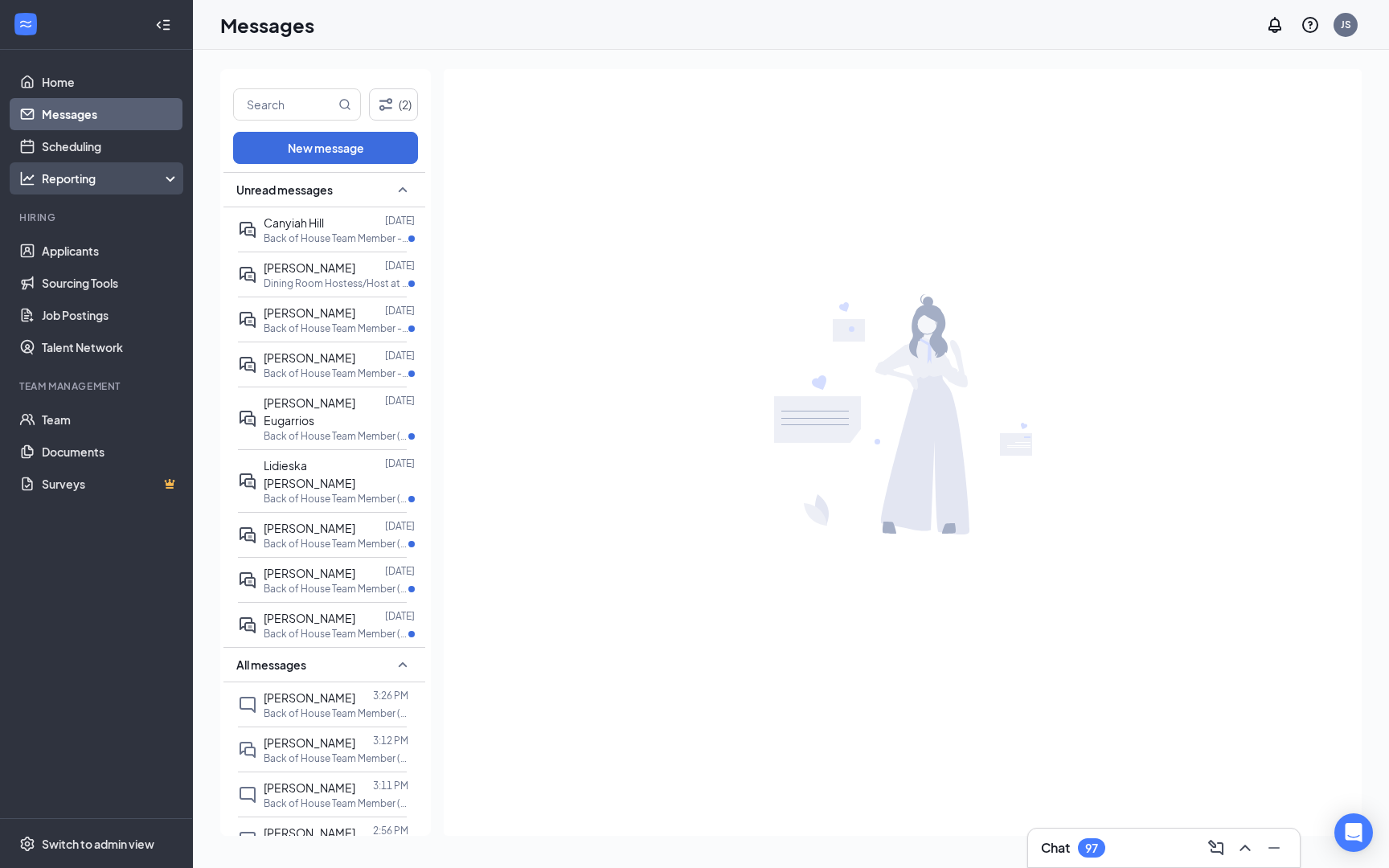
click at [113, 186] on div "Reporting" at bounding box center [111, 178] width 138 height 16
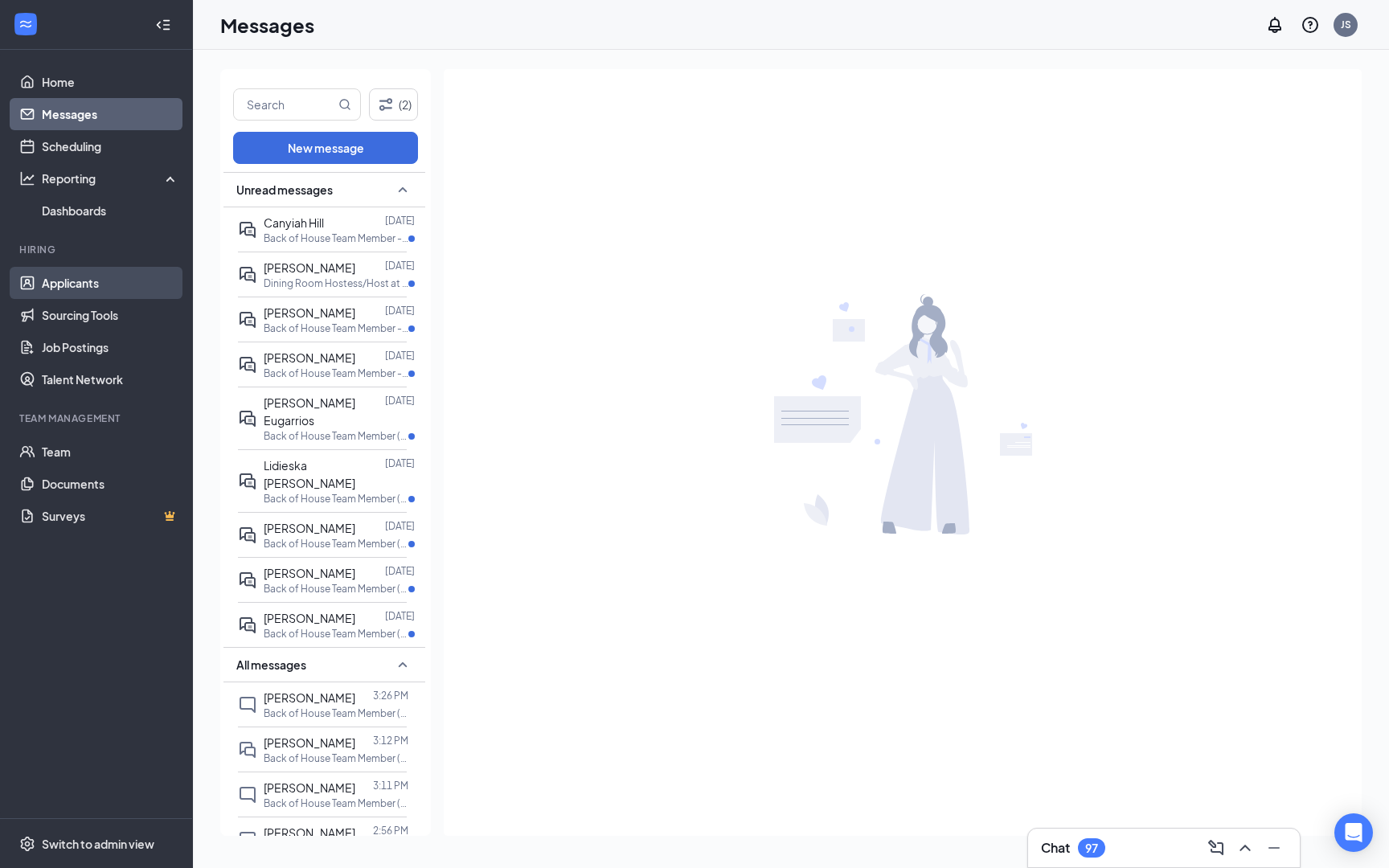
click at [109, 273] on link "Applicants" at bounding box center [111, 283] width 137 height 32
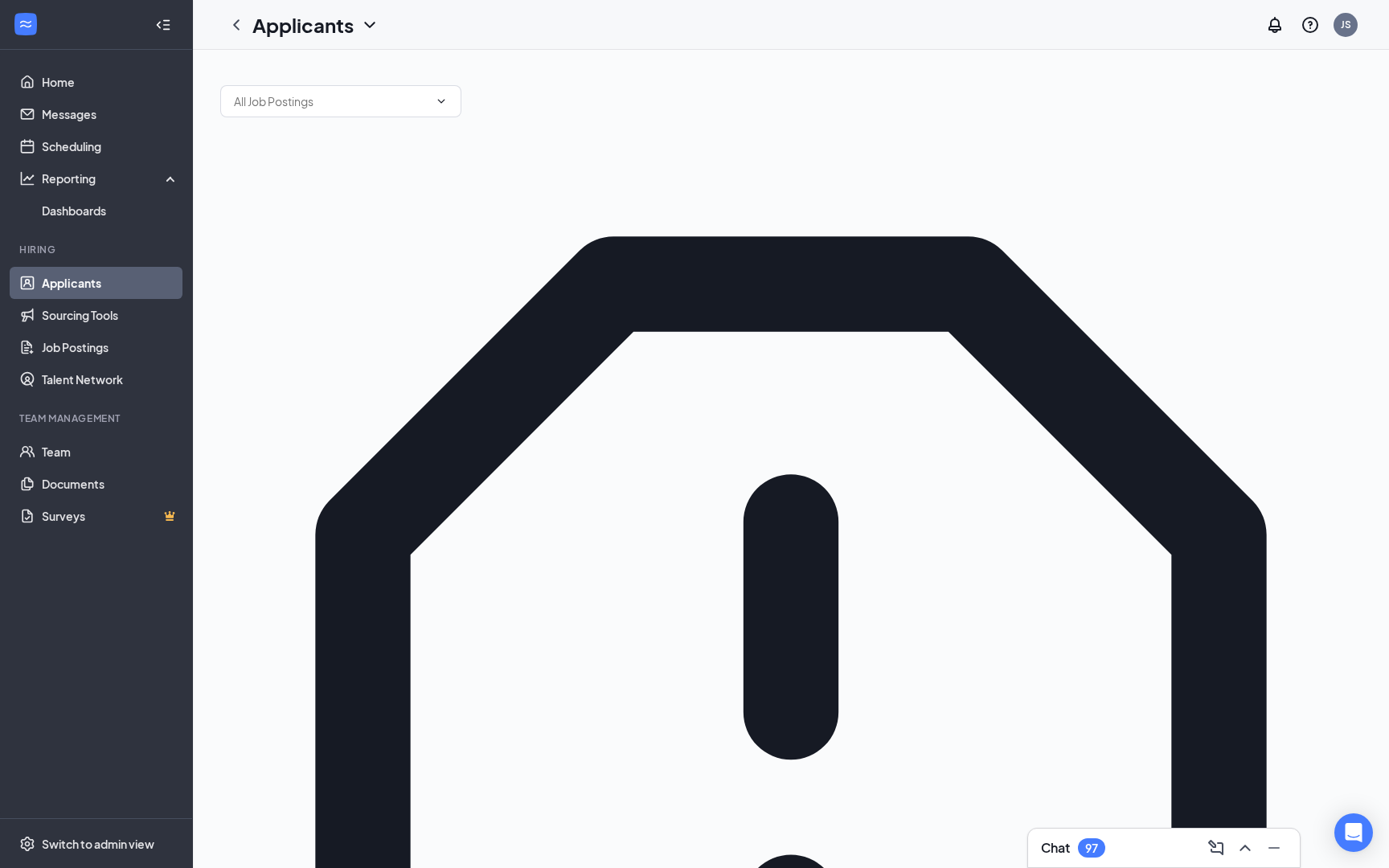
click at [334, 105] on input "text" at bounding box center [331, 101] width 195 height 18
type input "J"
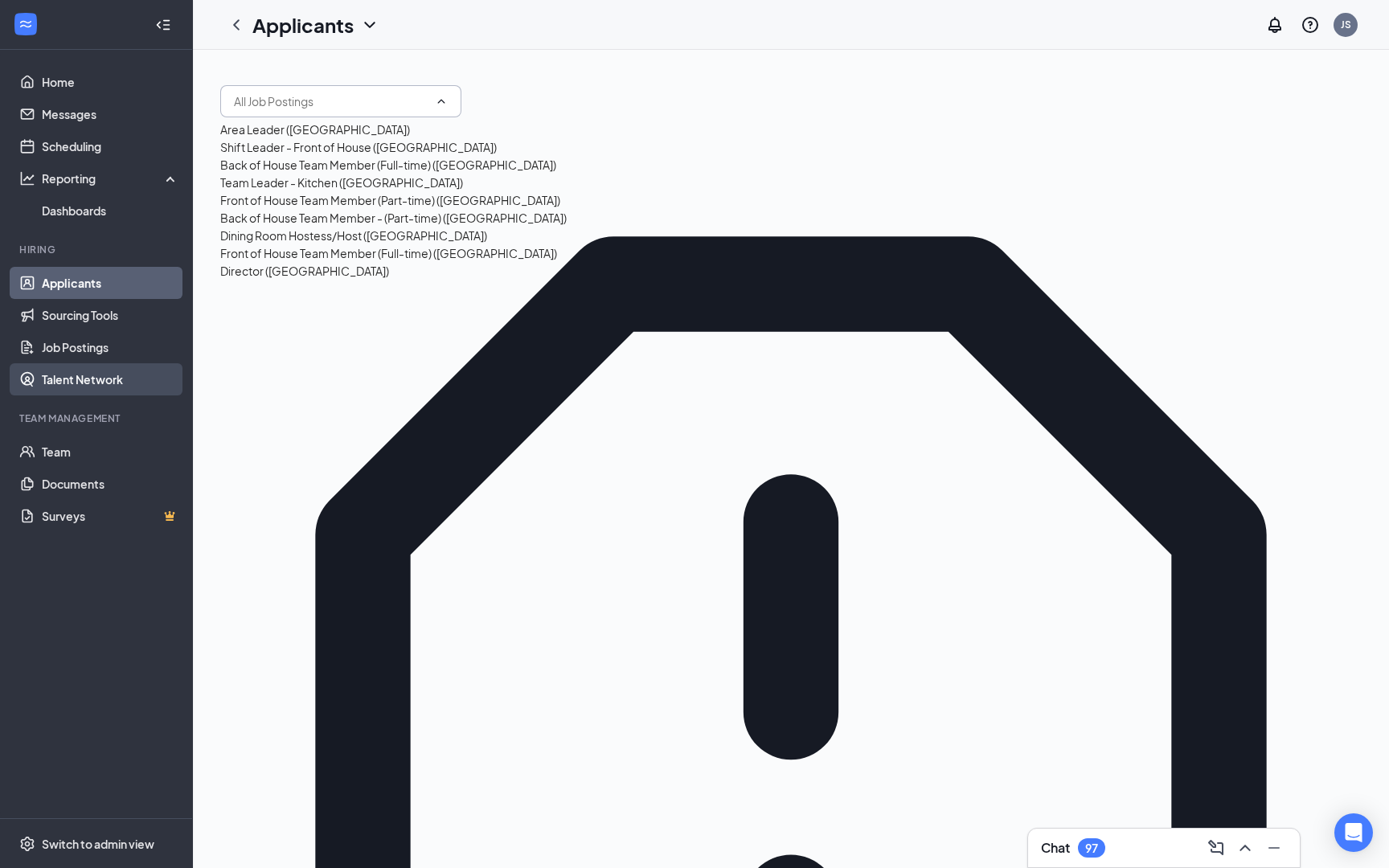
click at [101, 377] on link "Talent Network" at bounding box center [111, 379] width 137 height 32
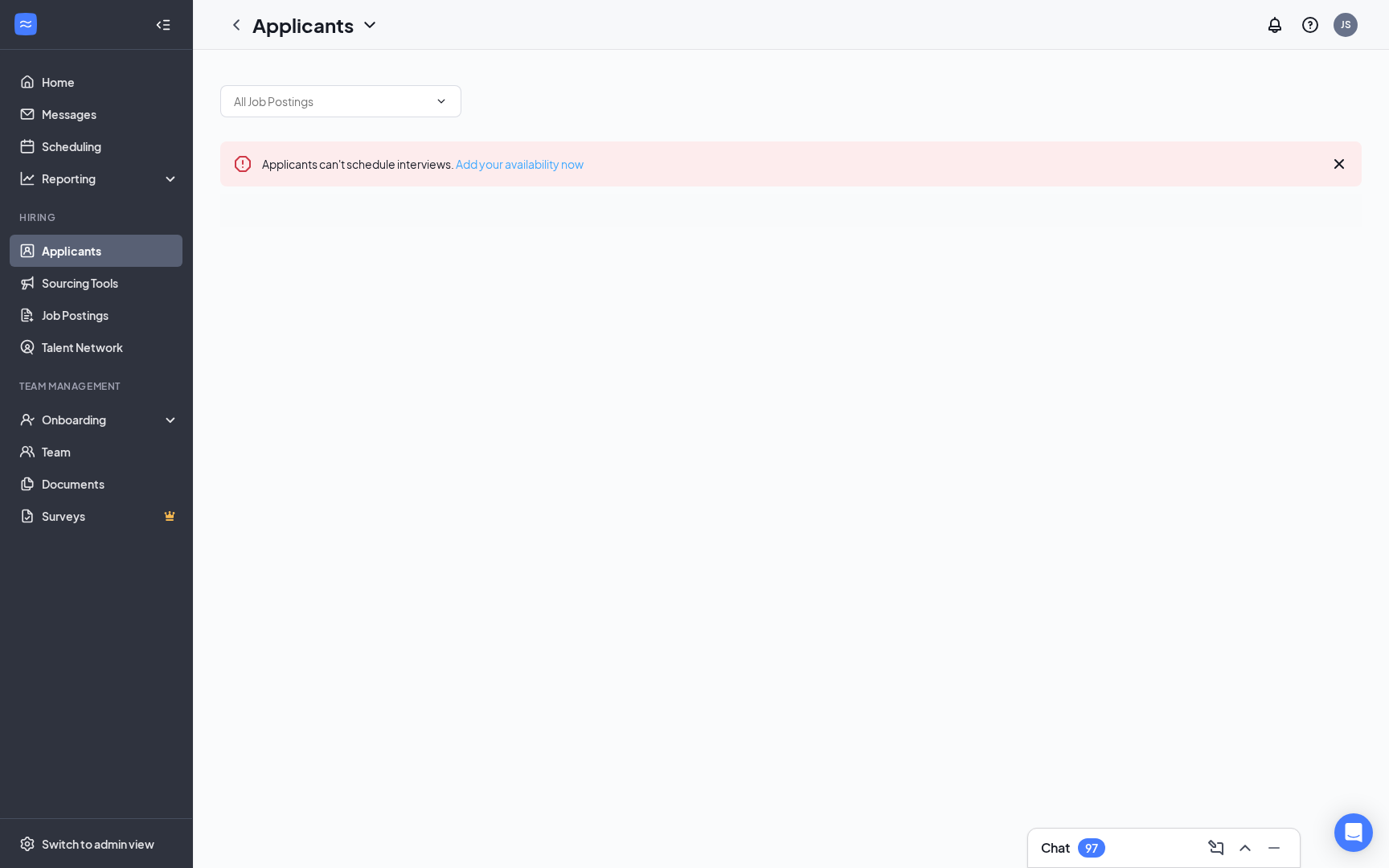
click at [543, 170] on link "Add your availability now" at bounding box center [520, 164] width 128 height 15
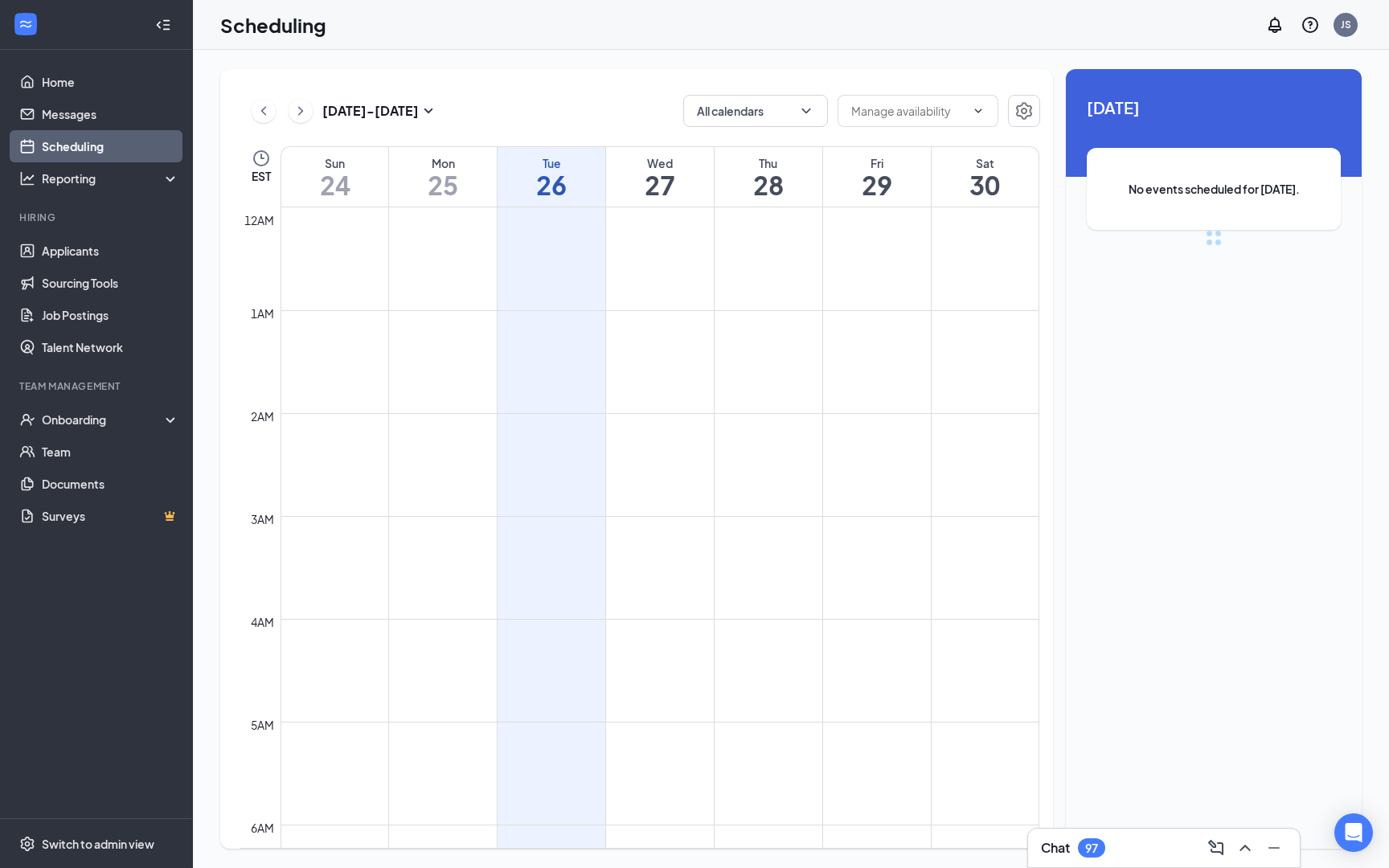
scroll to position [790, 0]
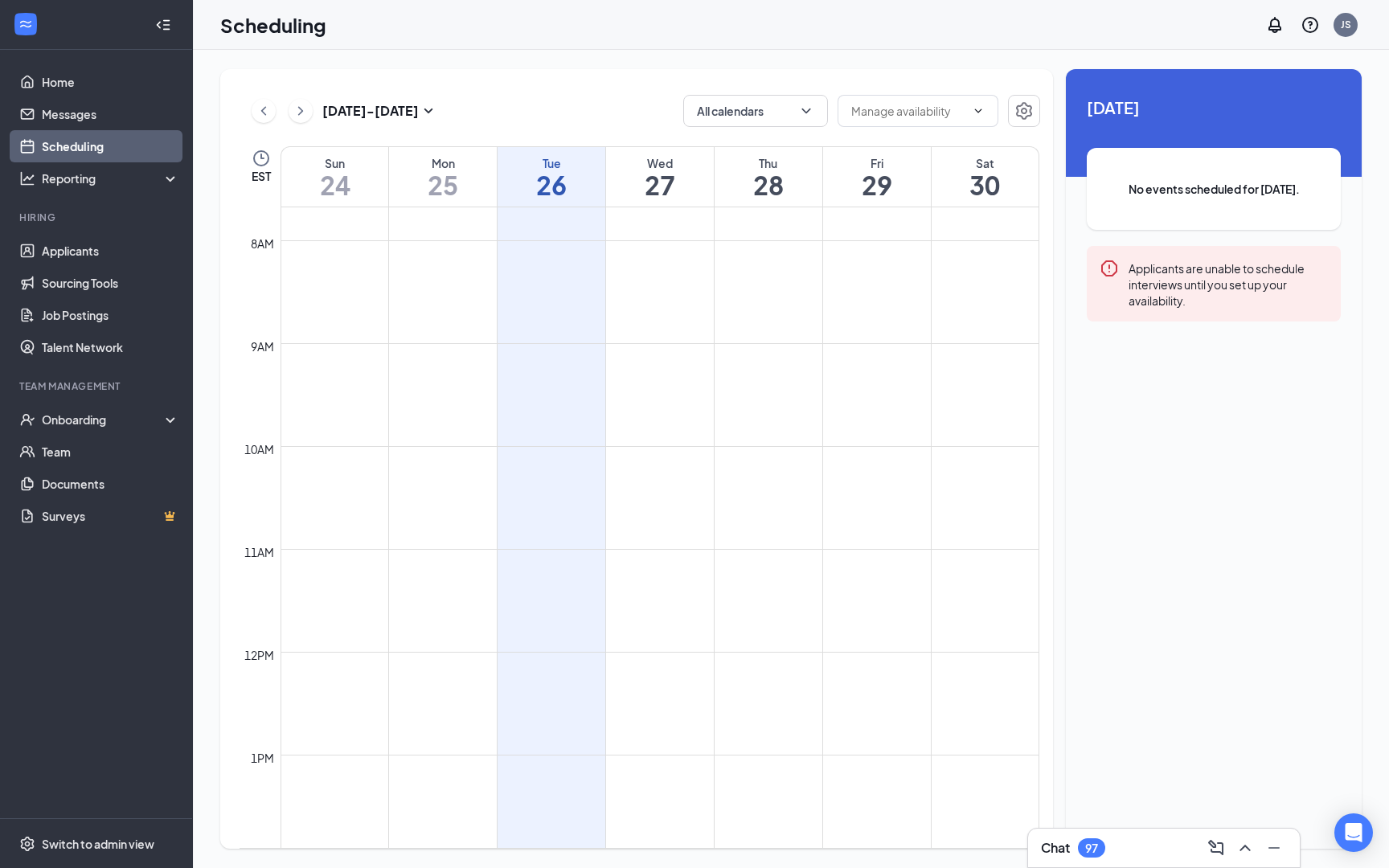
click at [1197, 245] on div "Today No events scheduled for today. Applicants are unable to schedule intervie…" at bounding box center [1214, 224] width 296 height 310
click at [1021, 111] on icon "Settings" at bounding box center [1024, 111] width 16 height 18
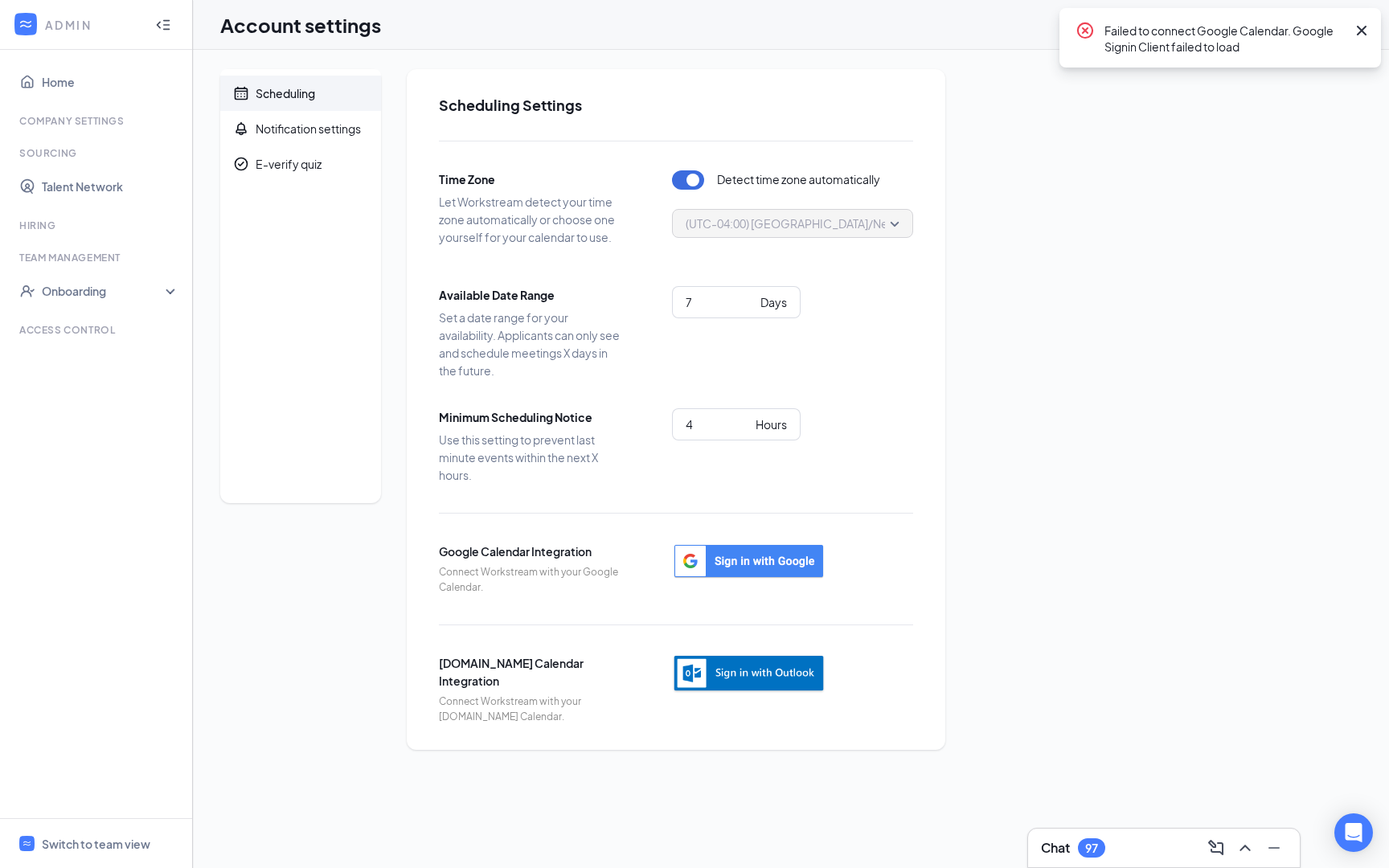
click at [283, 103] on span "Scheduling" at bounding box center [312, 94] width 112 height 36
click at [125, 187] on link "Talent Network" at bounding box center [111, 187] width 137 height 32
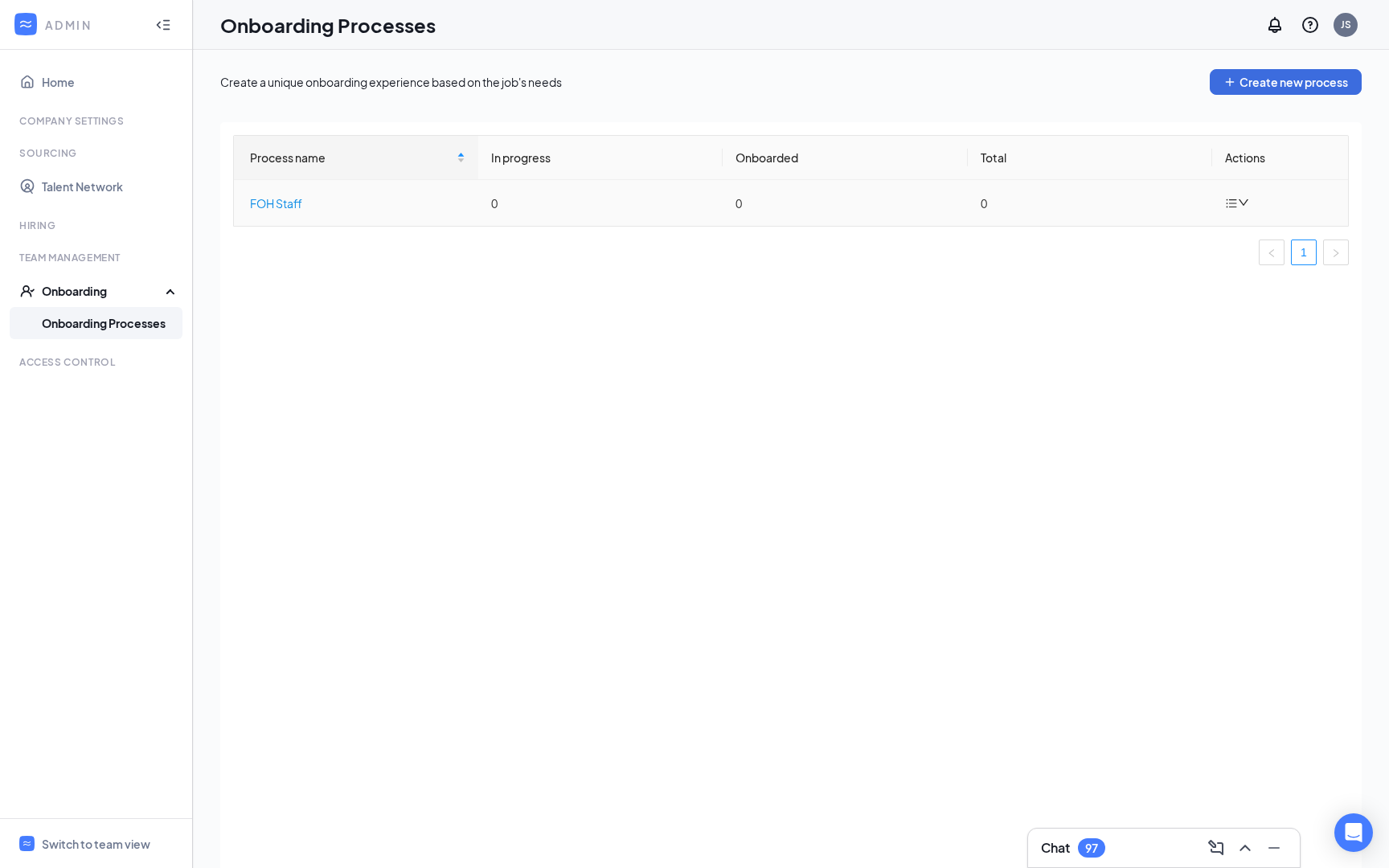
click at [334, 210] on div "FOH Staff" at bounding box center [358, 203] width 216 height 18
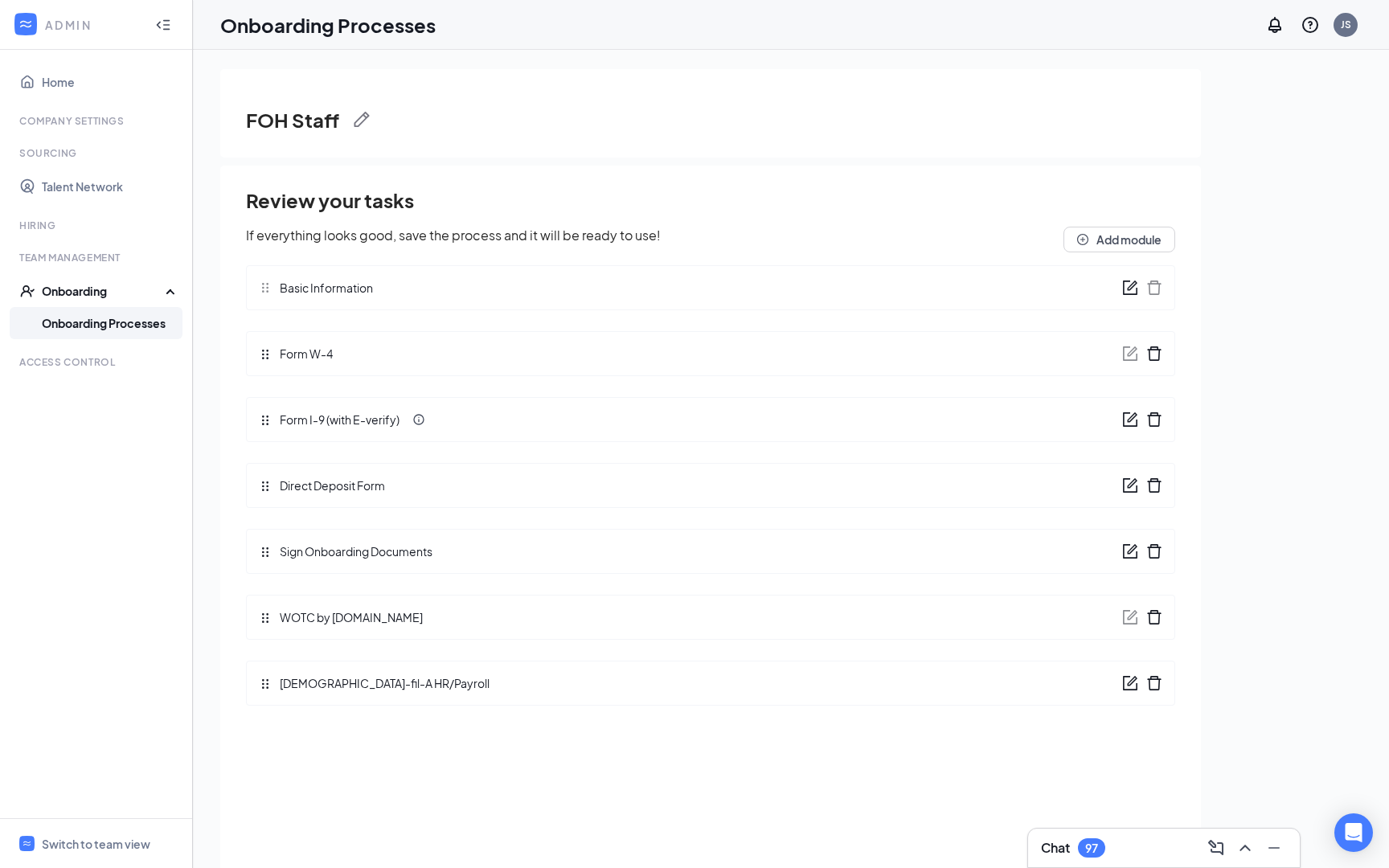
click at [87, 294] on div "Onboarding" at bounding box center [103, 291] width 124 height 16
click at [107, 194] on link "Talent Network" at bounding box center [111, 187] width 137 height 32
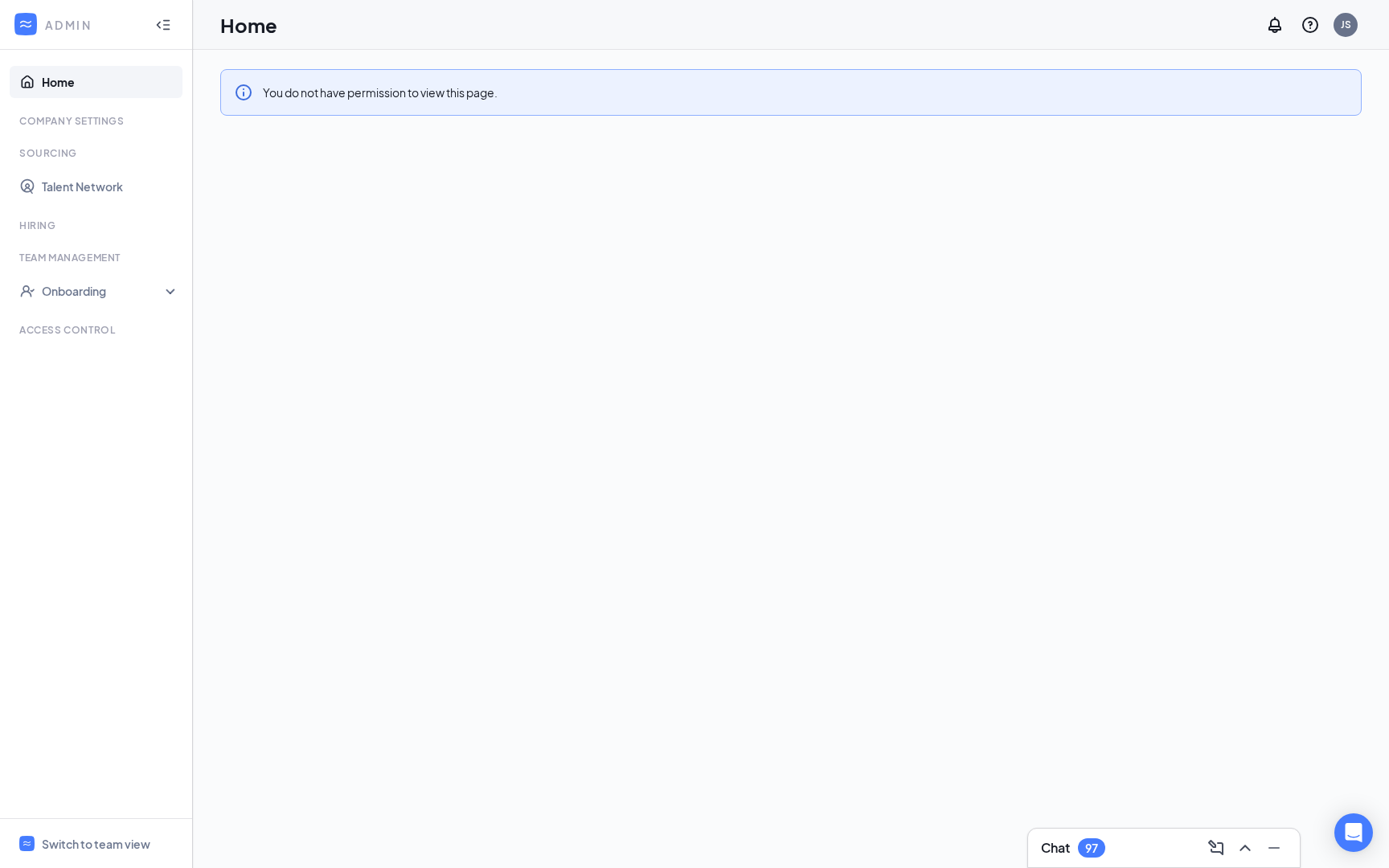
click at [163, 32] on icon "Collapse" at bounding box center [163, 25] width 16 height 16
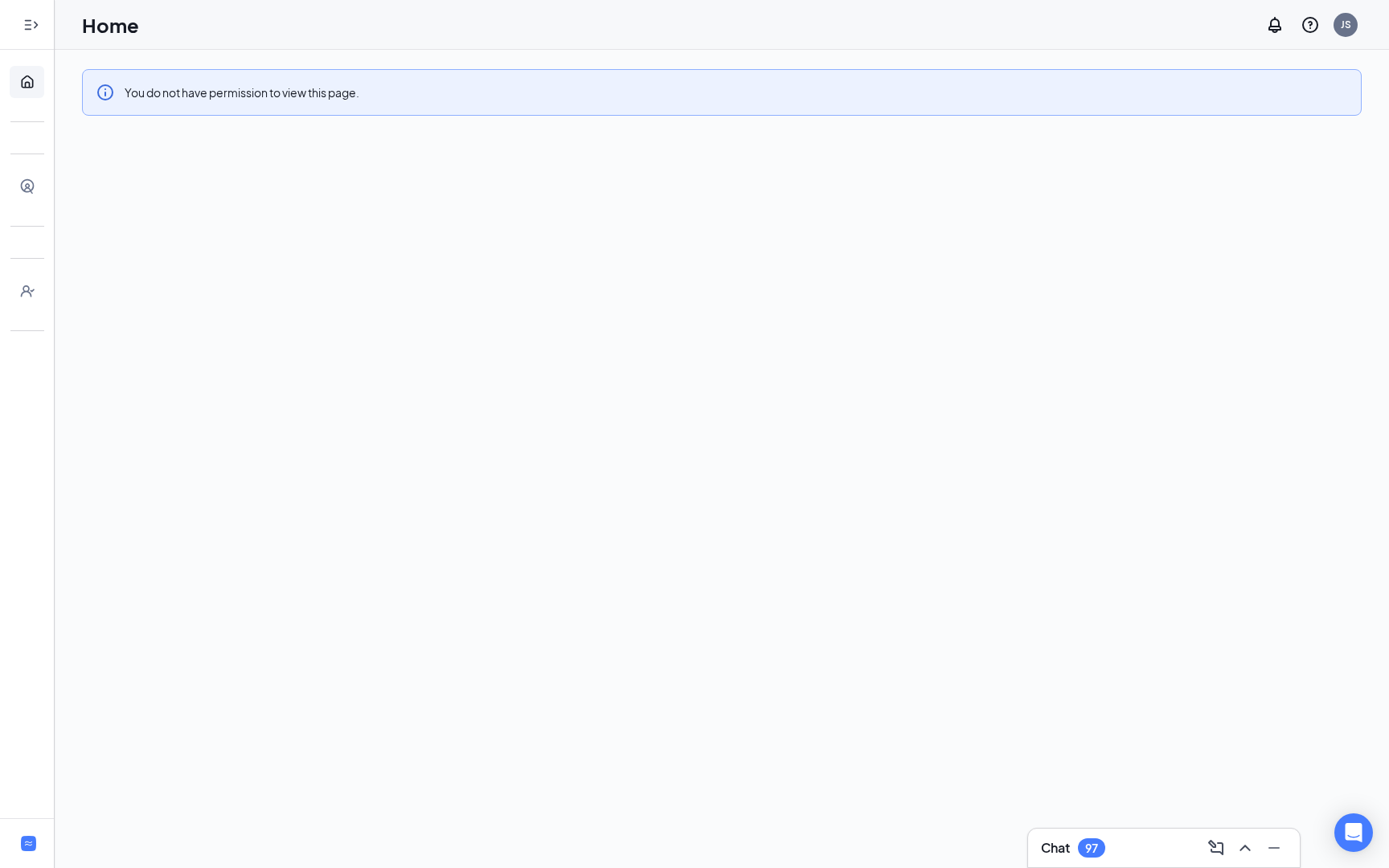
click at [35, 37] on div at bounding box center [27, 25] width 32 height 32
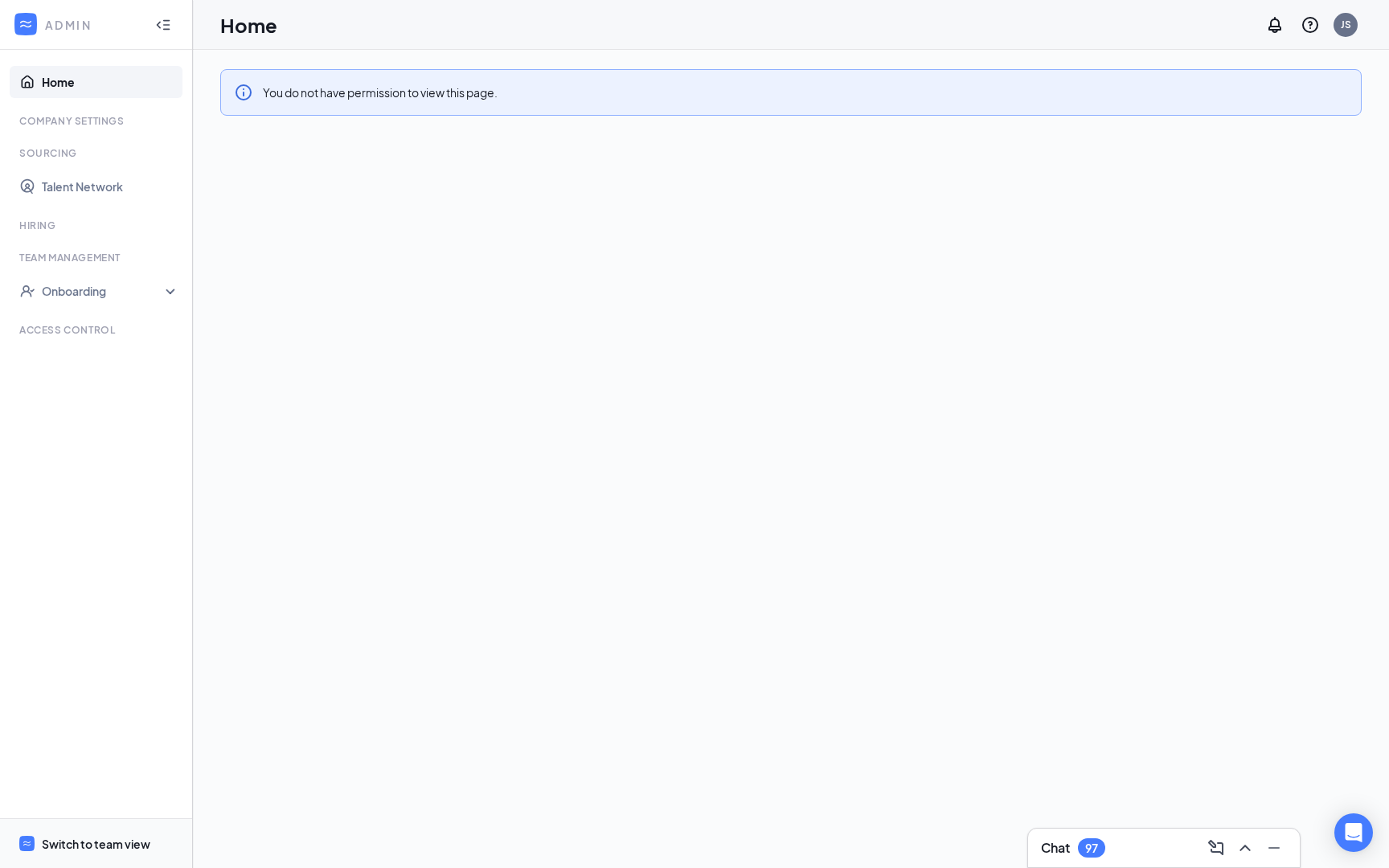
click at [134, 842] on div "Switch to team view" at bounding box center [96, 844] width 108 height 16
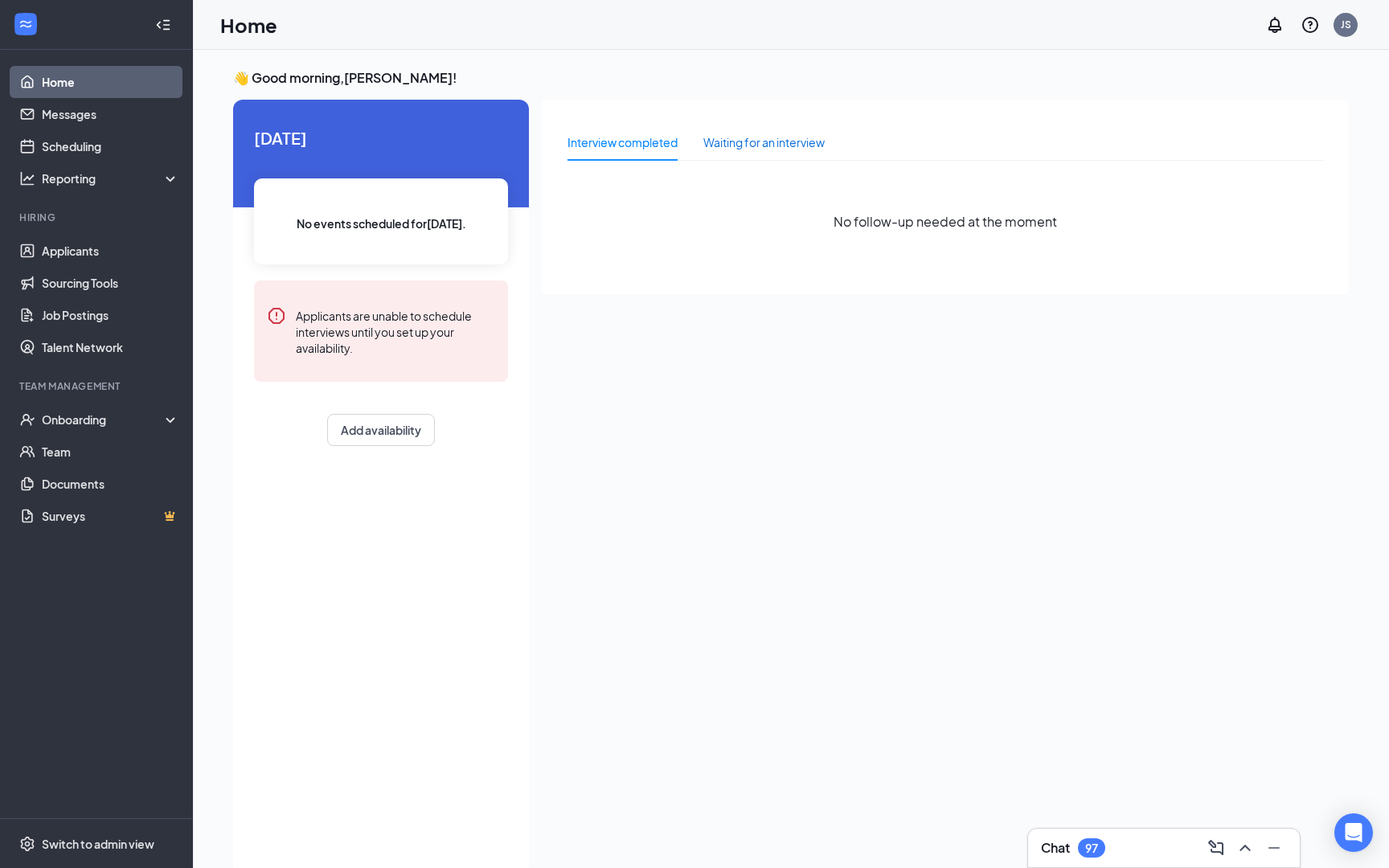
click at [774, 149] on div "Waiting for an interview" at bounding box center [764, 142] width 121 height 18
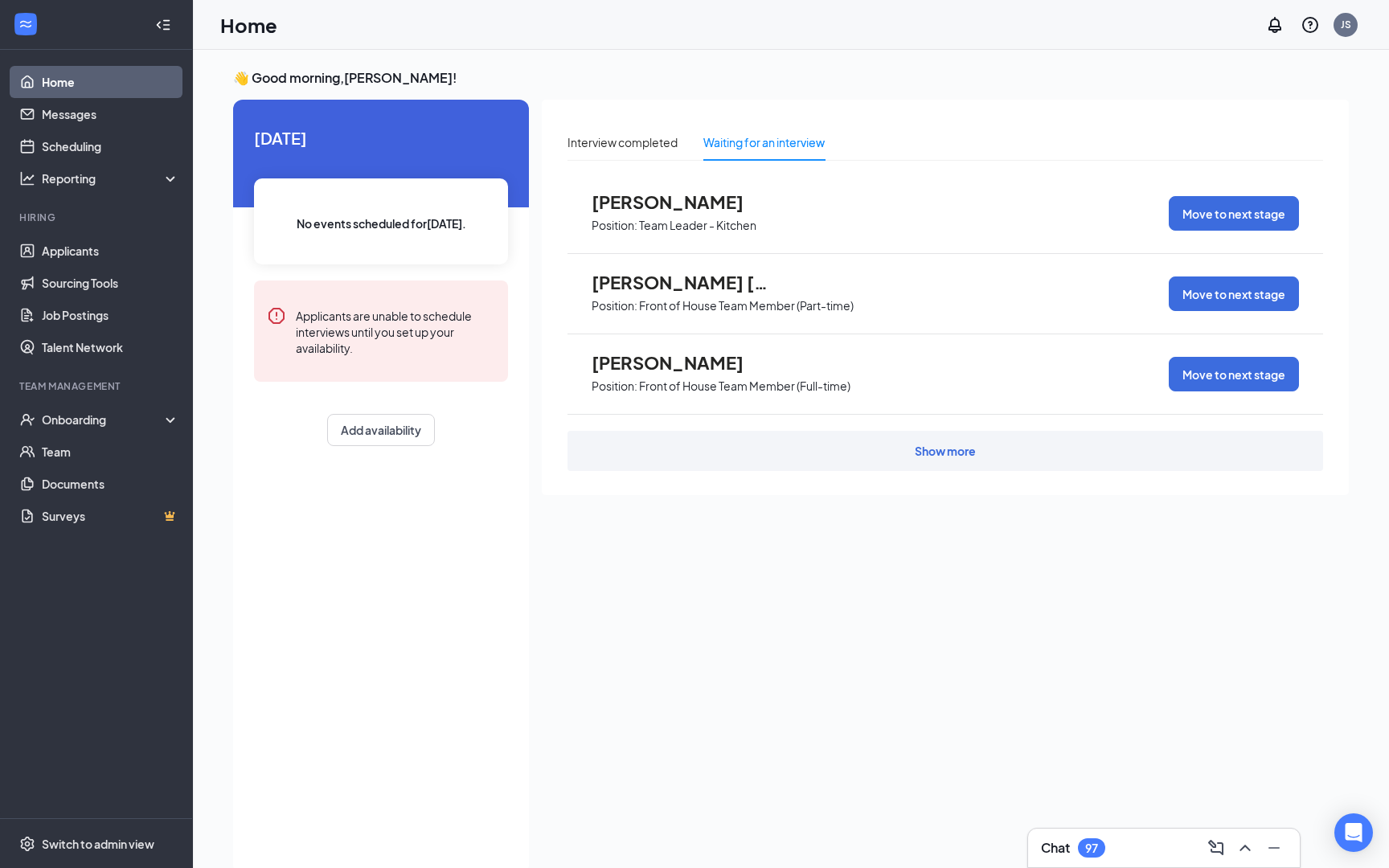
click at [824, 457] on div "Show more" at bounding box center [946, 451] width 756 height 40
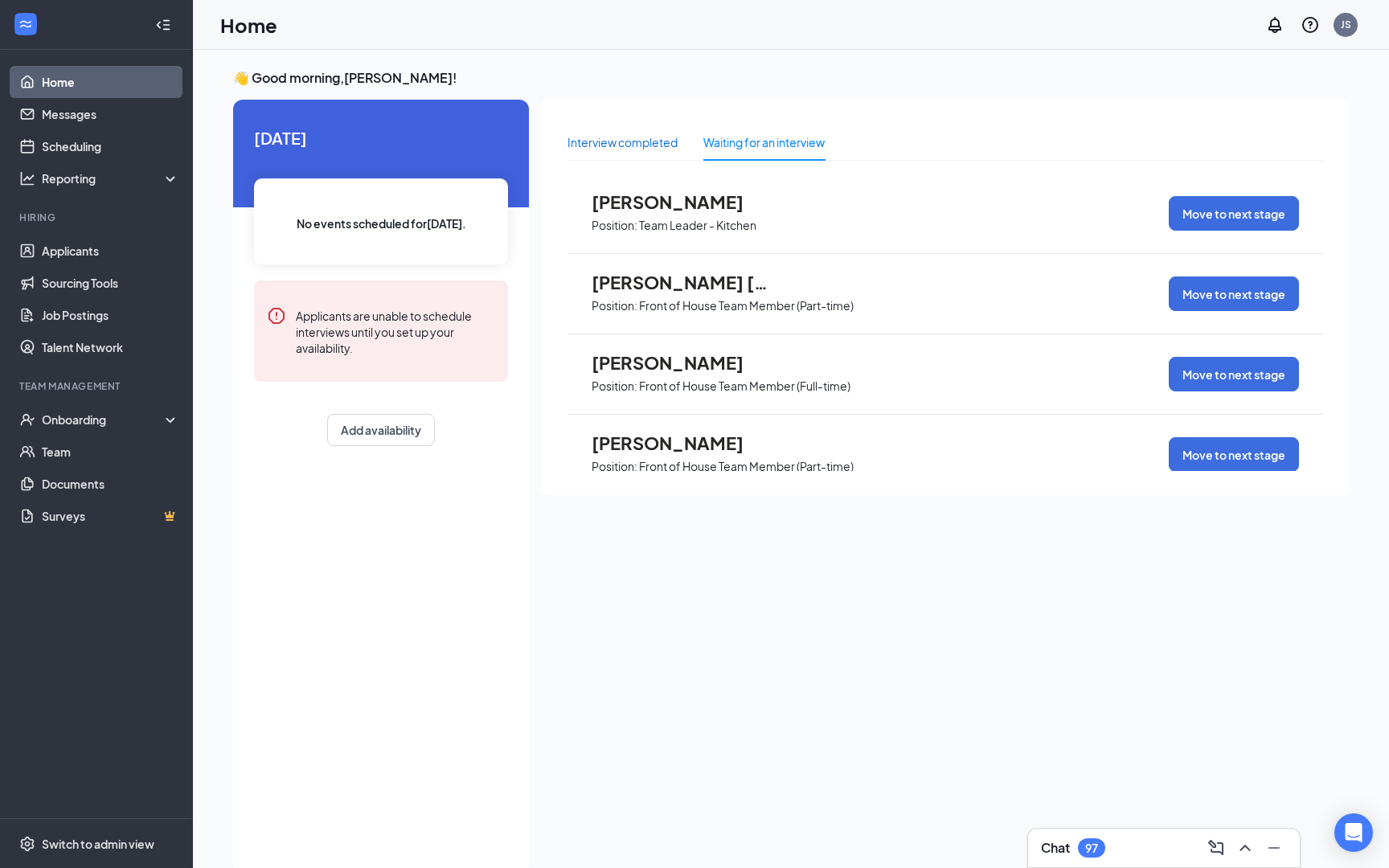
click at [613, 146] on div "Interview completed" at bounding box center [623, 142] width 110 height 18
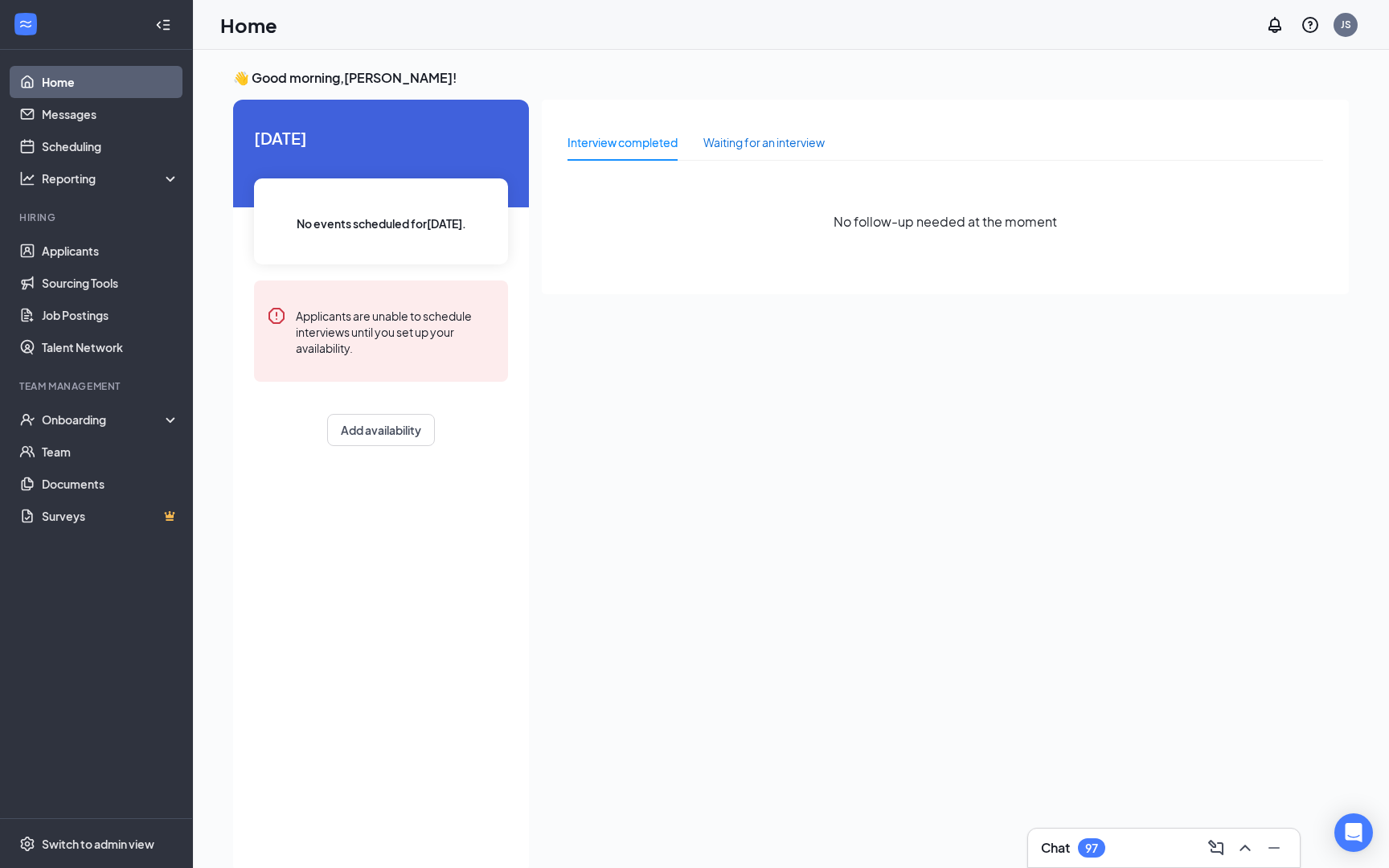
click at [718, 145] on div "Waiting for an interview" at bounding box center [764, 142] width 121 height 18
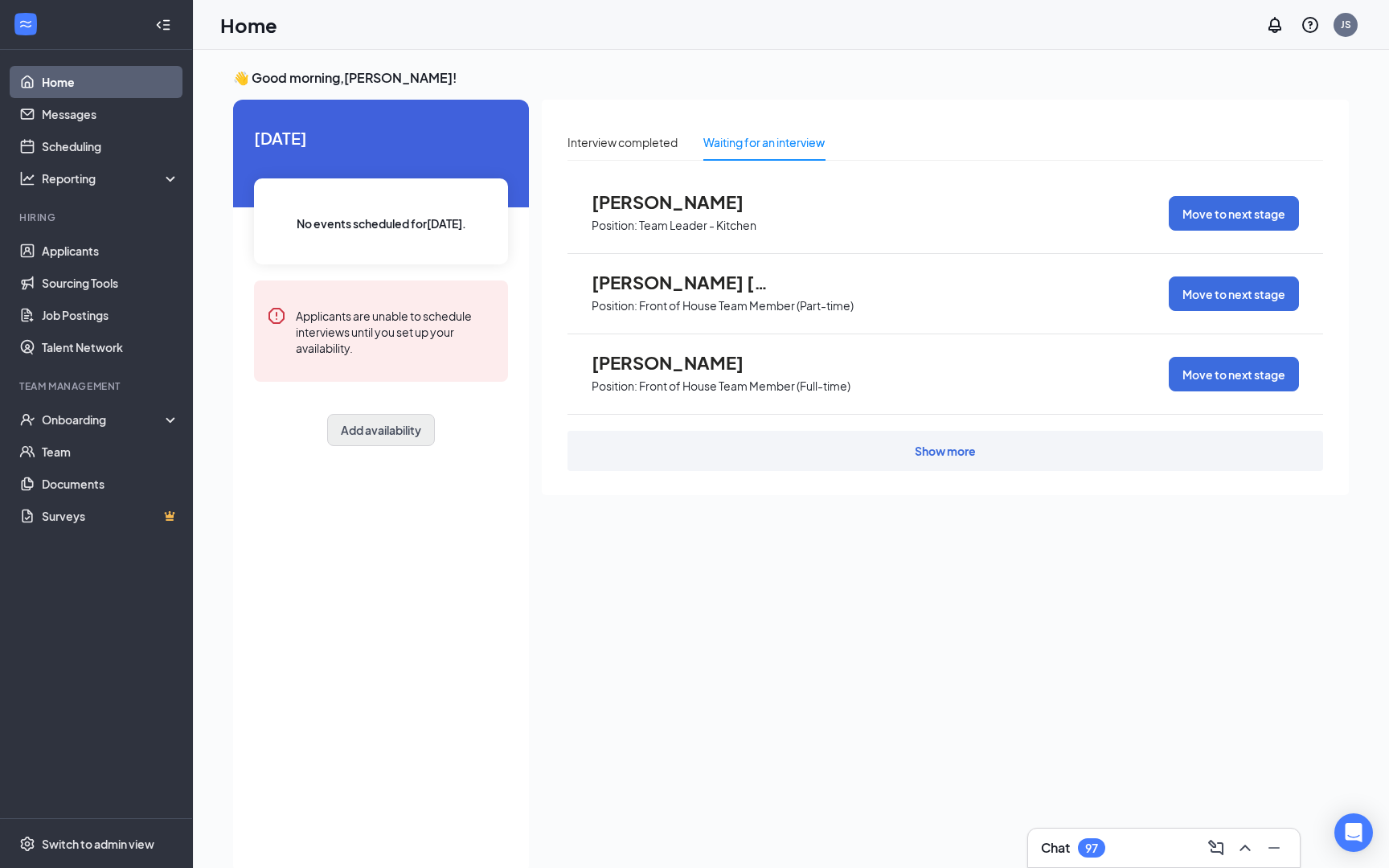
click at [396, 434] on button "Add availability" at bounding box center [380, 430] width 107 height 32
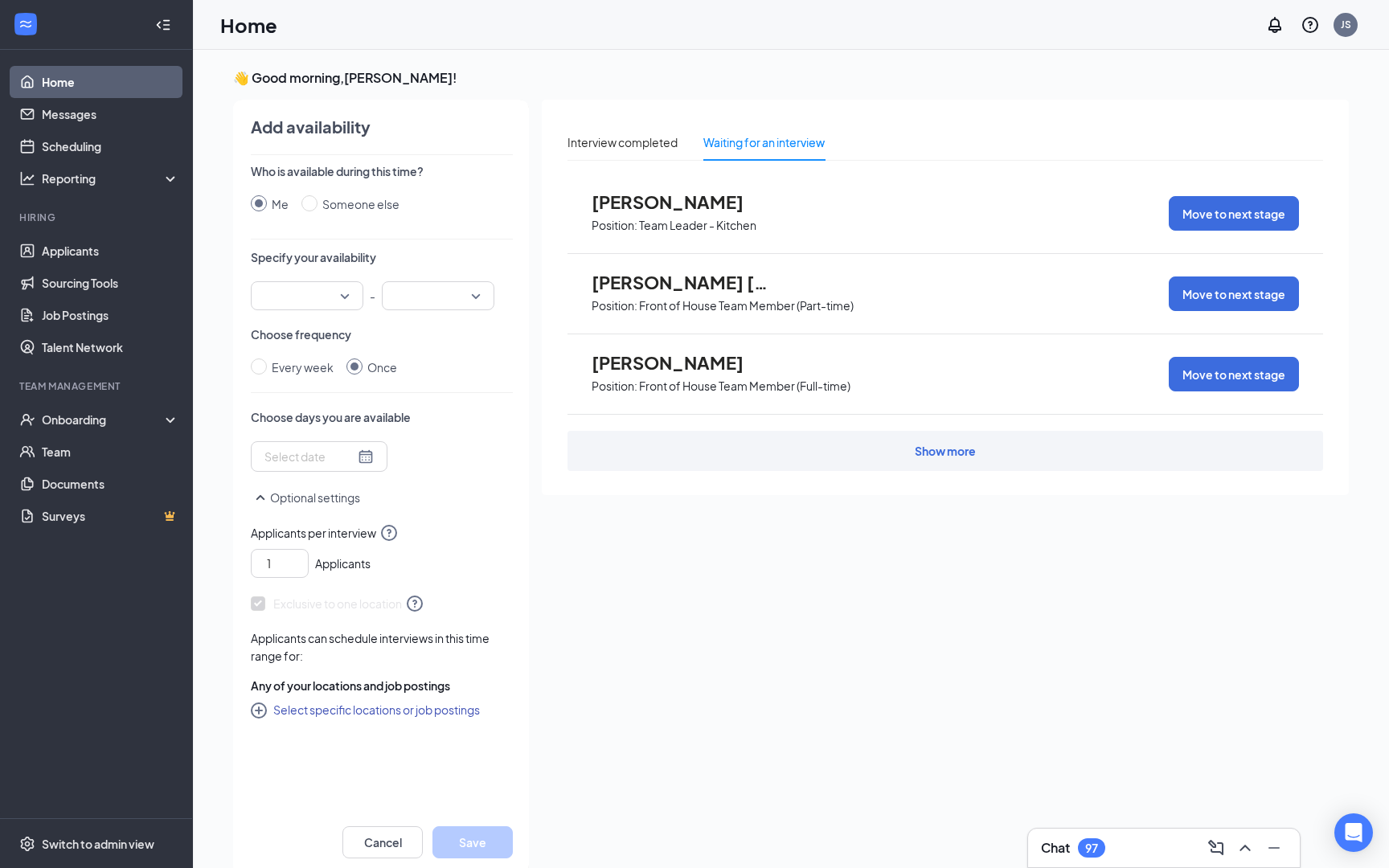
scroll to position [6, 0]
